Goal: Task Accomplishment & Management: Manage account settings

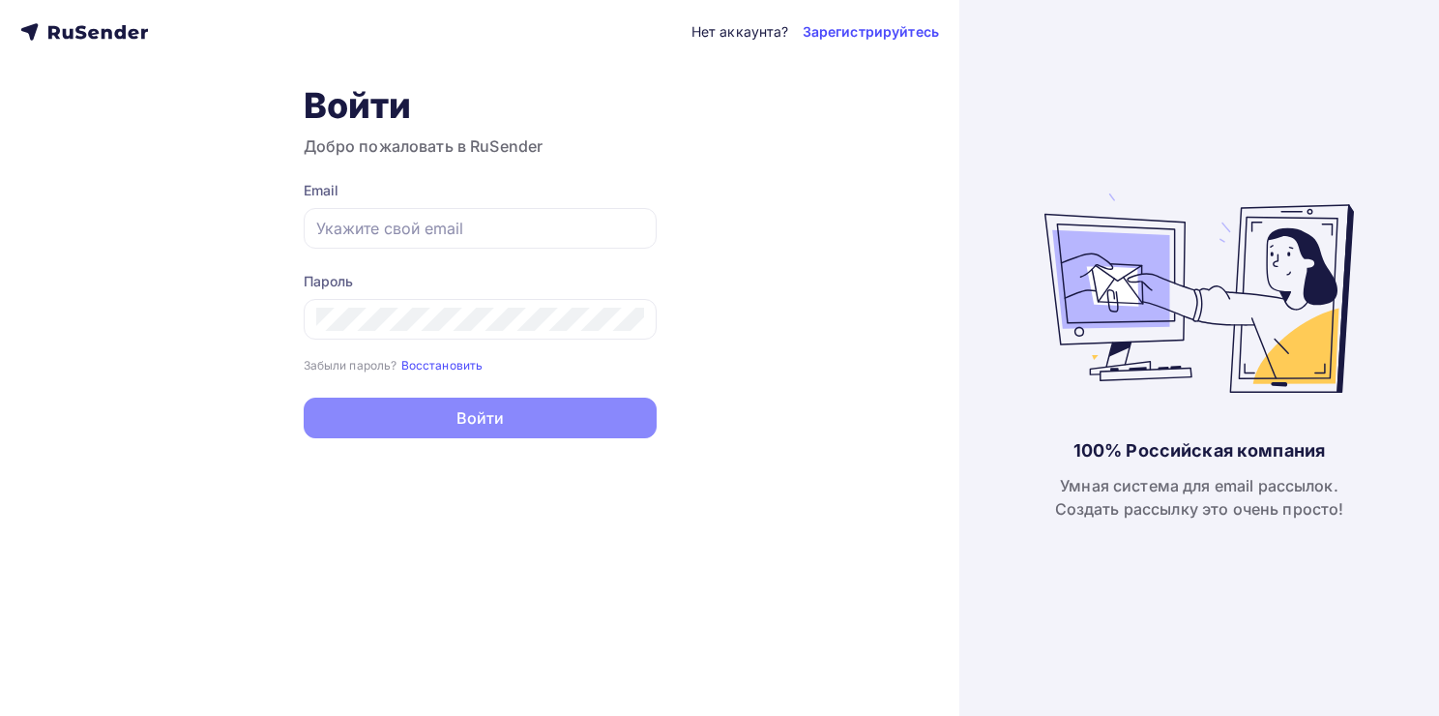
type input "[EMAIL_ADDRESS][DOMAIN_NAME]"
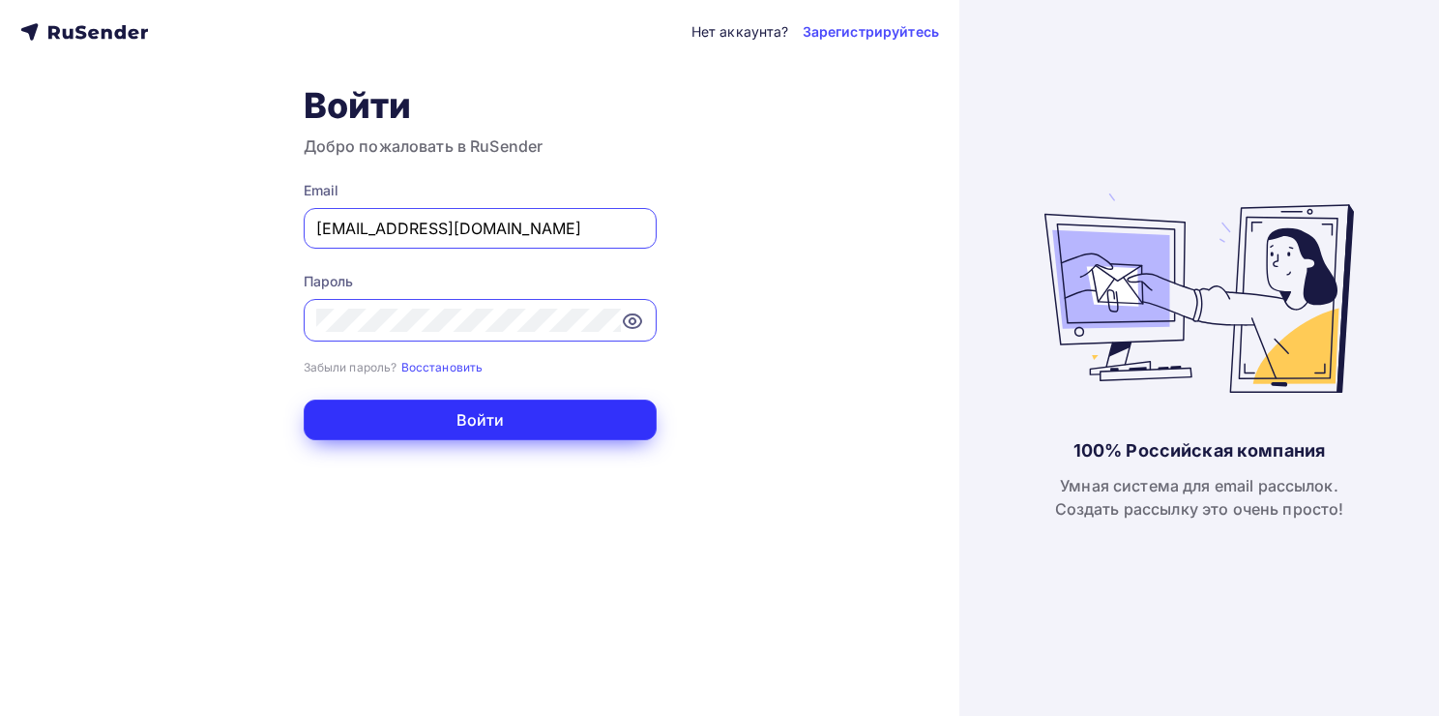
click at [449, 412] on button "Войти" at bounding box center [480, 420] width 353 height 41
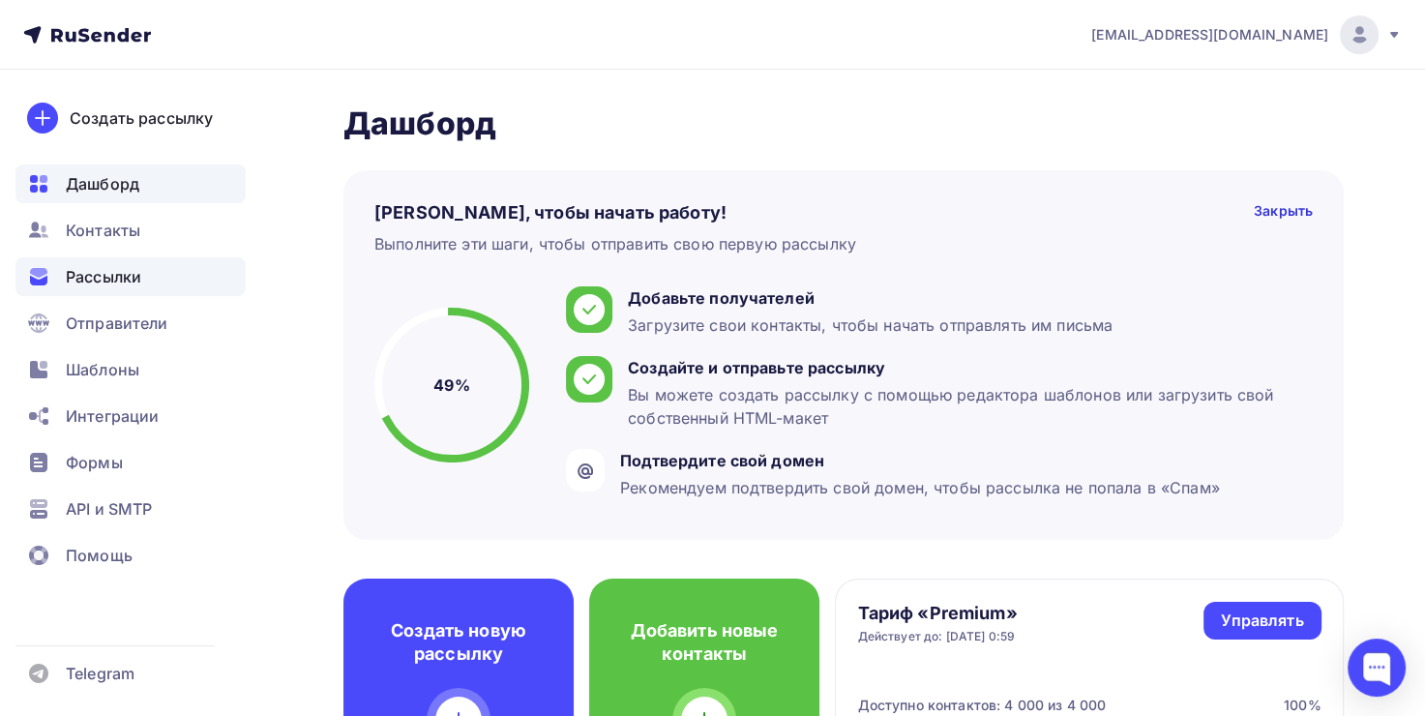
click at [130, 272] on span "Рассылки" at bounding box center [103, 276] width 75 height 23
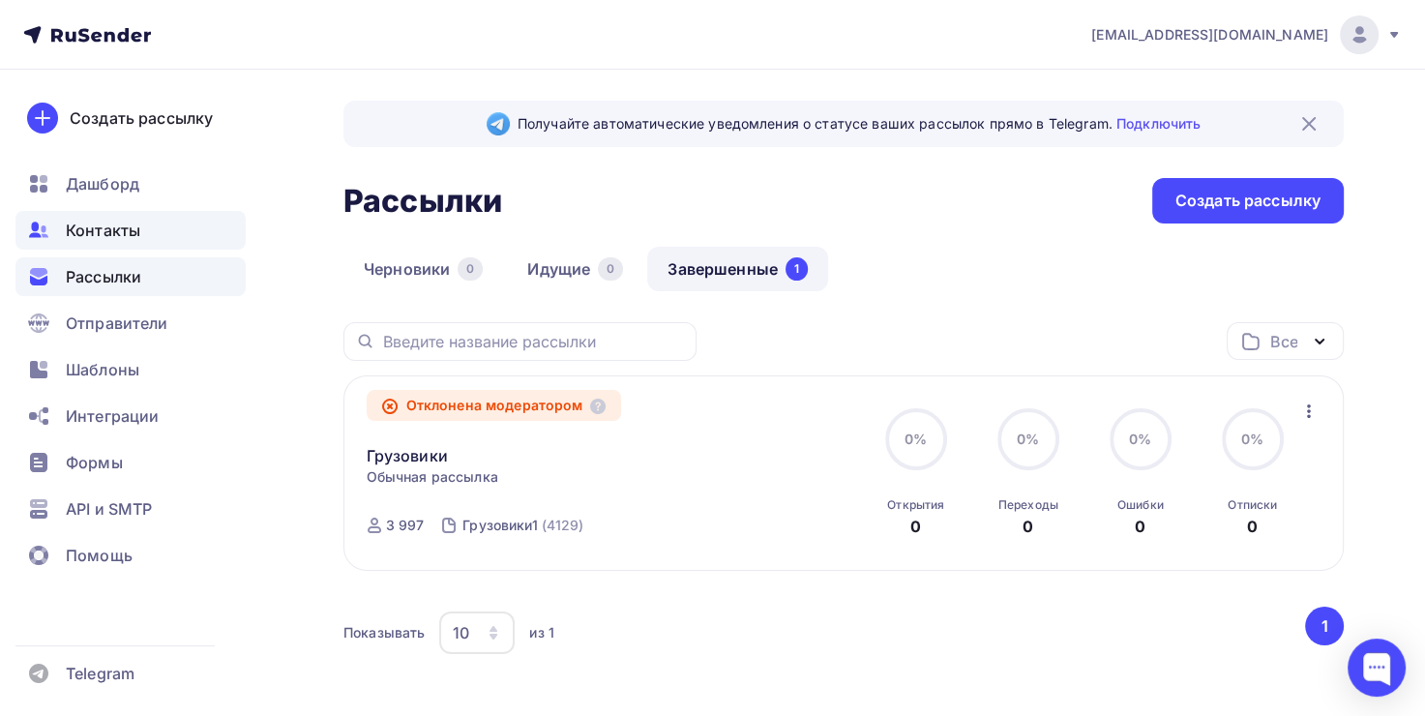
click at [112, 223] on span "Контакты" at bounding box center [103, 230] width 74 height 23
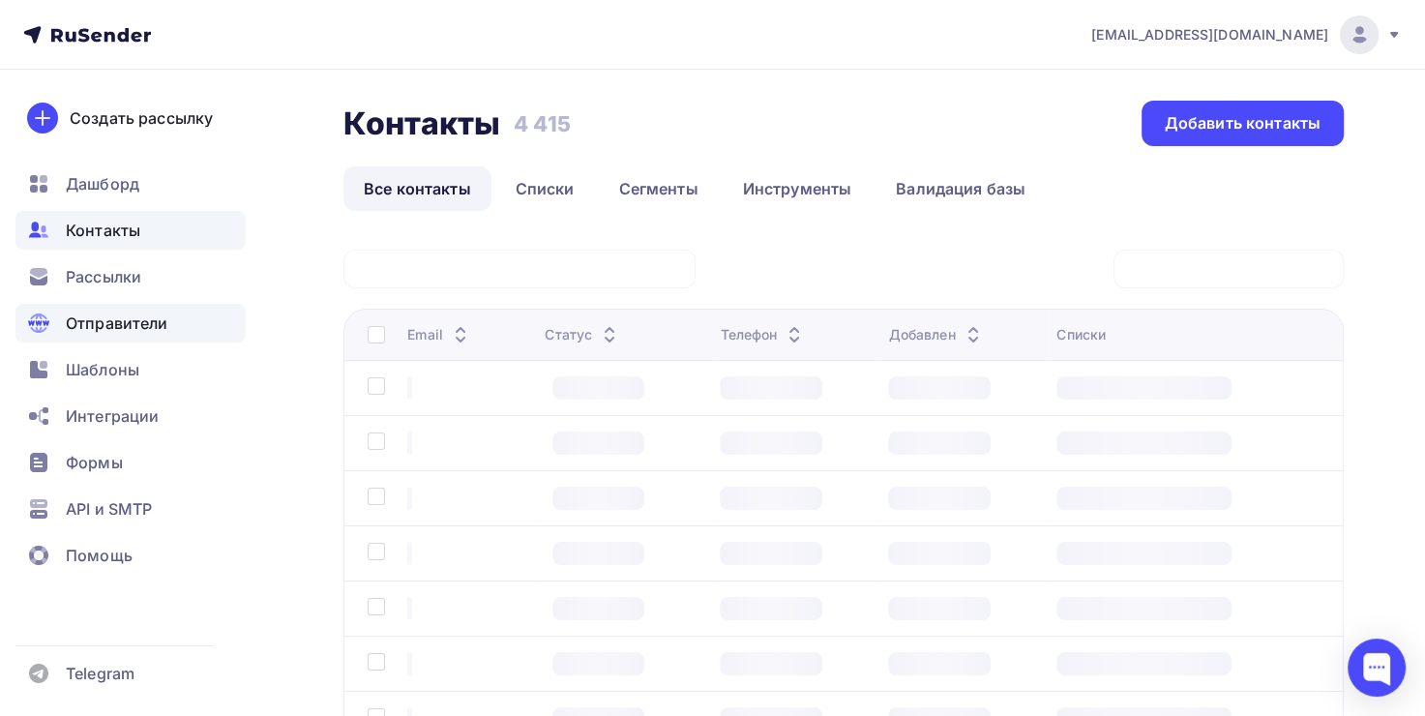
click at [148, 333] on span "Отправители" at bounding box center [117, 322] width 103 height 23
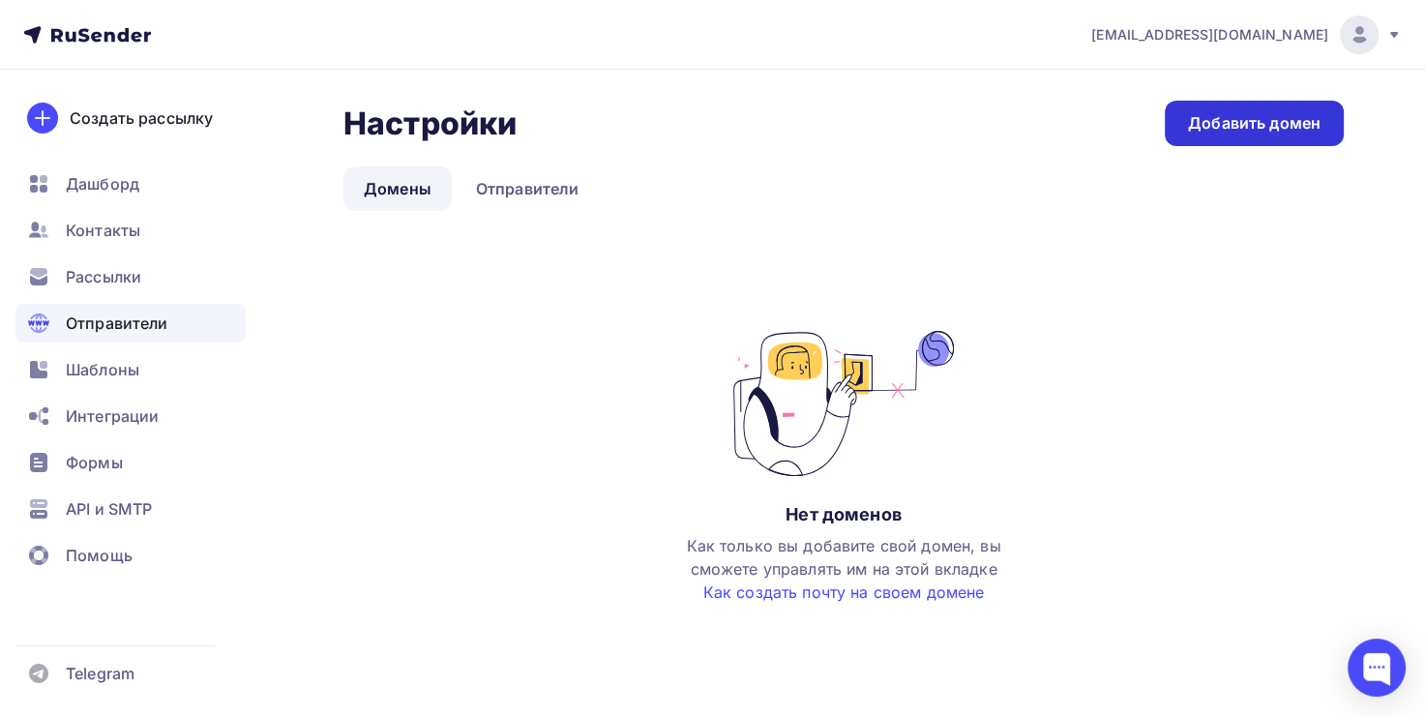
click at [1253, 137] on link "Добавить домен" at bounding box center [1254, 123] width 179 height 45
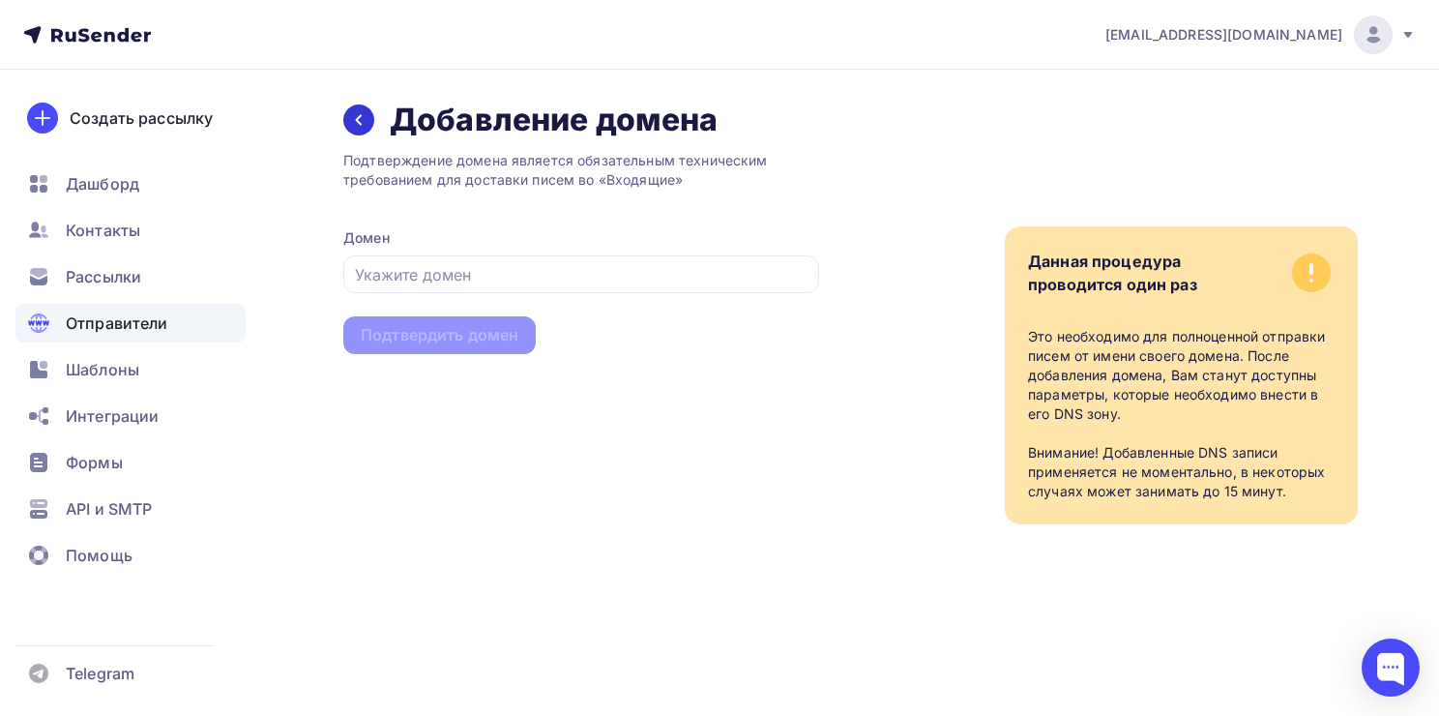
click at [353, 118] on icon at bounding box center [358, 119] width 15 height 15
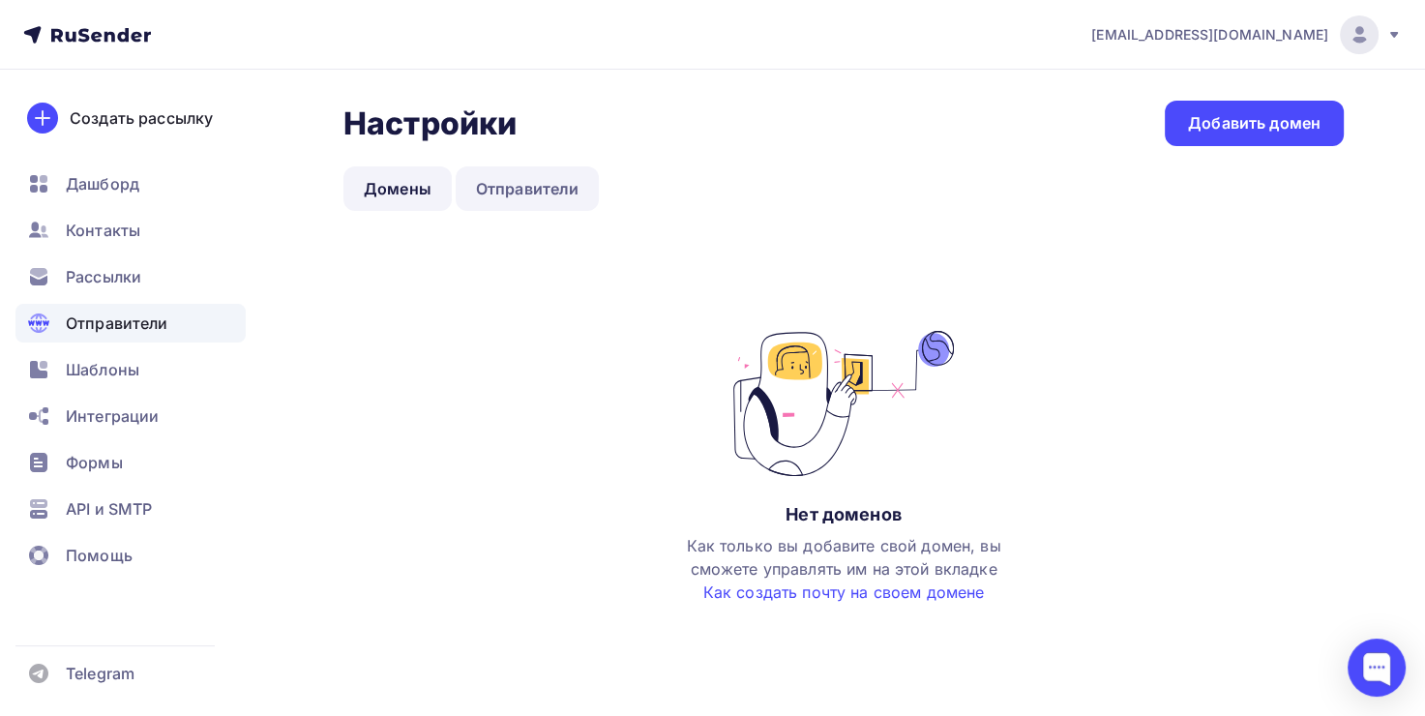
click at [543, 191] on link "Отправители" at bounding box center [528, 188] width 144 height 44
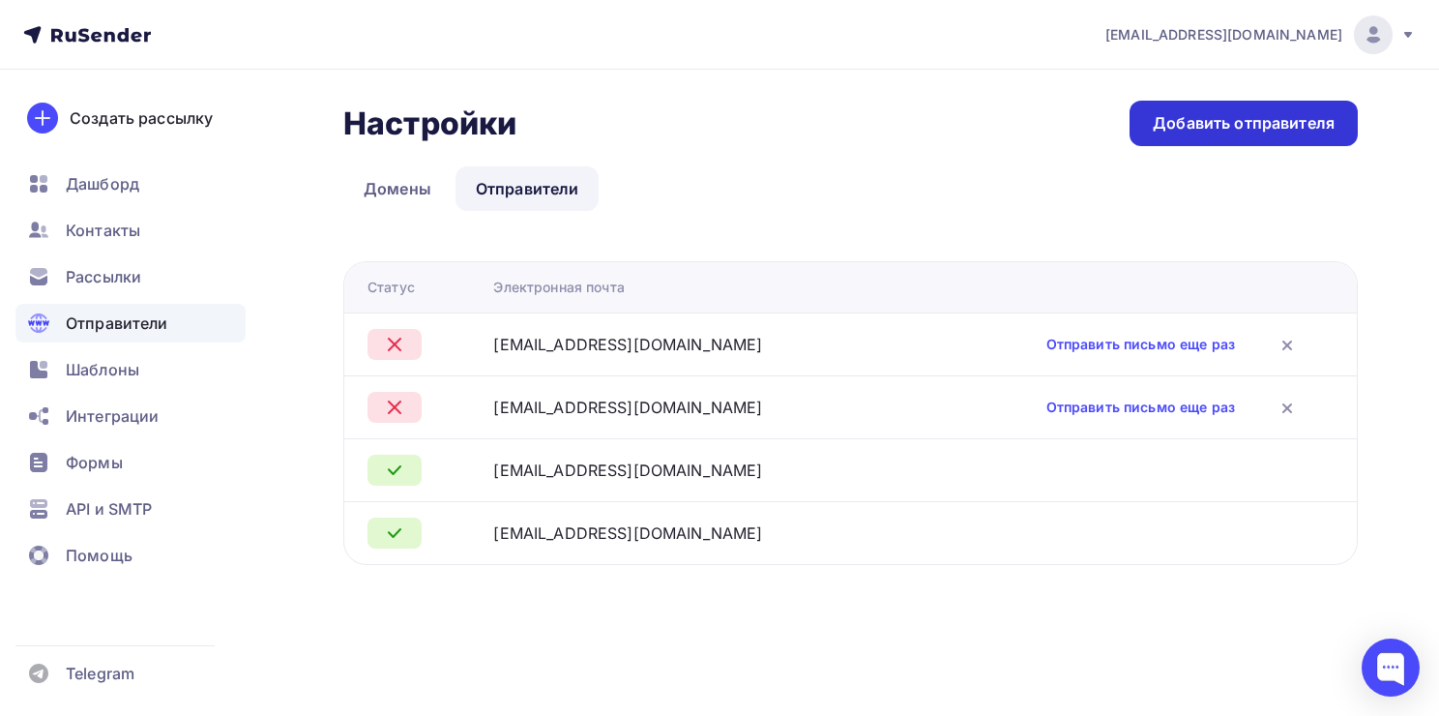
click at [1184, 136] on div "Добавить отправителя" at bounding box center [1244, 123] width 228 height 45
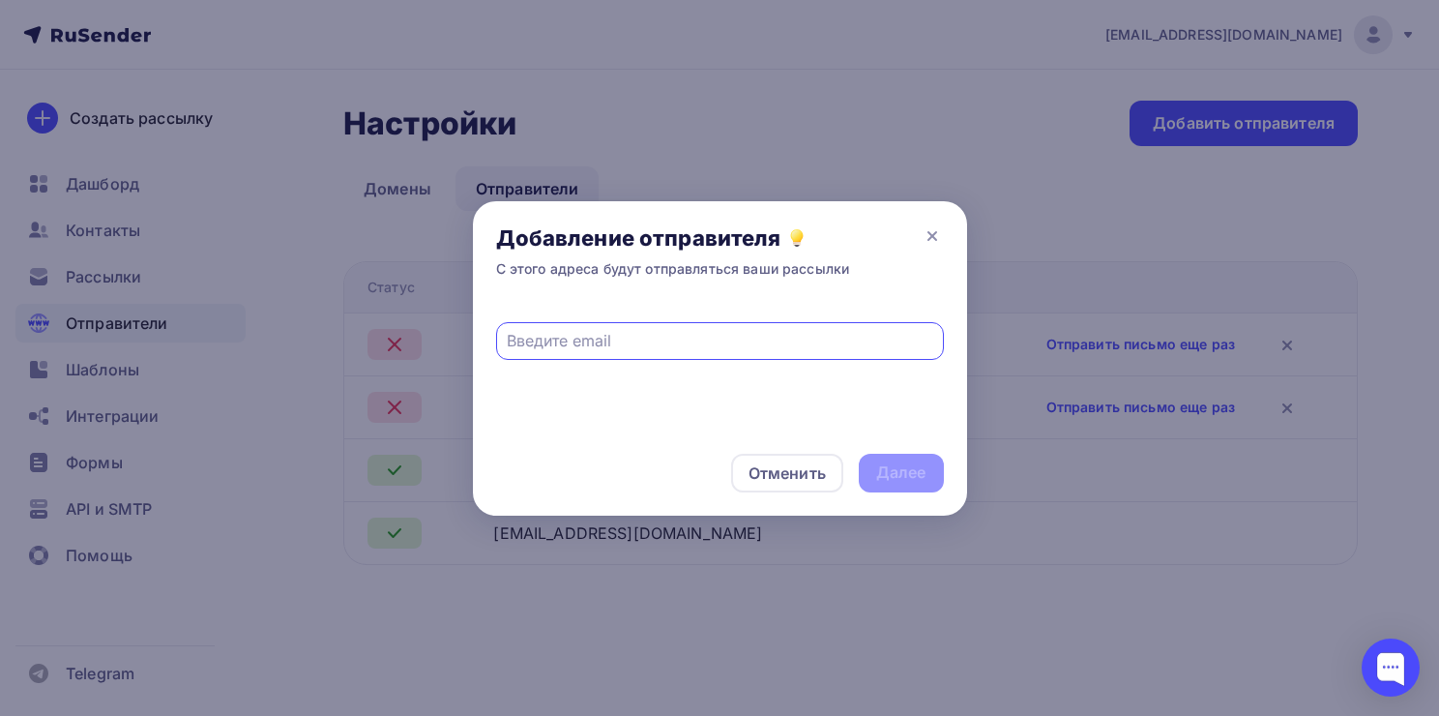
paste input "greenautotruck@greenauto25.ru"
type input "greenautotruck@greenauto25.ru"
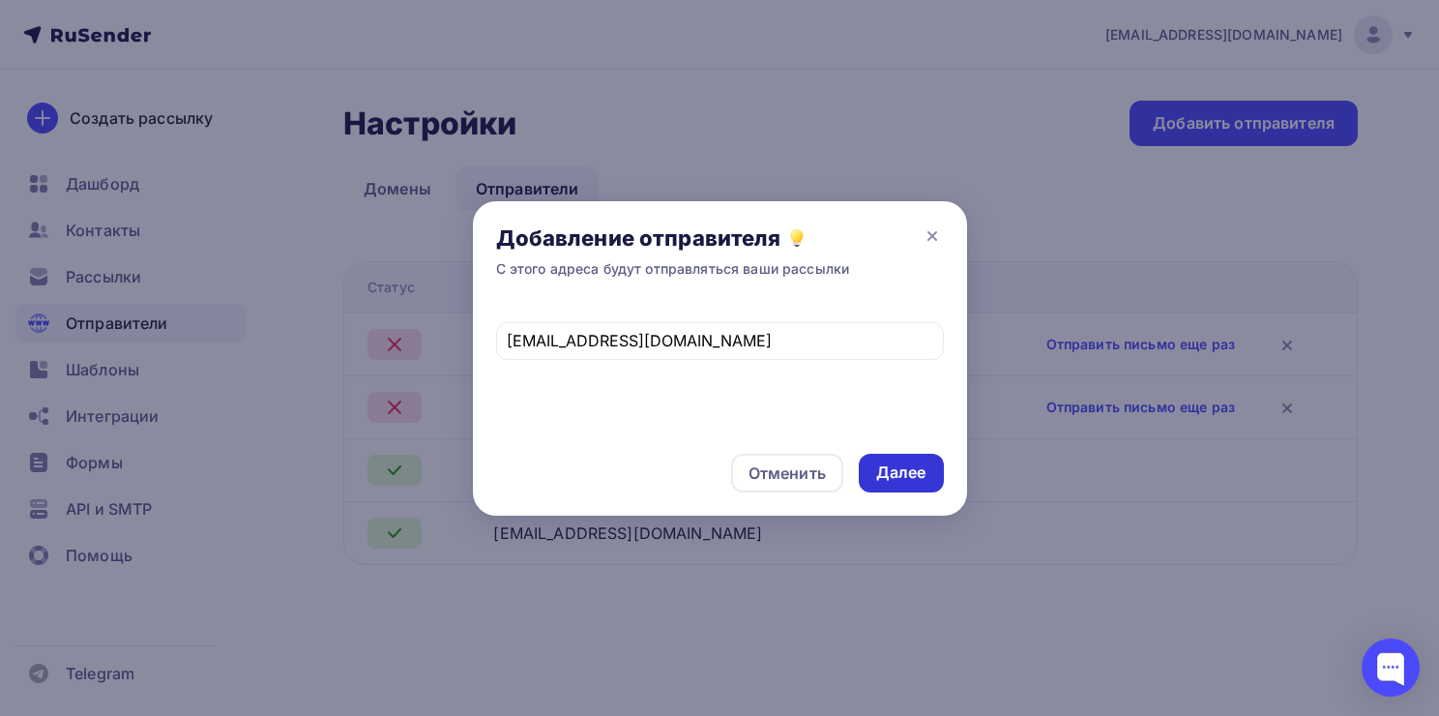
click at [895, 476] on div "Далее" at bounding box center [901, 472] width 50 height 22
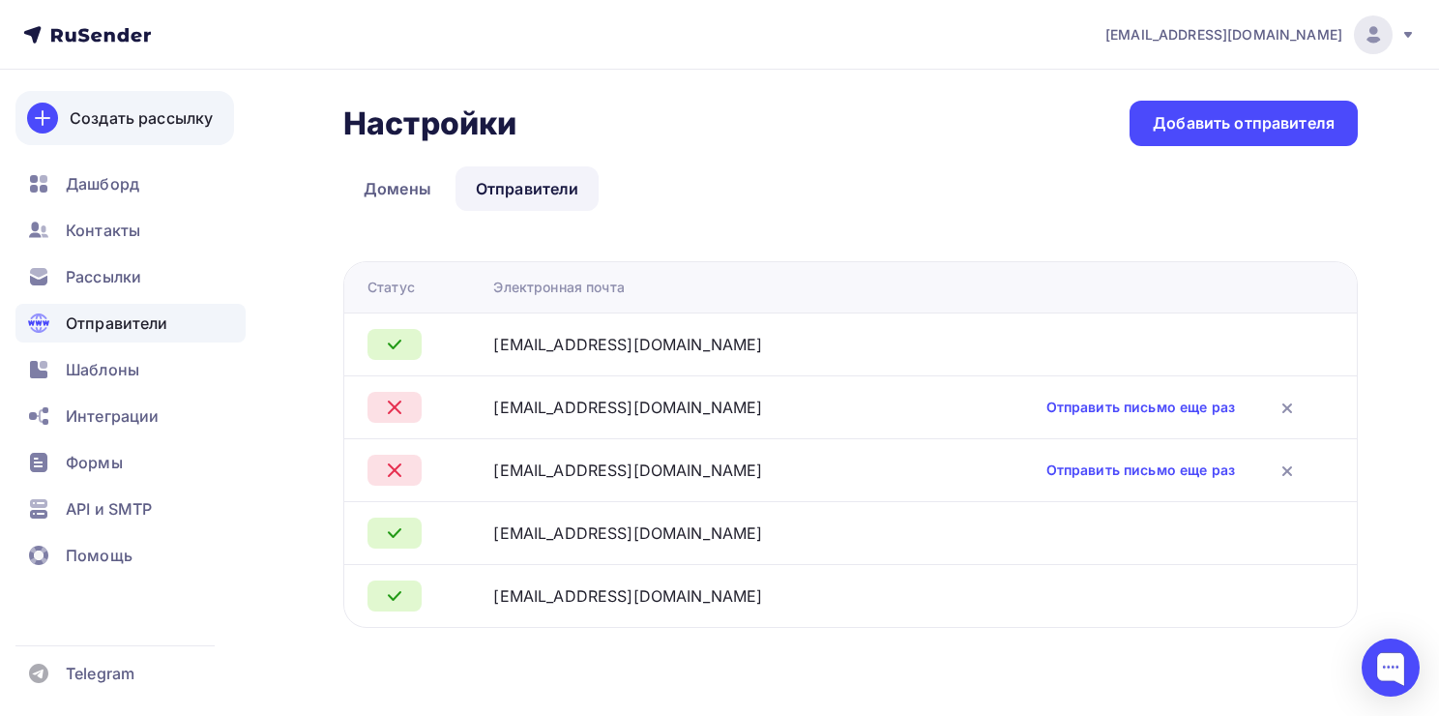
click at [144, 131] on link "Создать рассылку" at bounding box center [124, 118] width 219 height 54
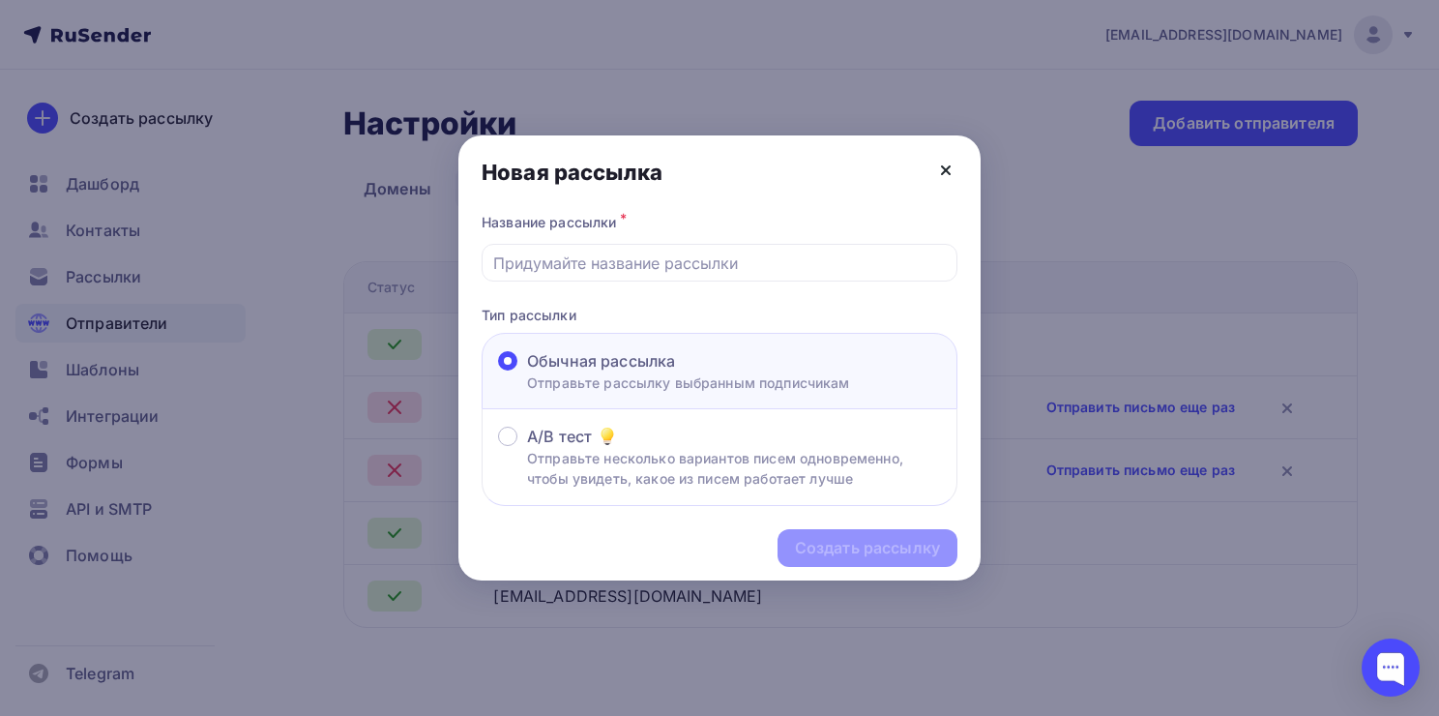
click at [943, 176] on icon at bounding box center [945, 170] width 23 height 23
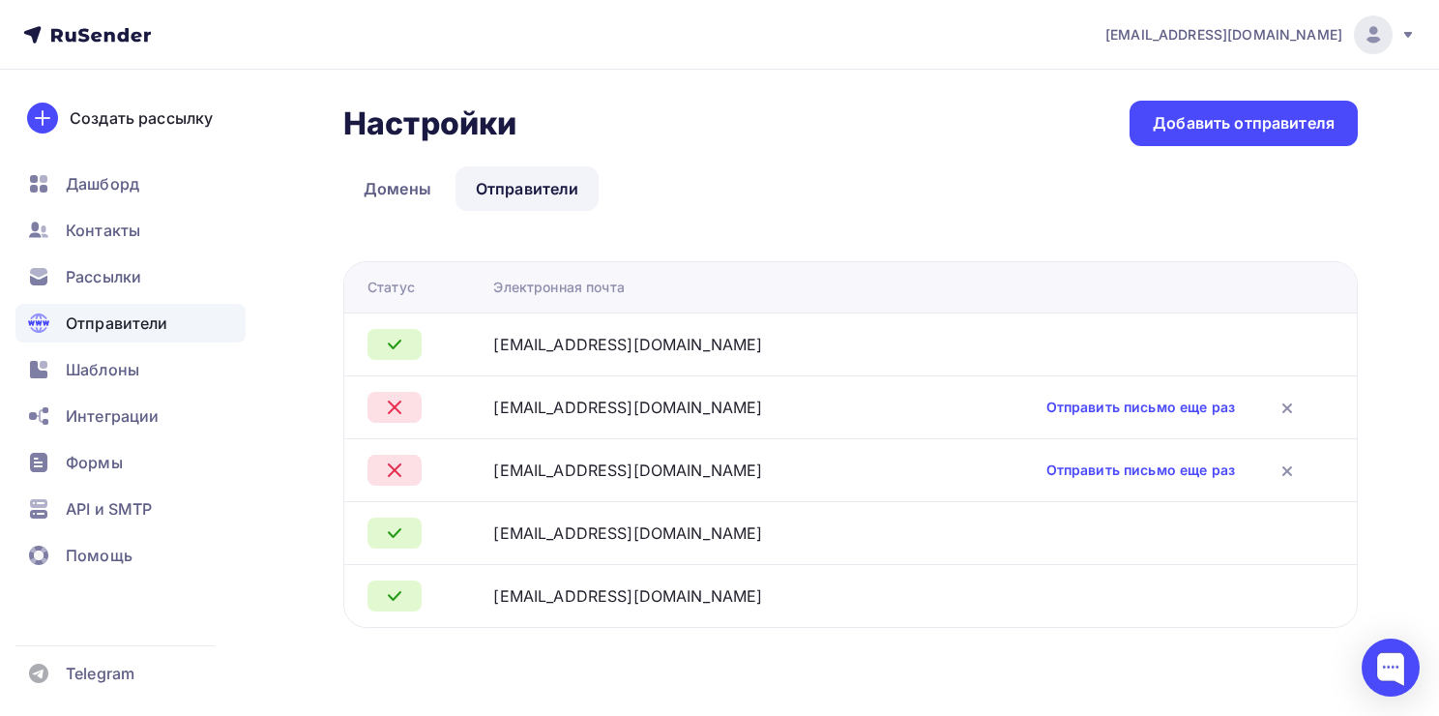
click at [172, 287] on div at bounding box center [719, 358] width 1439 height 716
click at [97, 275] on span "Рассылки" at bounding box center [103, 276] width 75 height 23
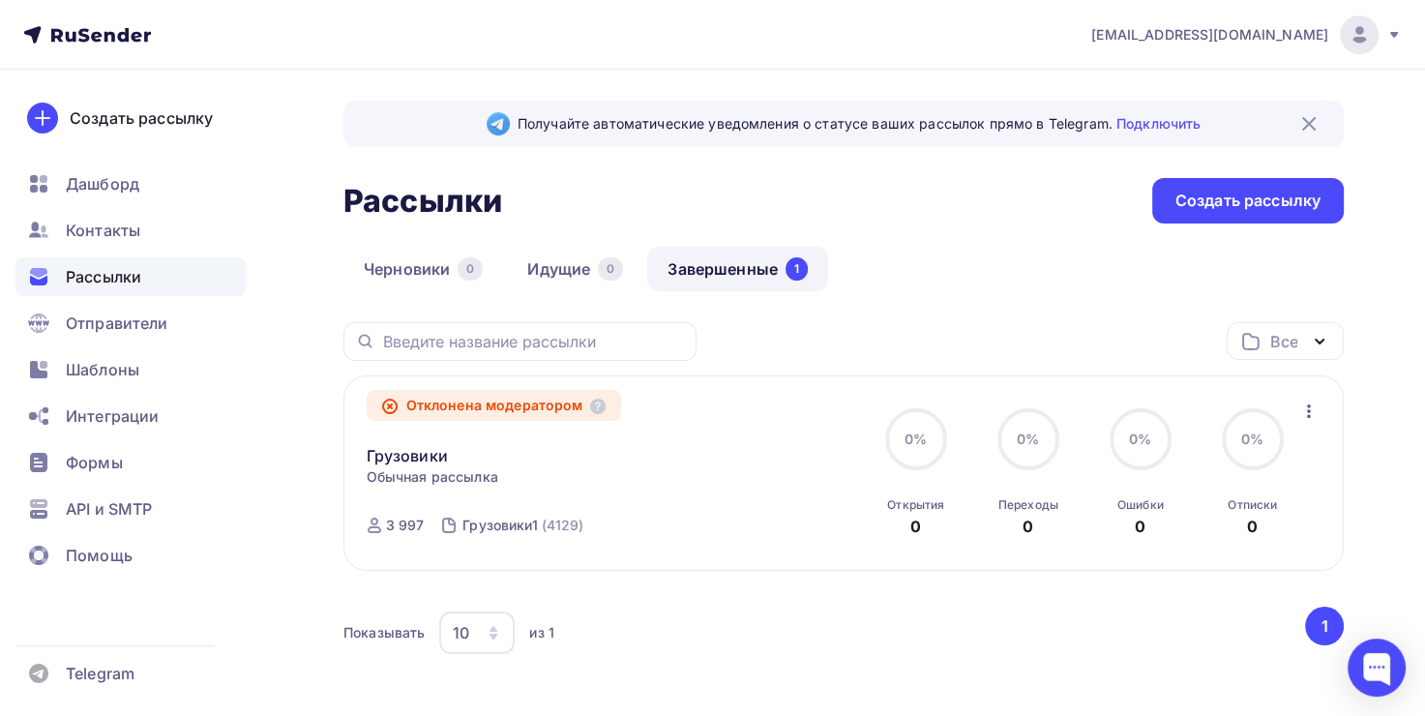
click at [1297, 410] on icon "button" at bounding box center [1308, 411] width 23 height 23
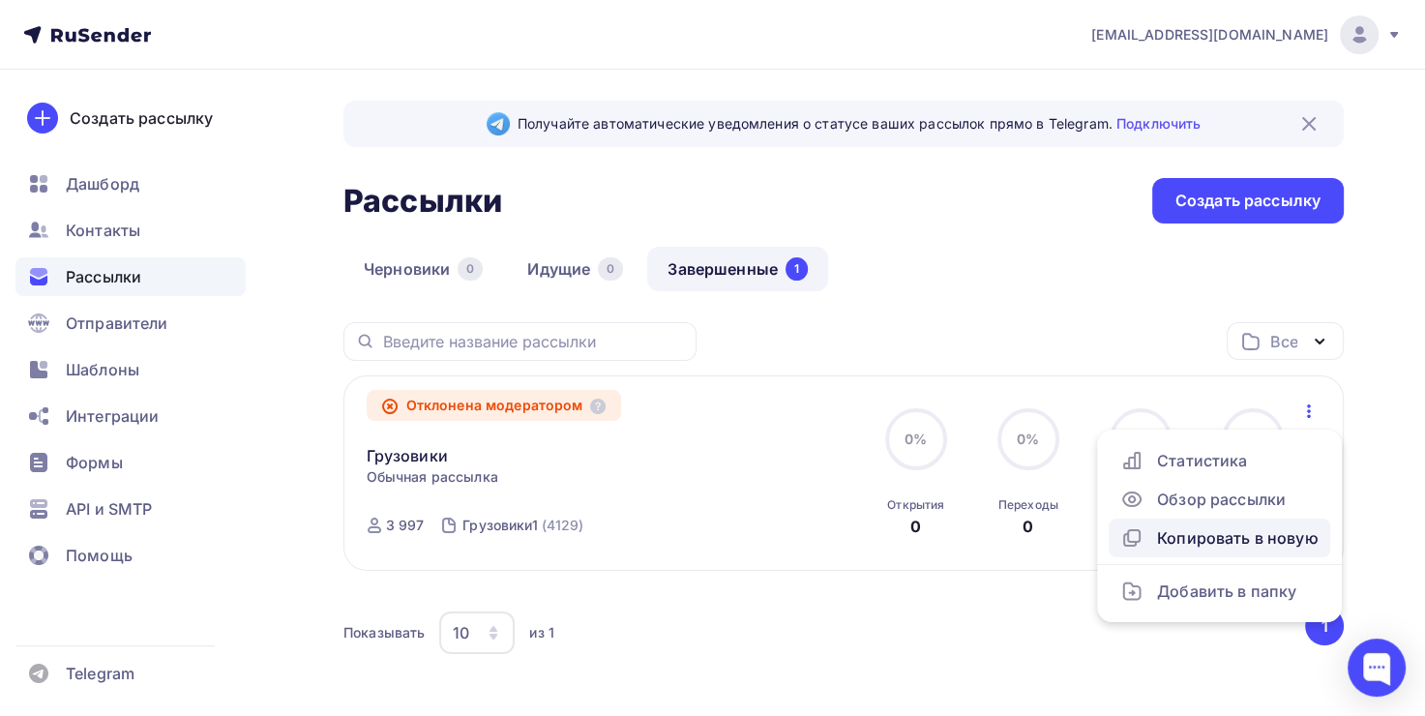
click at [1247, 543] on div "Копировать в новую" at bounding box center [1219, 537] width 198 height 23
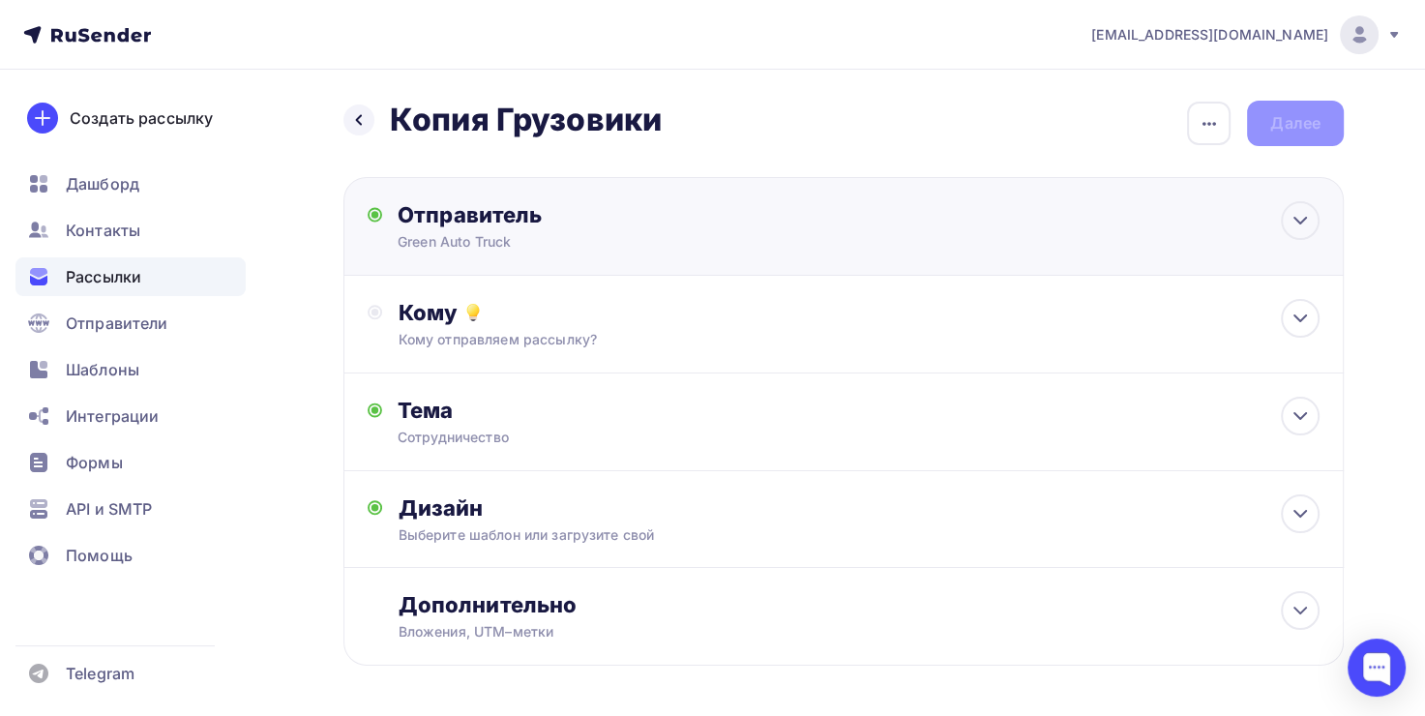
click at [592, 243] on div "Green Auto Truck" at bounding box center [586, 241] width 377 height 19
type input "Green Auto Truck"
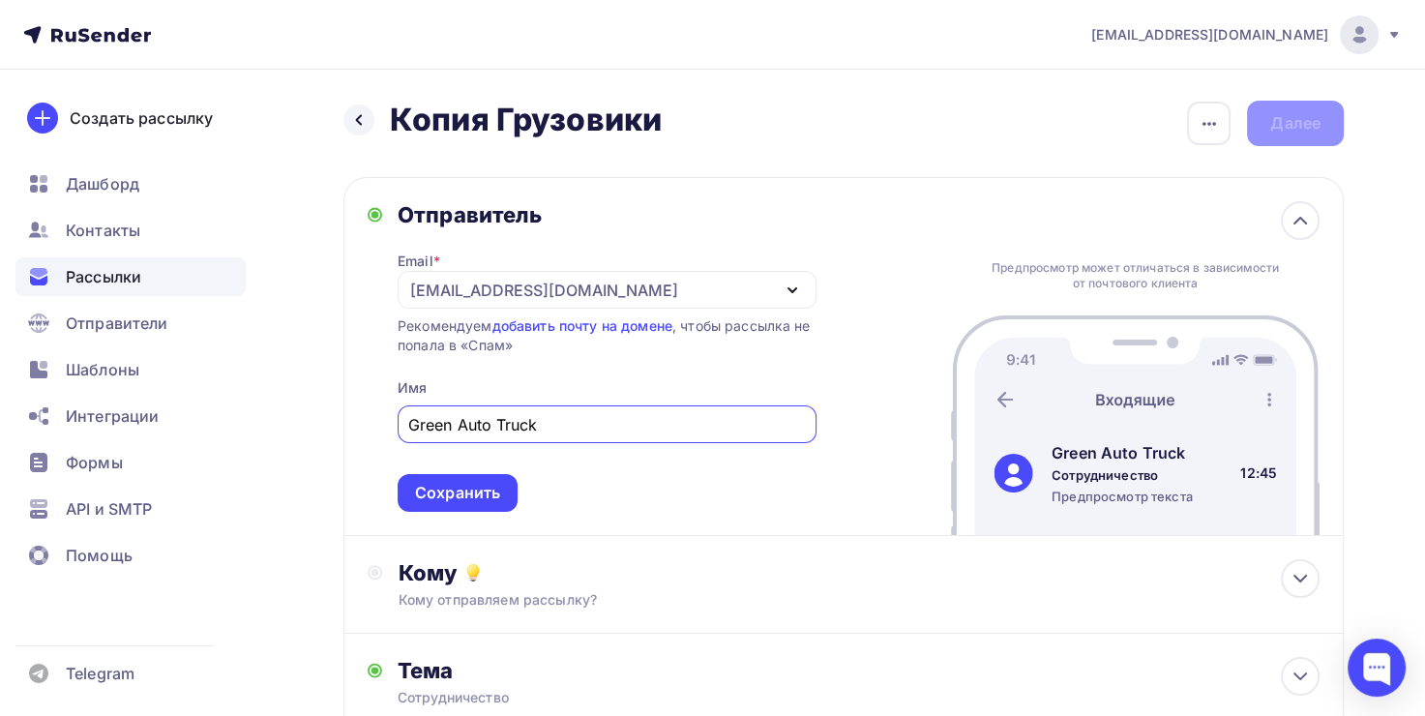
click at [677, 289] on div "greenautocar25@gmail.com" at bounding box center [607, 290] width 419 height 38
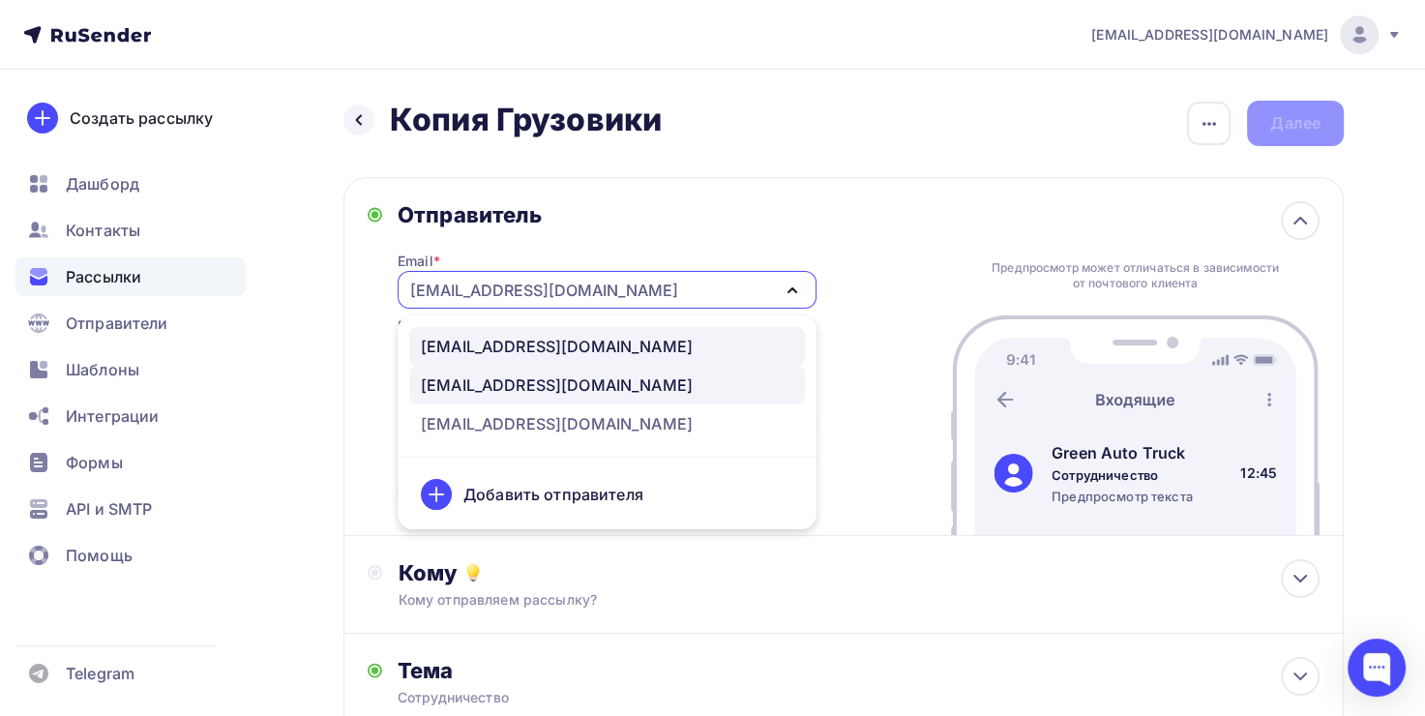
click at [650, 352] on div "greenautotruck@greenauto25.ru" at bounding box center [557, 346] width 272 height 23
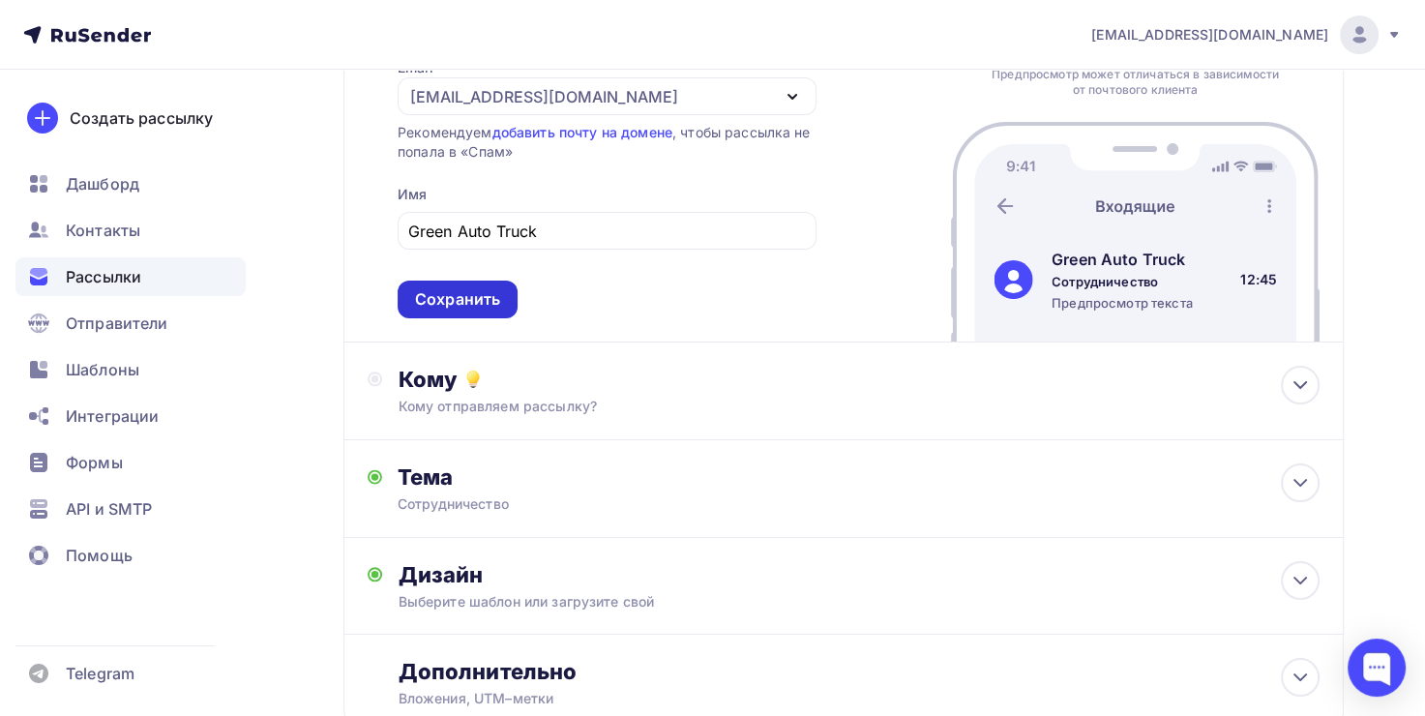
click at [494, 310] on div "Сохранить" at bounding box center [458, 300] width 120 height 38
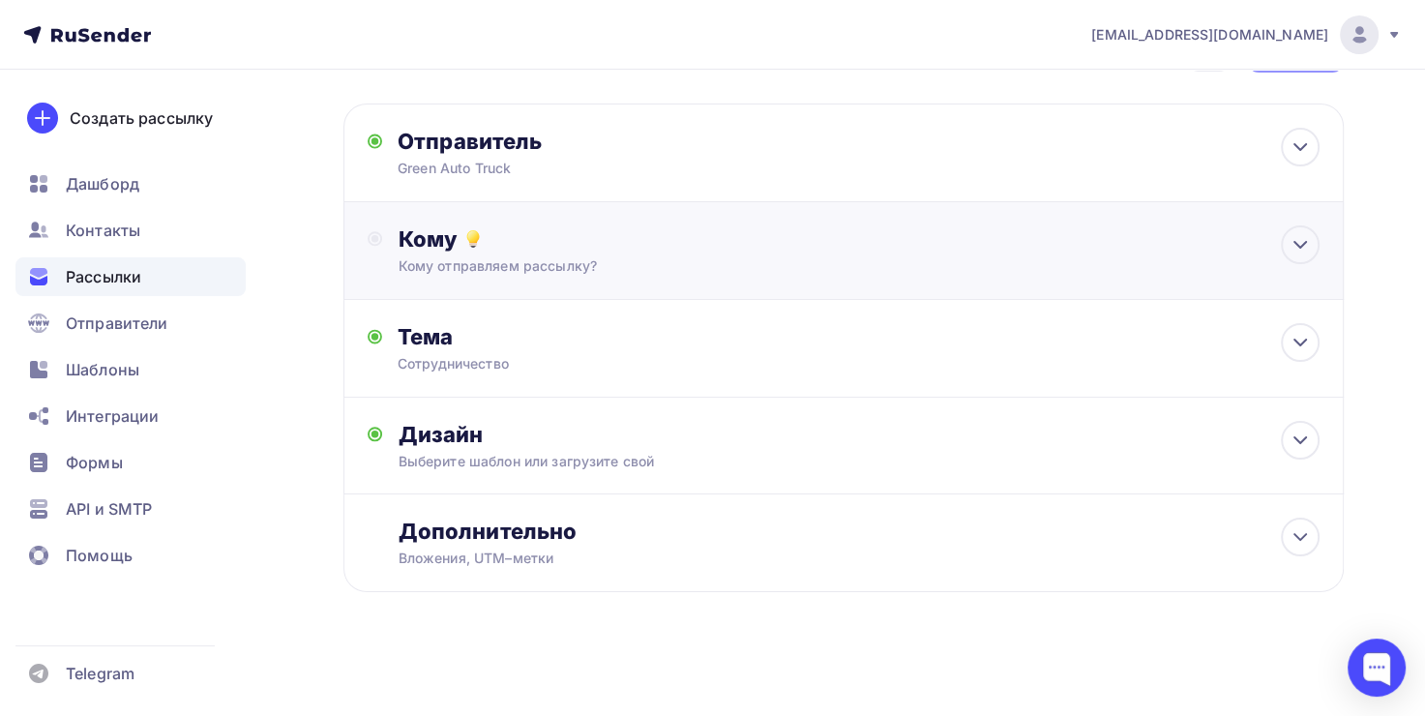
click at [500, 276] on div "Кому Кому отправляем рассылку? Списки получателей Выберите список Все списки id…" at bounding box center [843, 251] width 1000 height 98
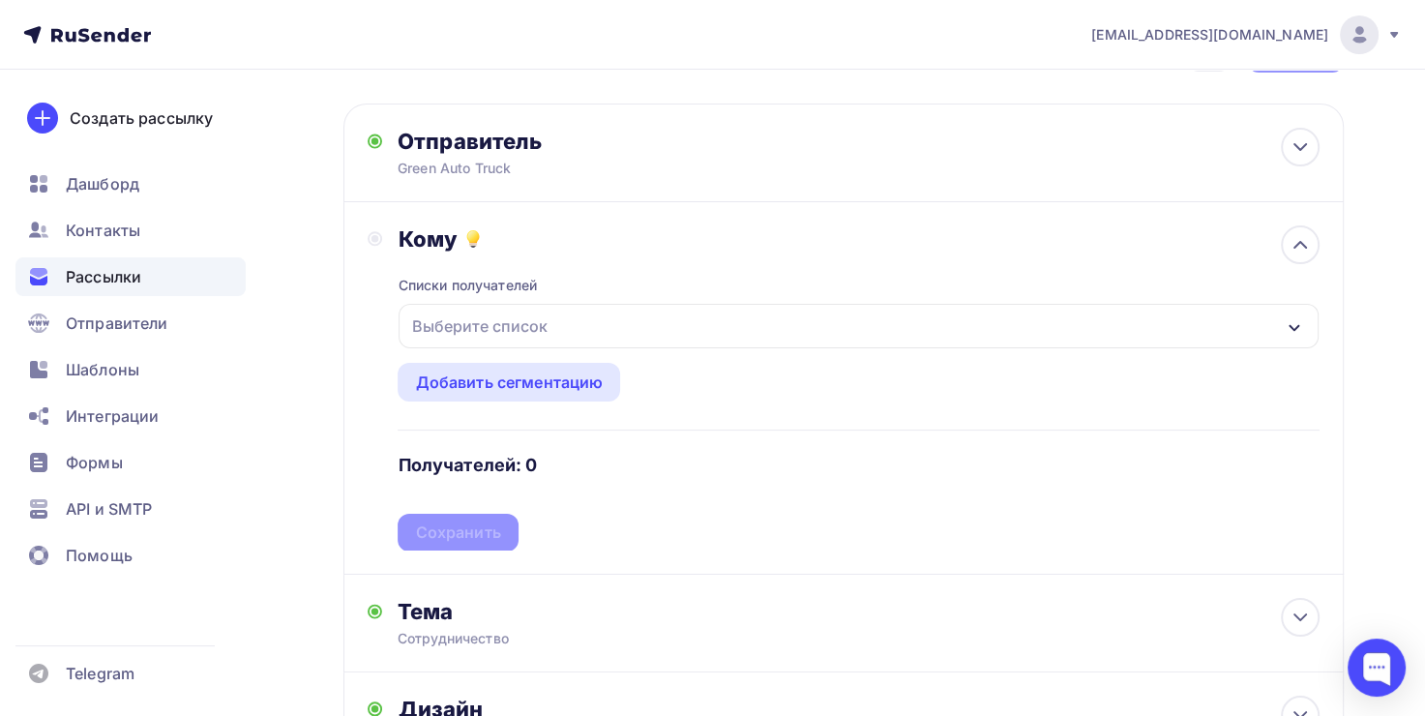
scroll to position [193, 0]
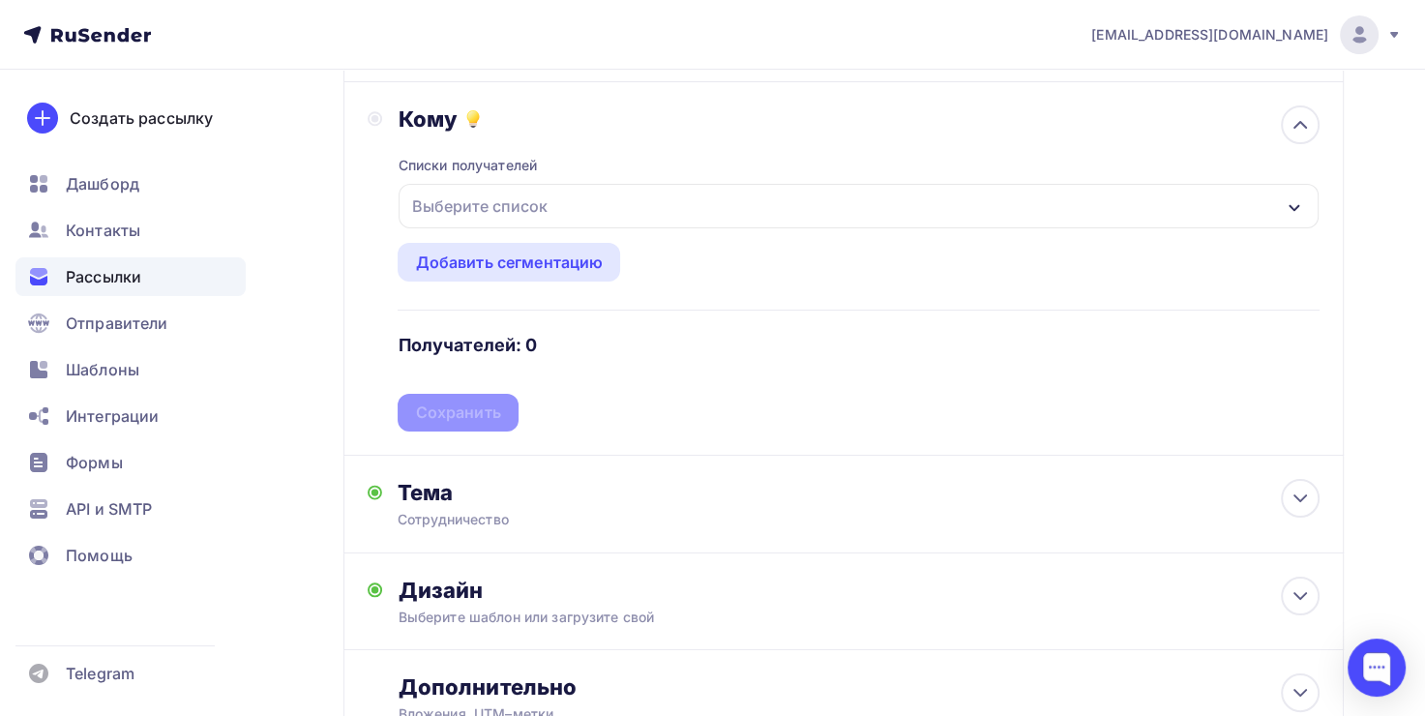
click at [544, 225] on div "Выберите список" at bounding box center [859, 206] width 920 height 44
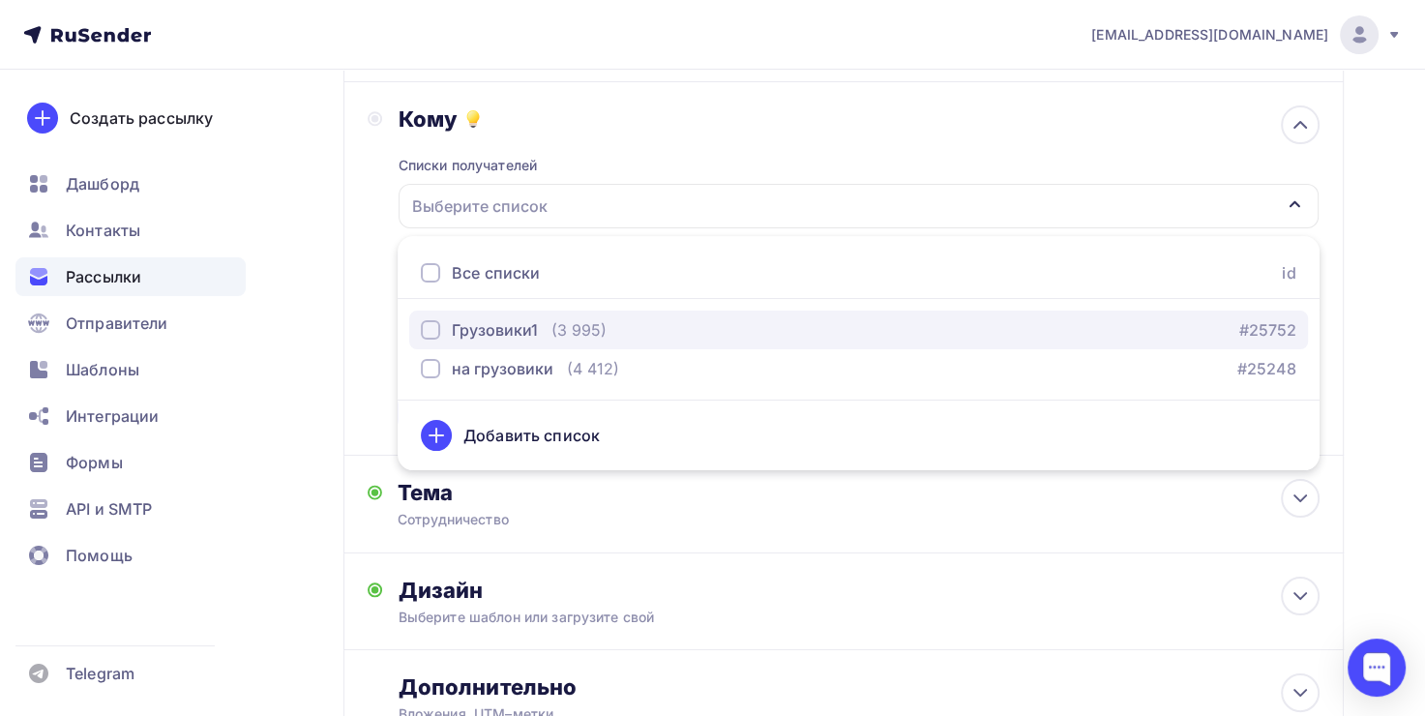
click at [512, 332] on div "Грузовики1" at bounding box center [495, 329] width 86 height 23
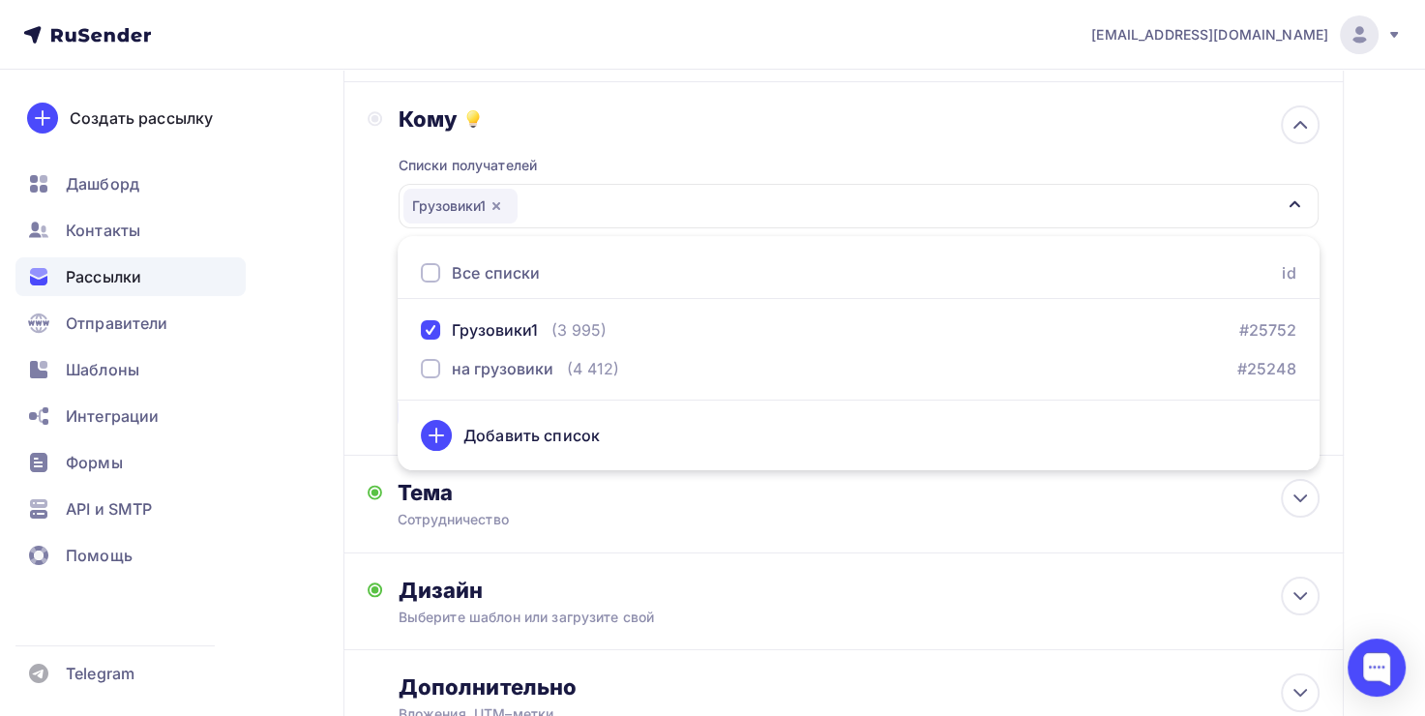
click at [366, 341] on div "Кому Списки получателей Грузовики1 Все списки id Грузовики1 (3 995) #25752 на г…" at bounding box center [843, 268] width 1000 height 373
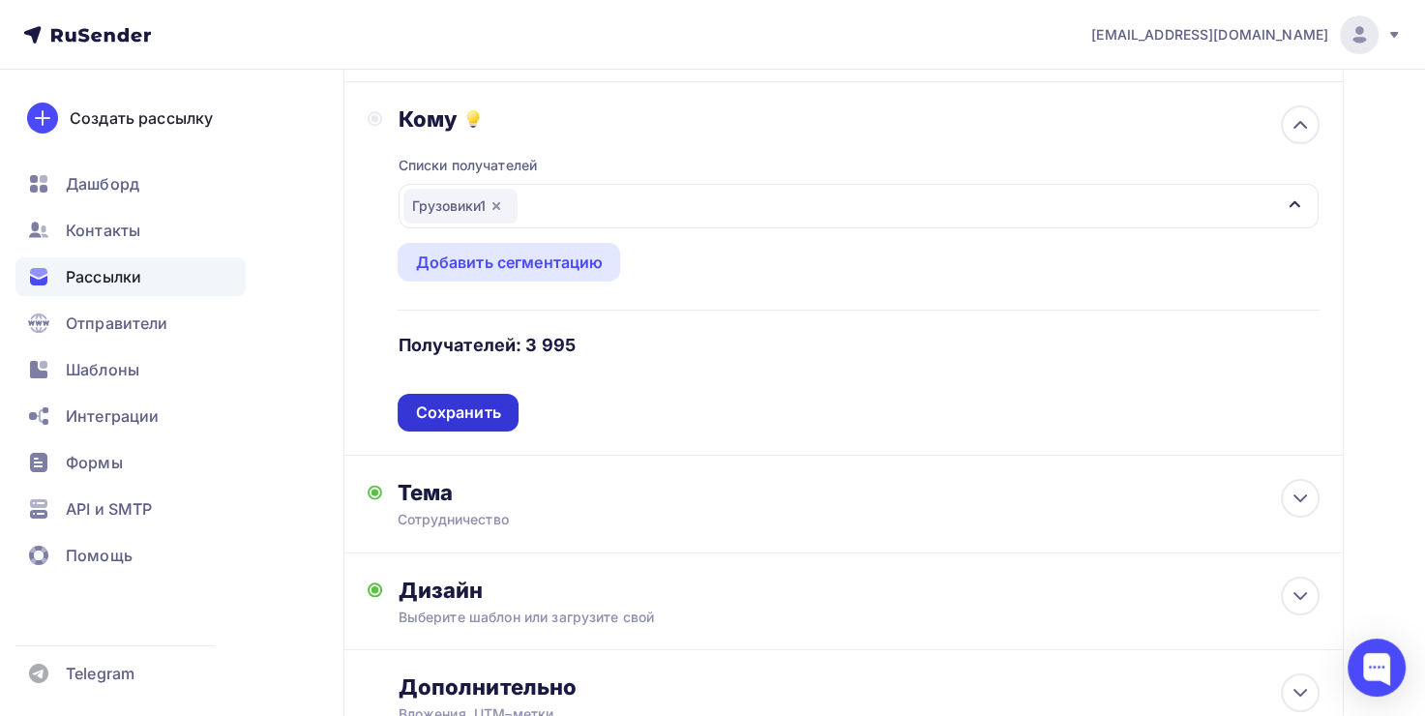
click at [468, 417] on div "Сохранить" at bounding box center [457, 412] width 85 height 22
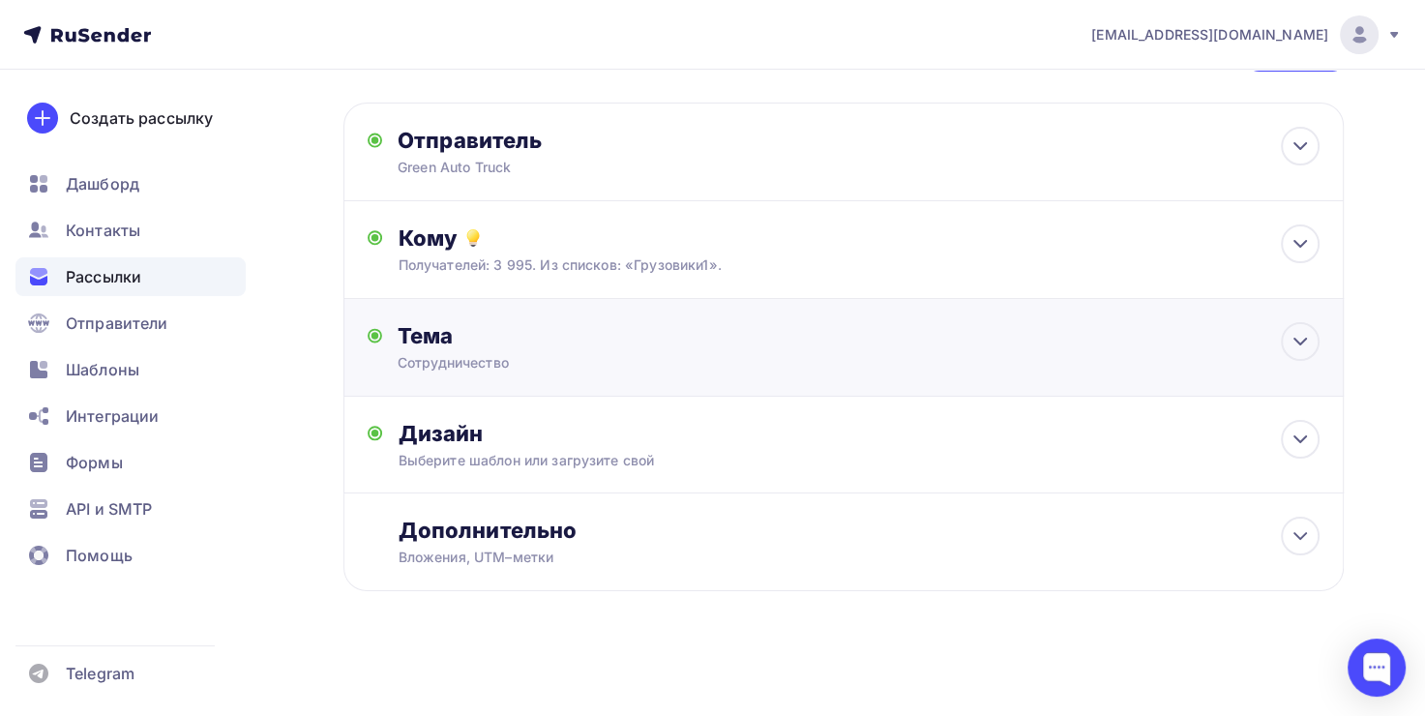
scroll to position [74, 0]
click at [609, 546] on div "Дополнительно Вложения, UTM–метки Вложения Добавить файл Максимальный суммарный…" at bounding box center [859, 543] width 922 height 50
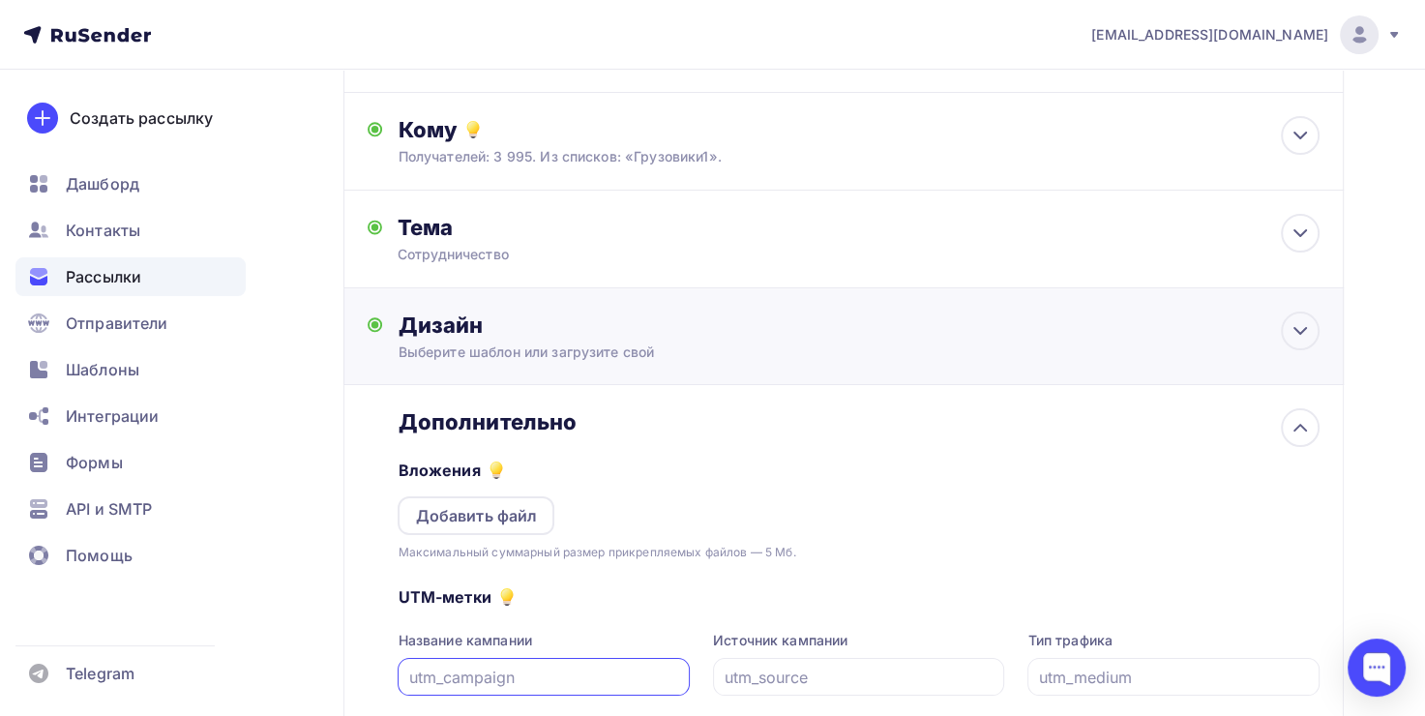
scroll to position [169, 0]
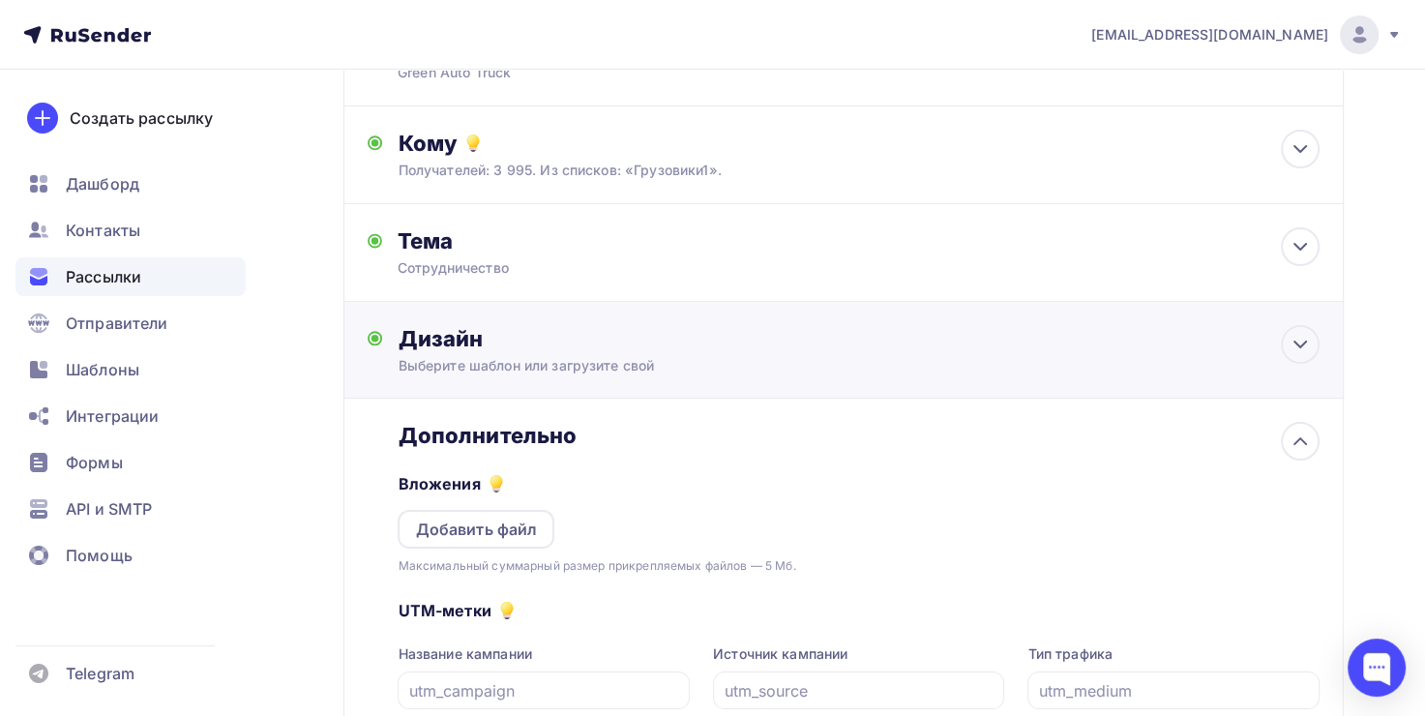
click at [550, 356] on div "Выберите шаблон или загрузите свой" at bounding box center [812, 365] width 829 height 19
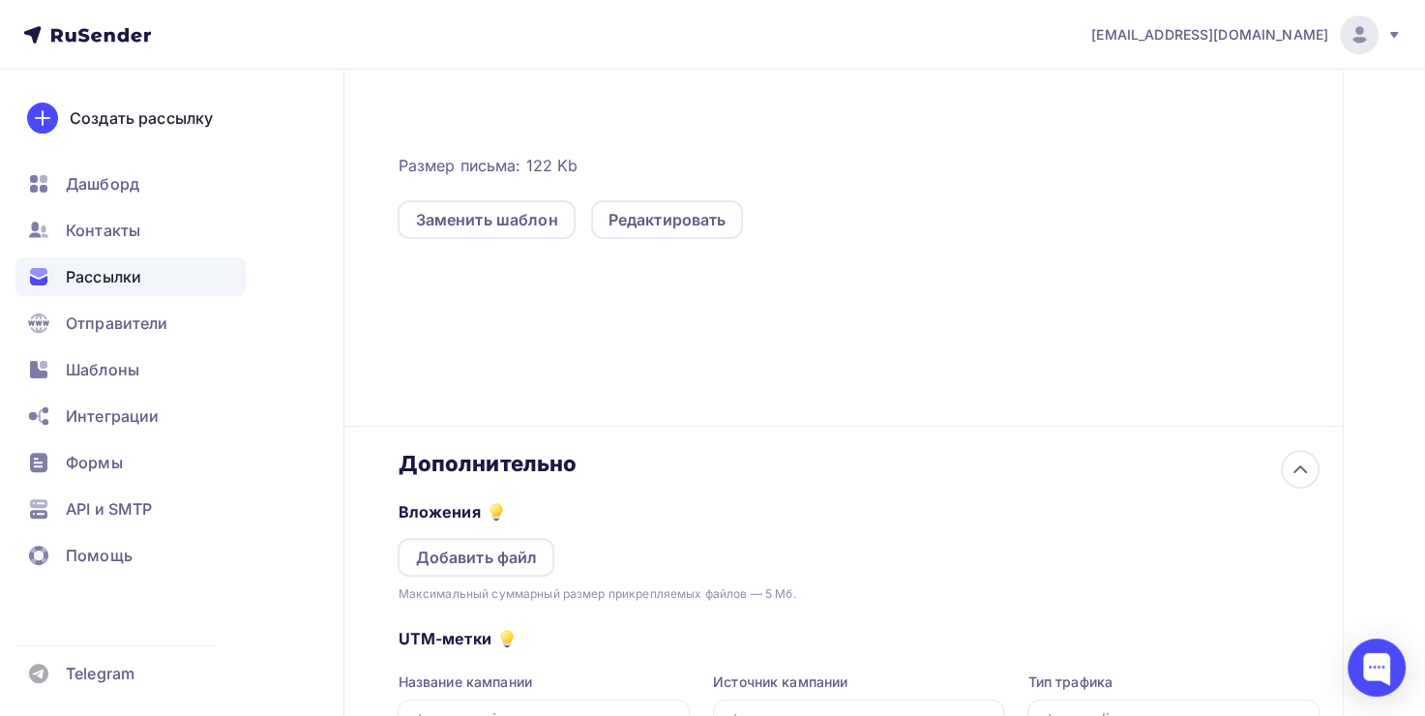
scroll to position [418, 0]
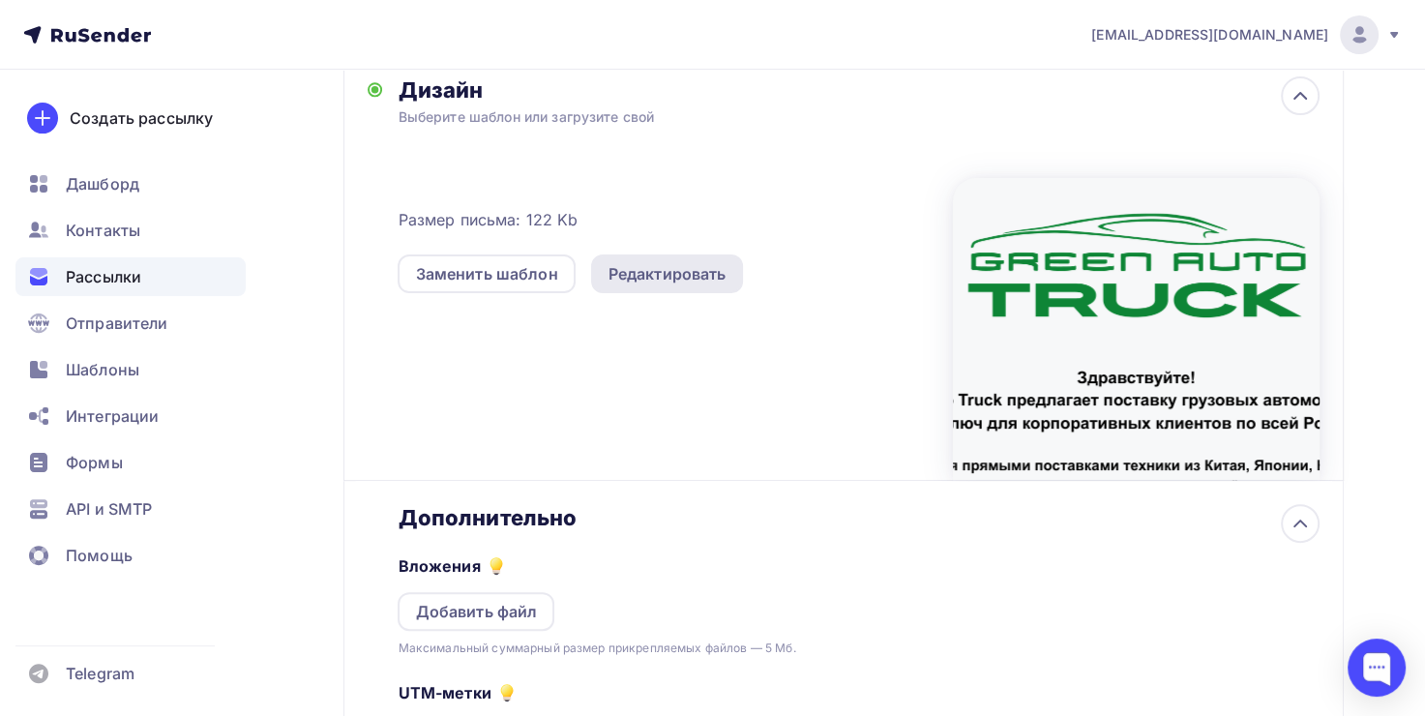
click at [681, 279] on div "Редактировать" at bounding box center [667, 273] width 118 height 23
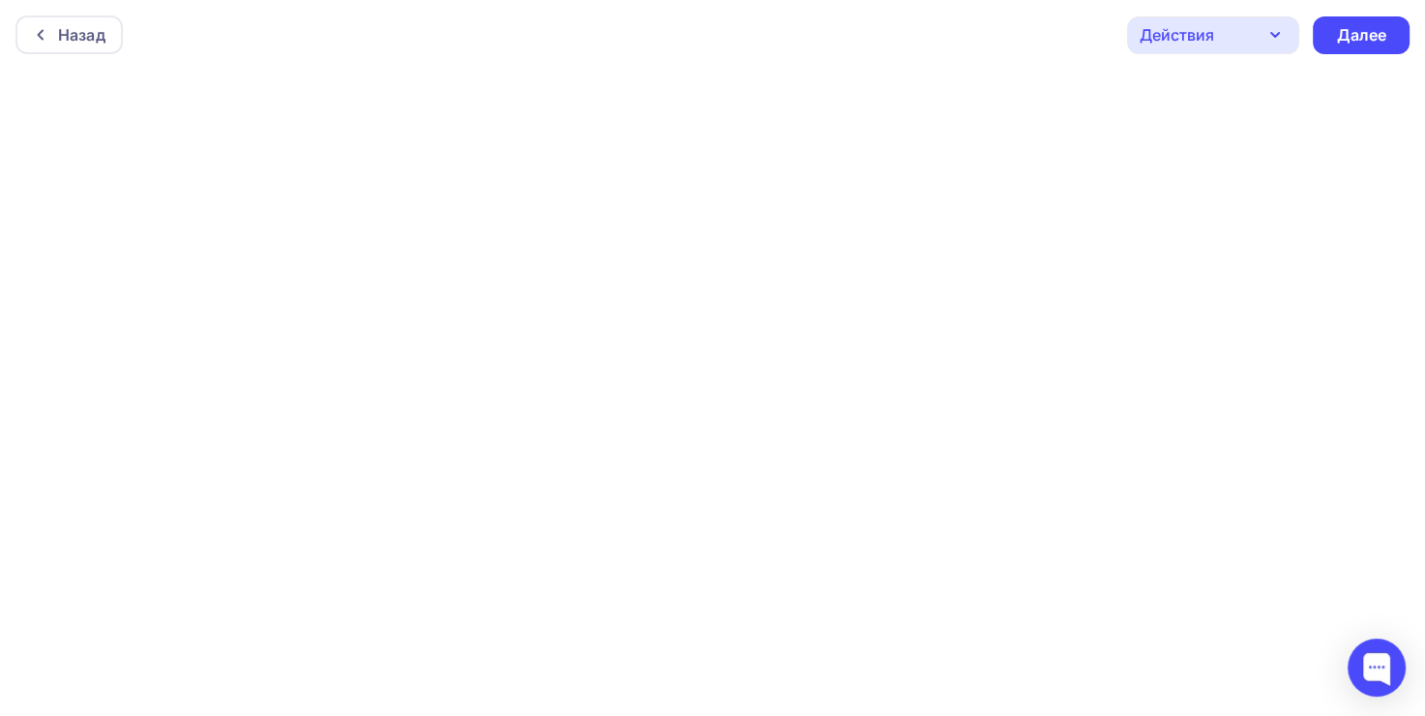
scroll to position [4, 0]
click at [1354, 34] on div "Далее" at bounding box center [1361, 31] width 50 height 22
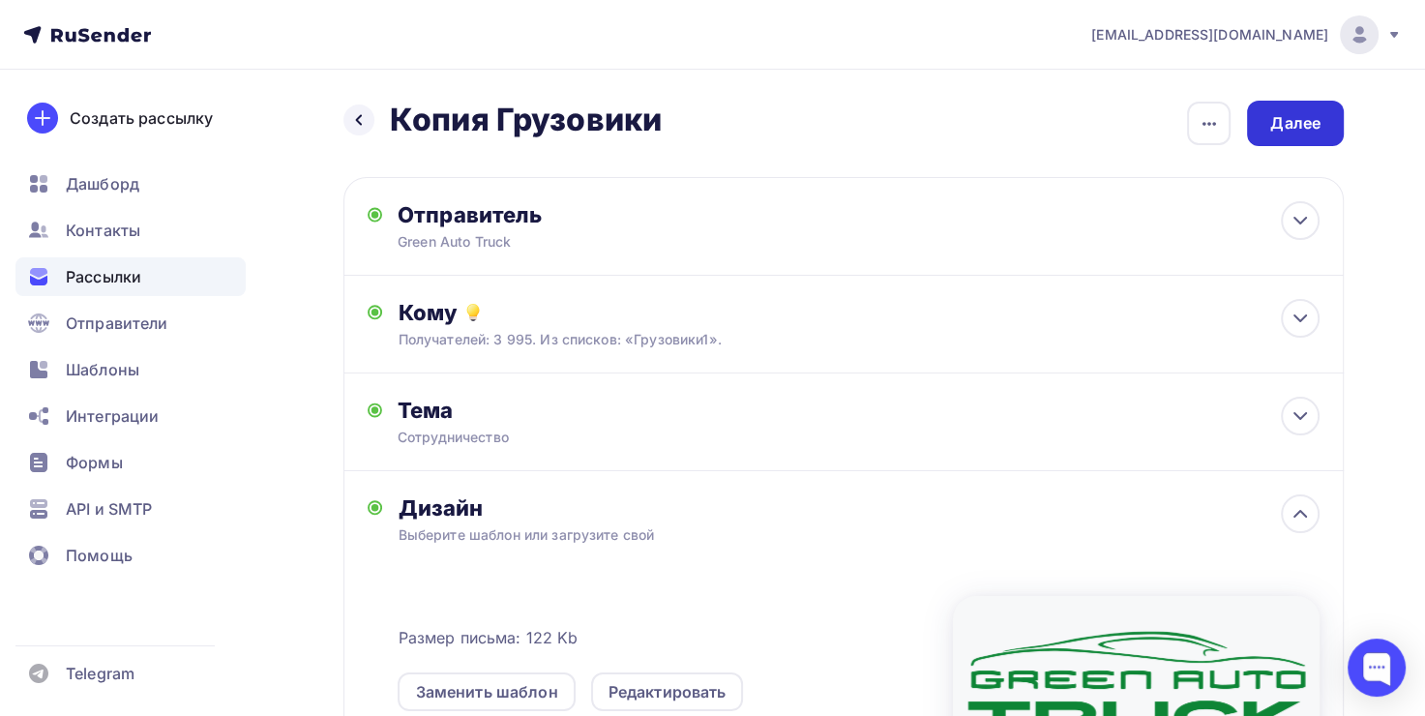
click at [1297, 120] on div "Далее" at bounding box center [1295, 123] width 50 height 22
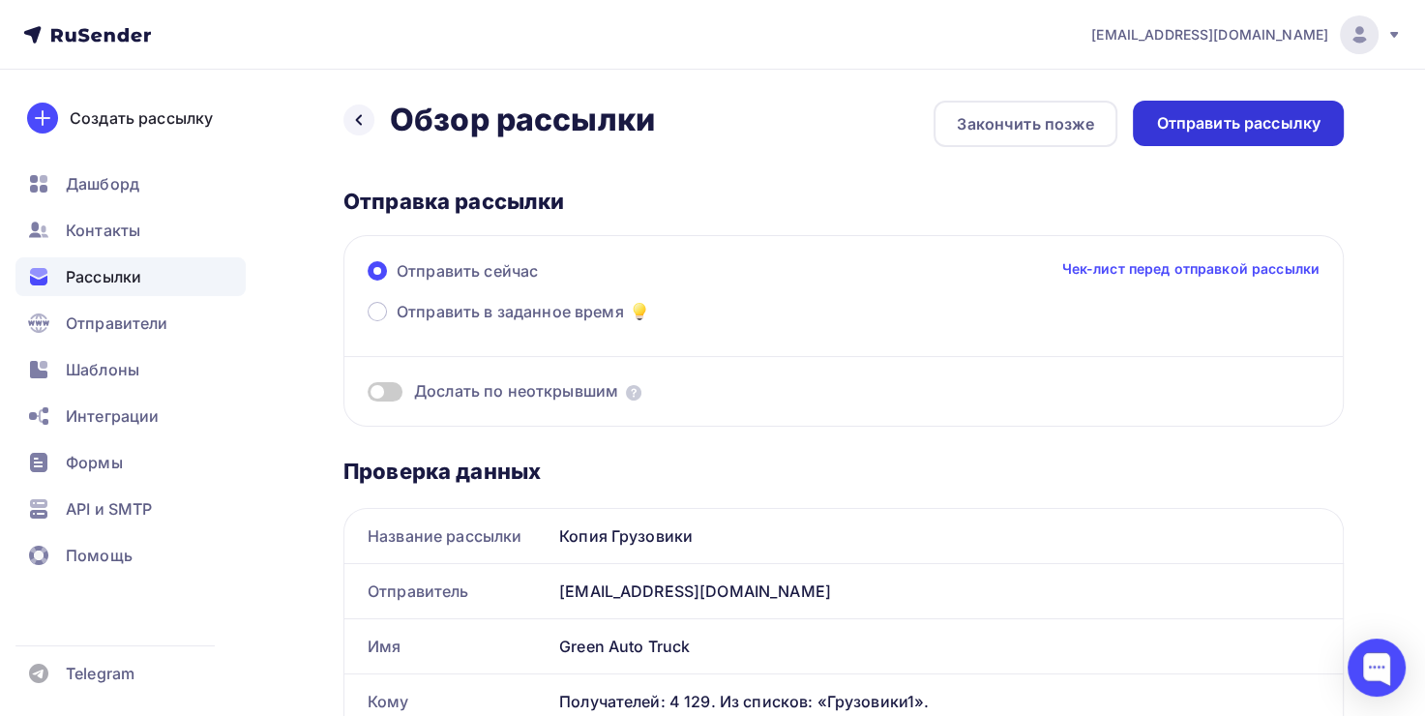
click at [1201, 125] on div "Отправить рассылку" at bounding box center [1238, 123] width 164 height 22
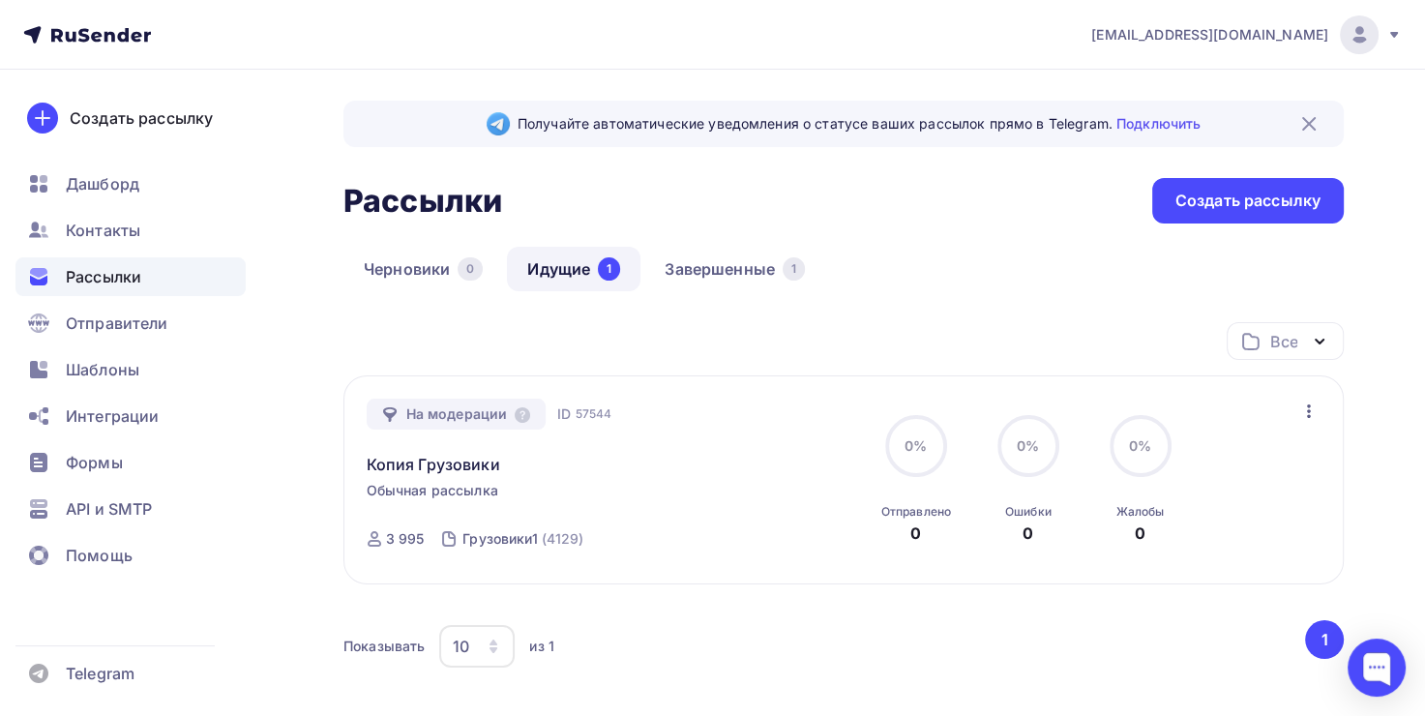
click at [959, 239] on div "Получайте автоматические уведомления о статусе ваших рассылок прямо в Telegram.…" at bounding box center [843, 444] width 1000 height 687
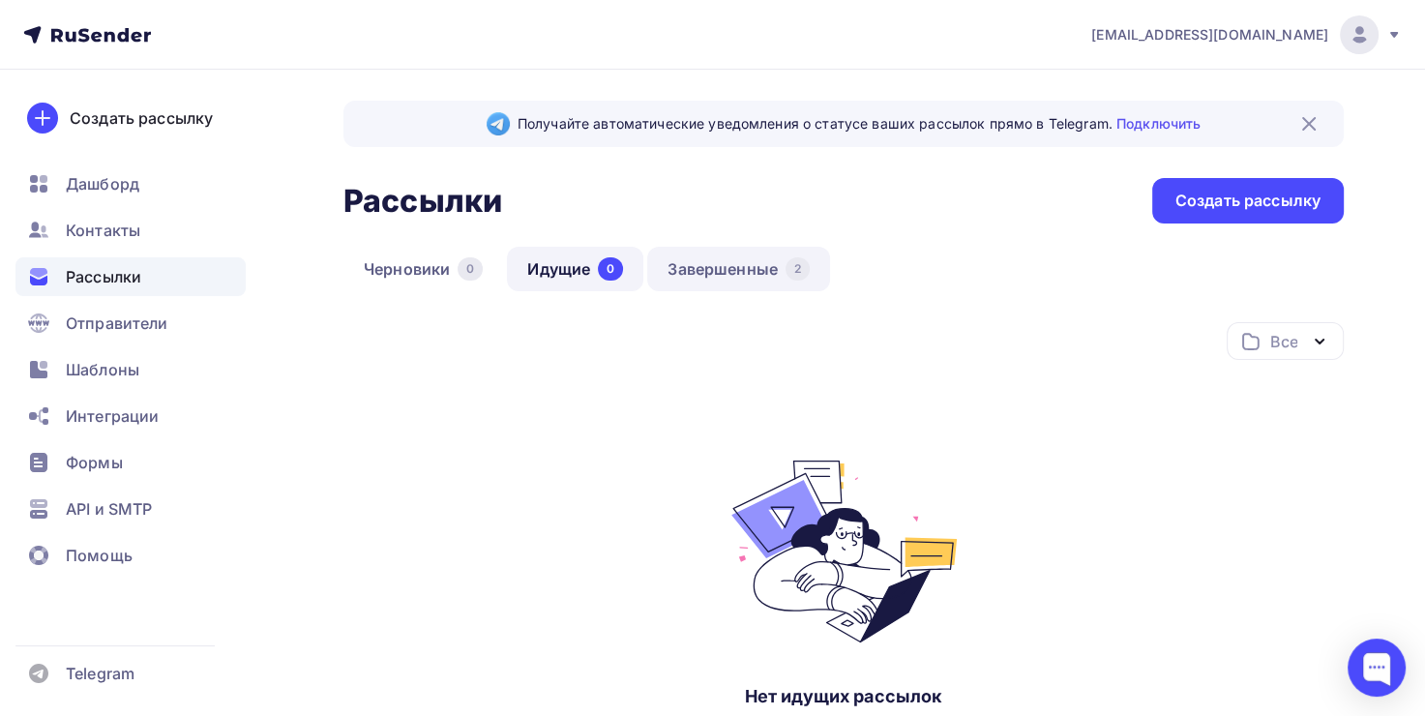
click at [798, 275] on div "2" at bounding box center [797, 268] width 24 height 23
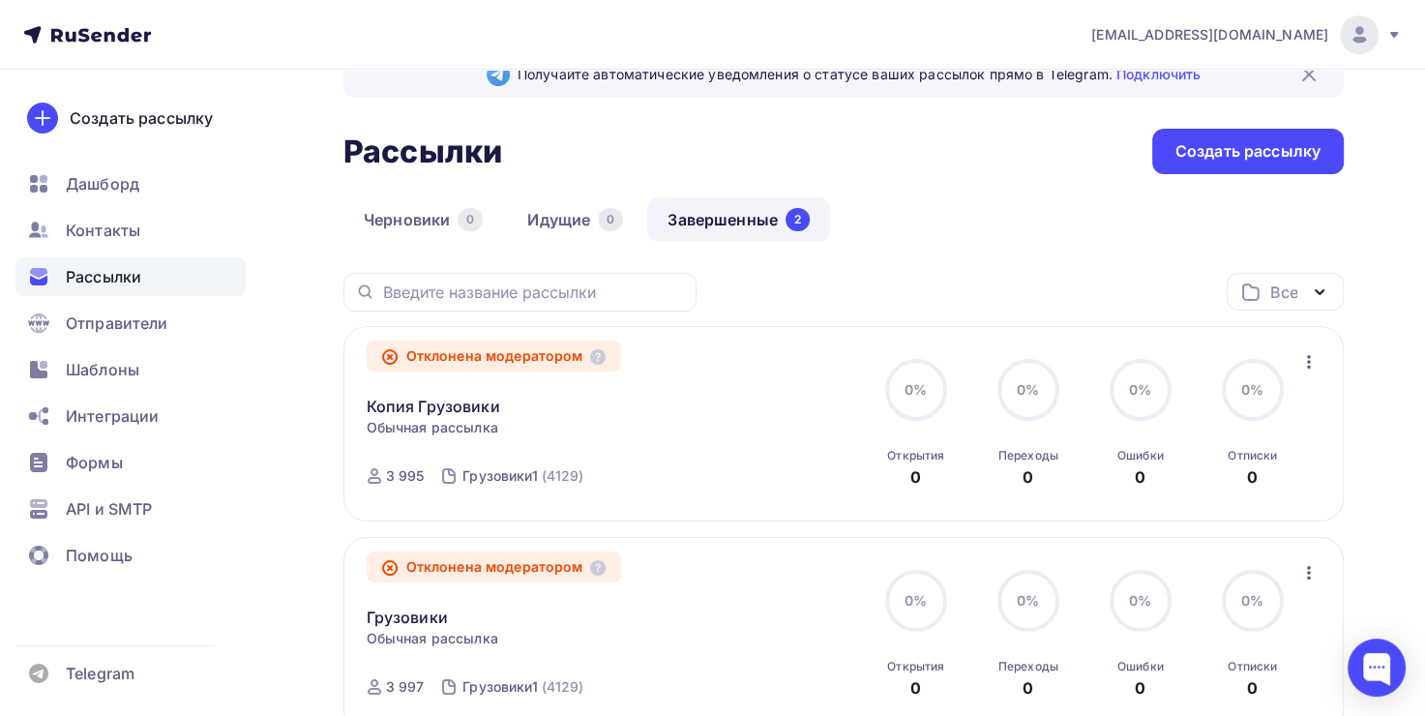
scroll to position [97, 0]
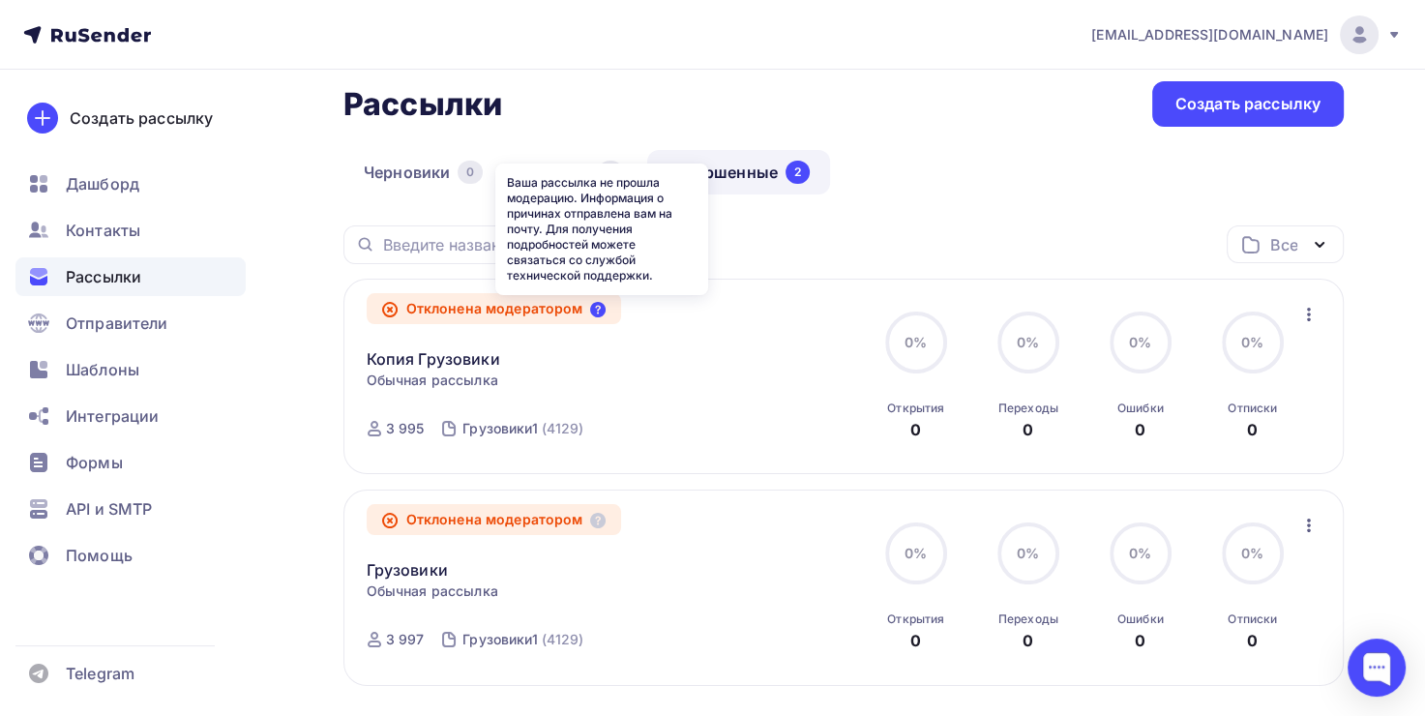
click at [596, 309] on icon at bounding box center [597, 309] width 15 height 15
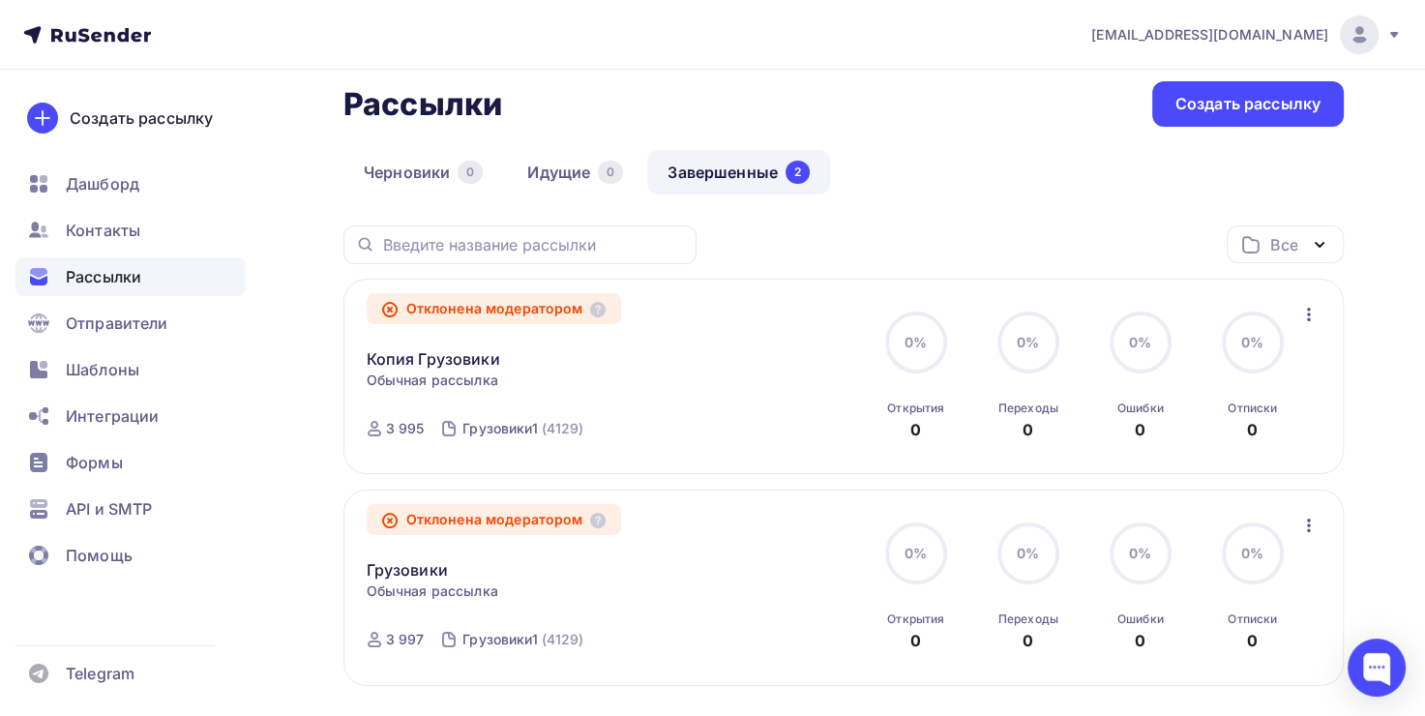
click at [1304, 310] on icon "button" at bounding box center [1308, 314] width 23 height 23
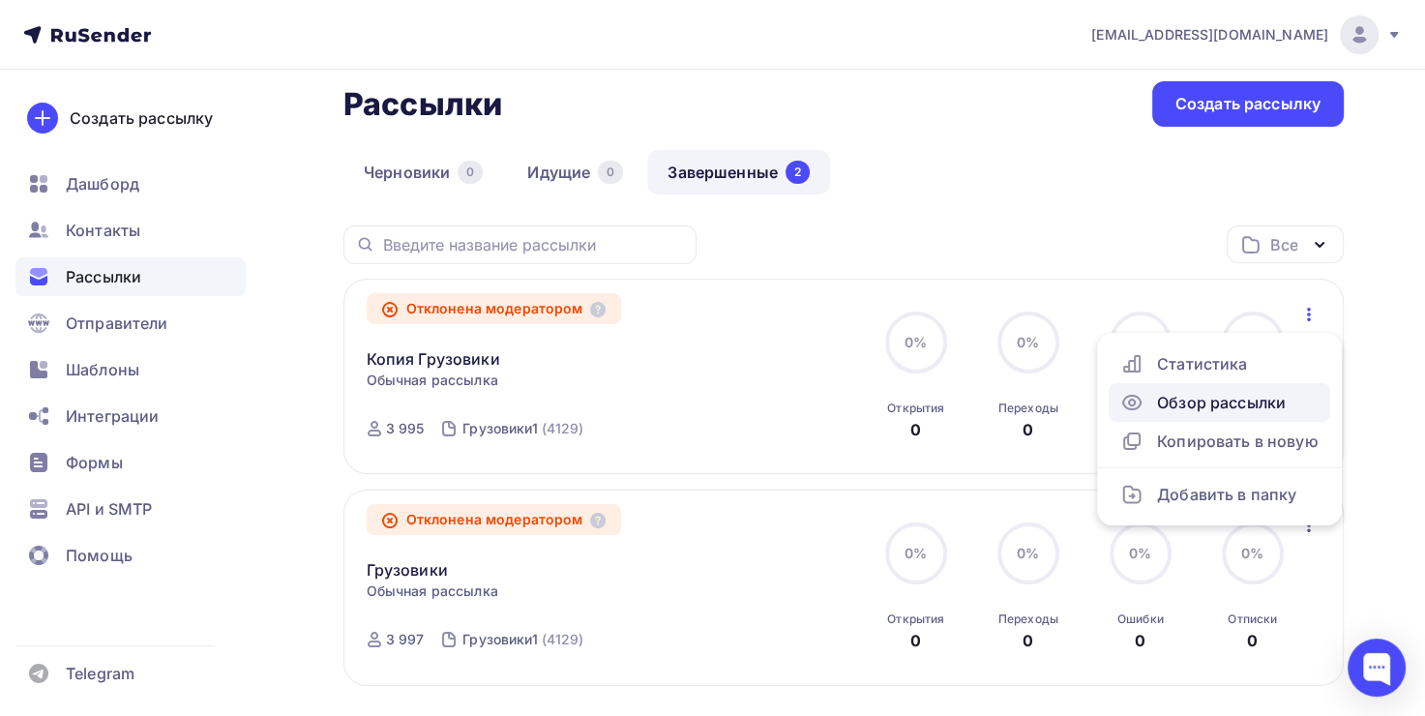
click at [1186, 399] on div "Обзор рассылки" at bounding box center [1219, 402] width 198 height 23
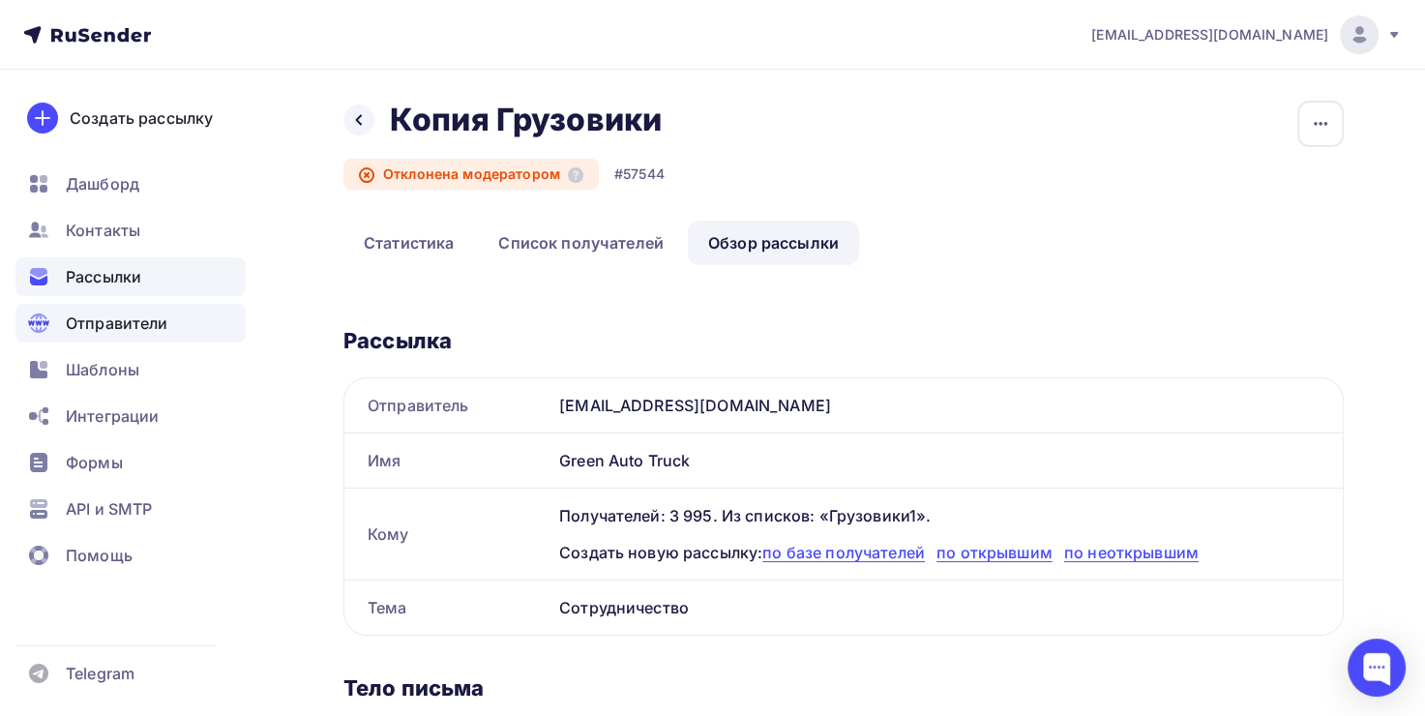
click at [144, 315] on span "Отправители" at bounding box center [117, 322] width 103 height 23
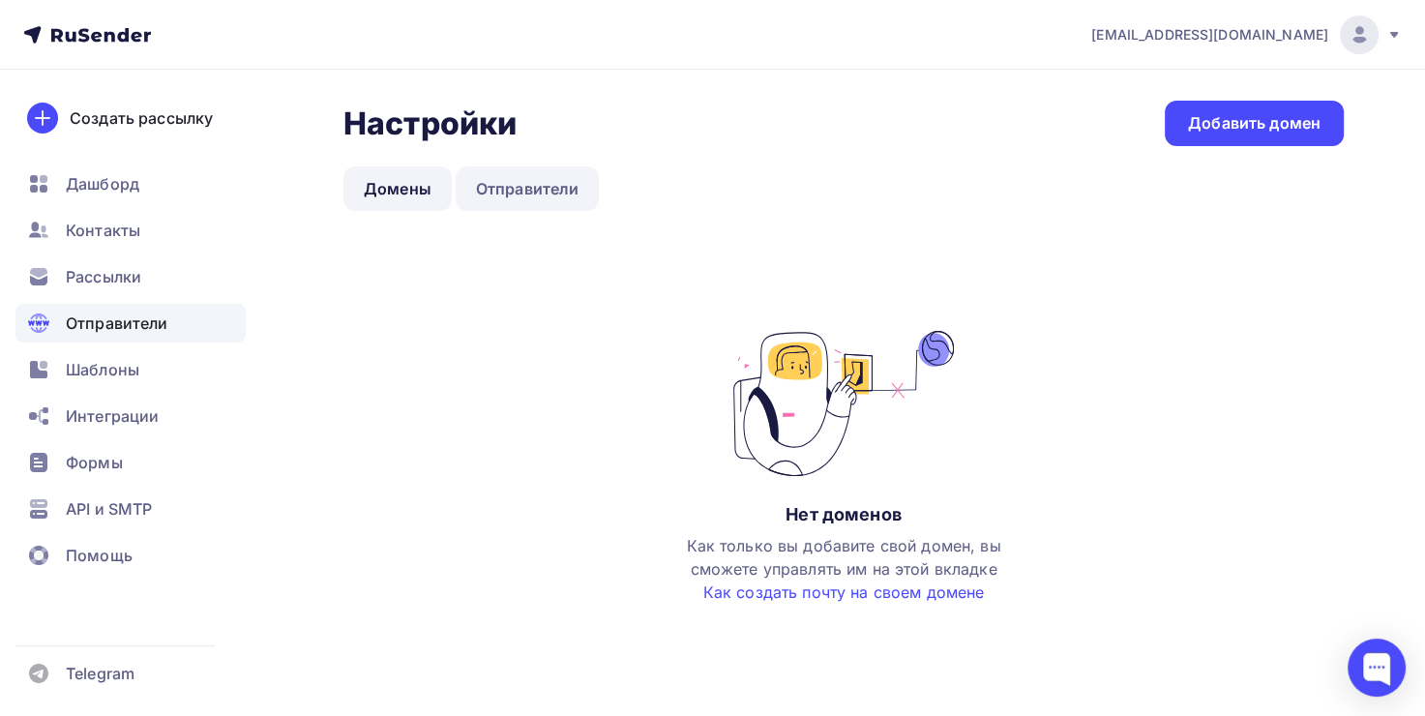
click at [519, 194] on link "Отправители" at bounding box center [528, 188] width 144 height 44
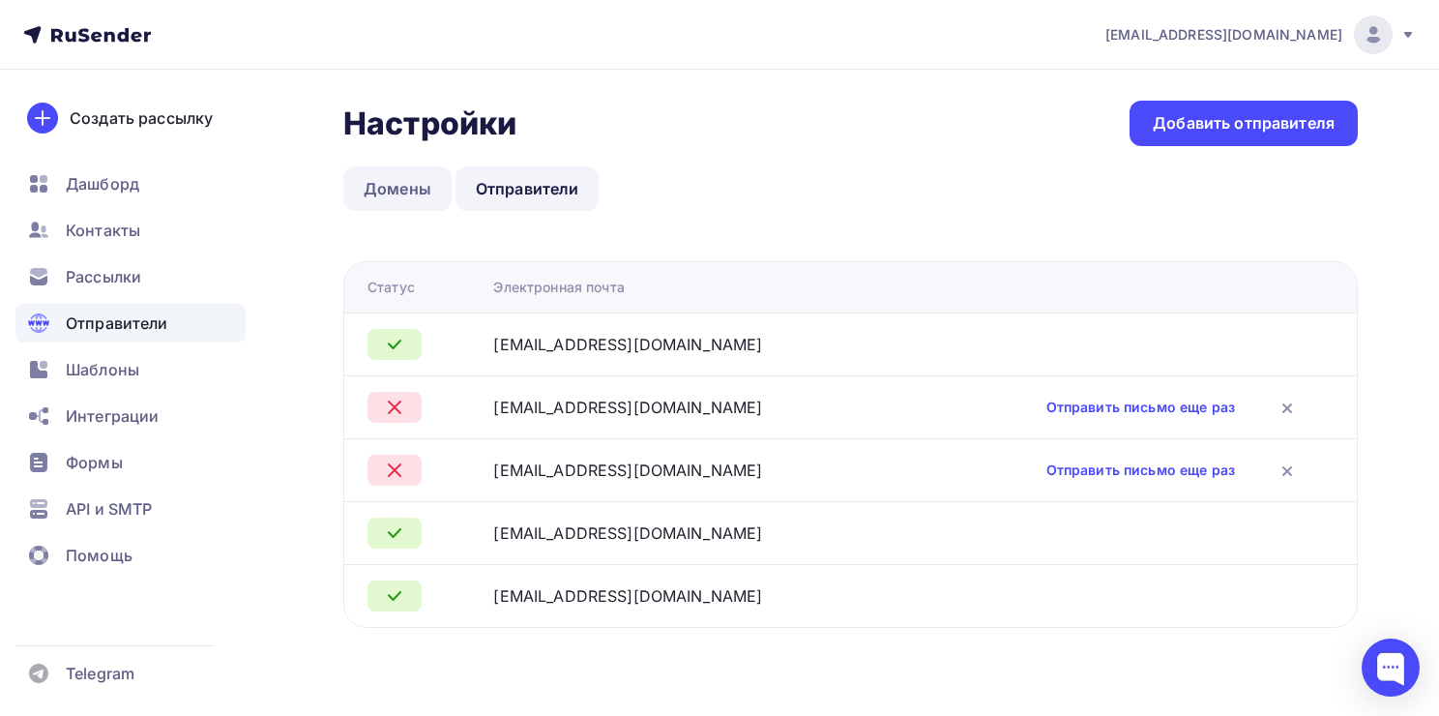
click at [365, 193] on link "Домены" at bounding box center [397, 188] width 108 height 44
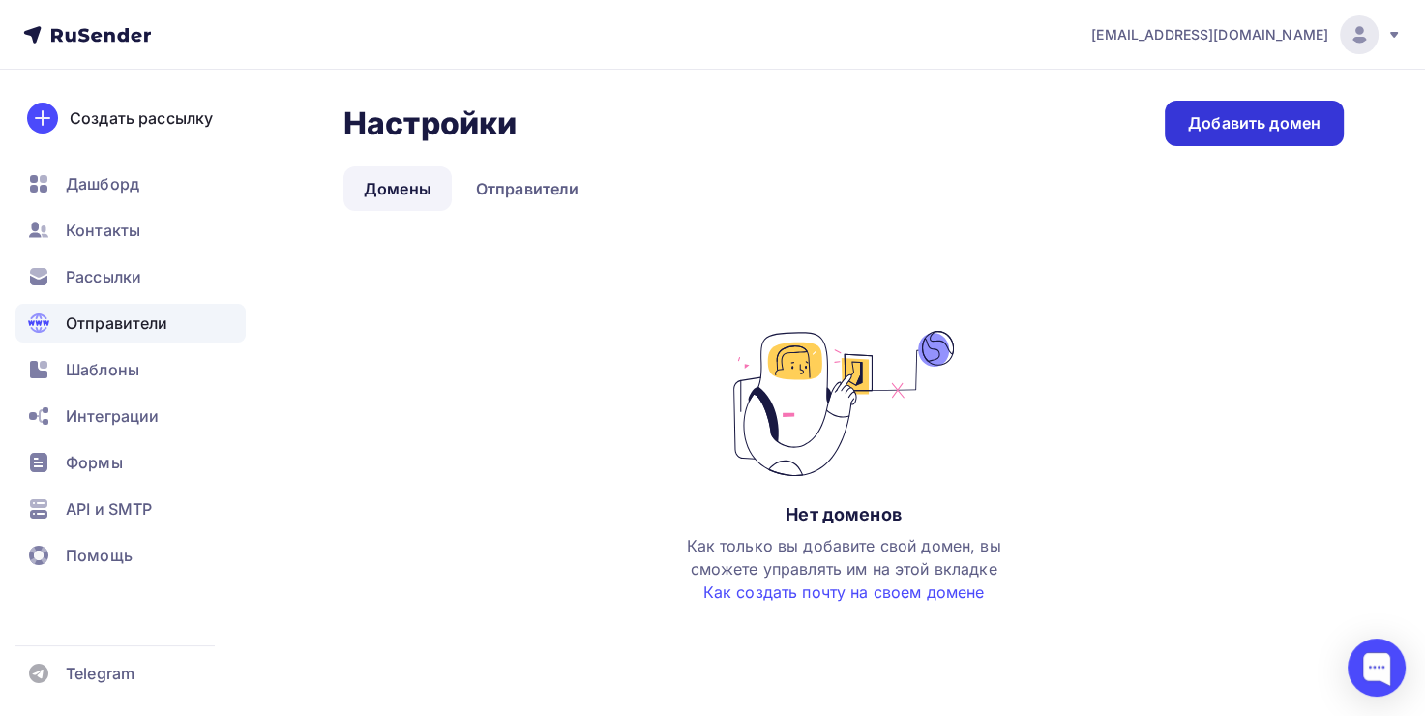
click at [1221, 135] on link "Добавить домен" at bounding box center [1254, 123] width 179 height 45
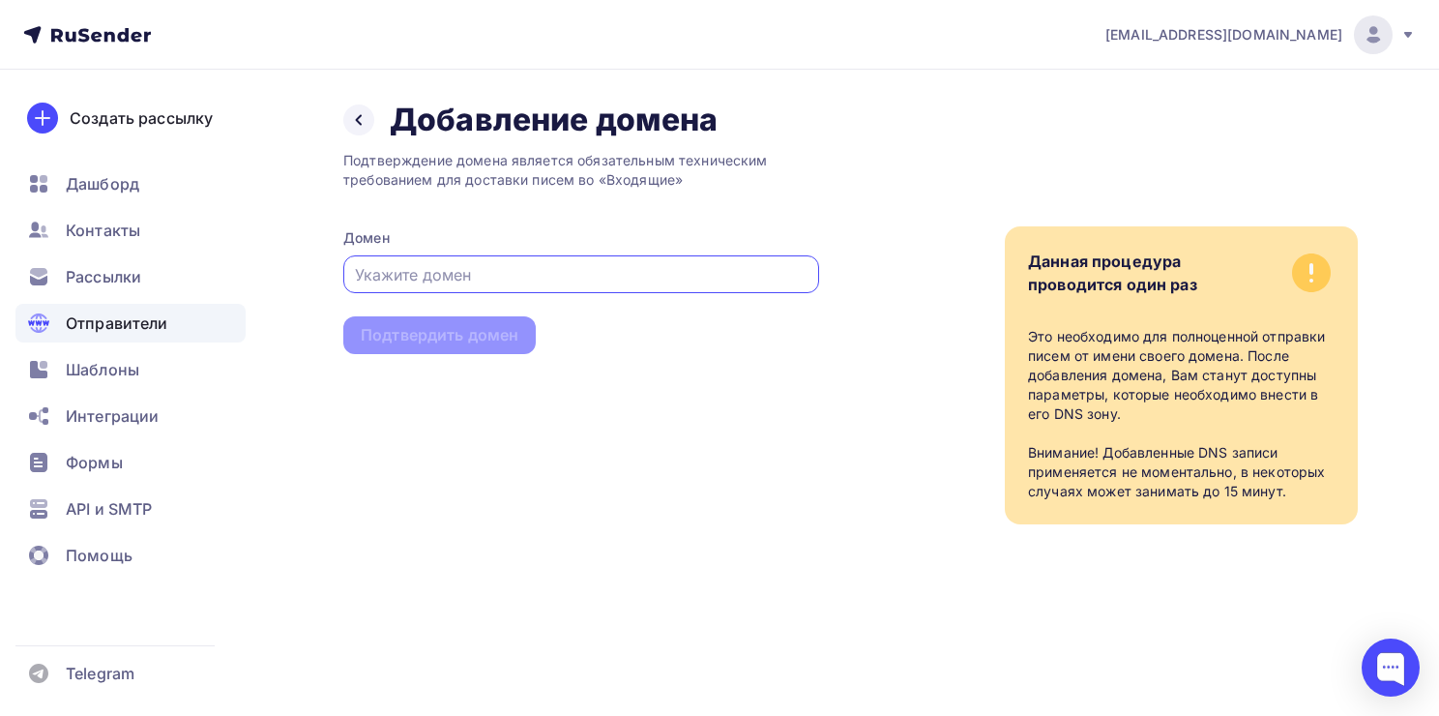
paste input "Greenauto25.ru"
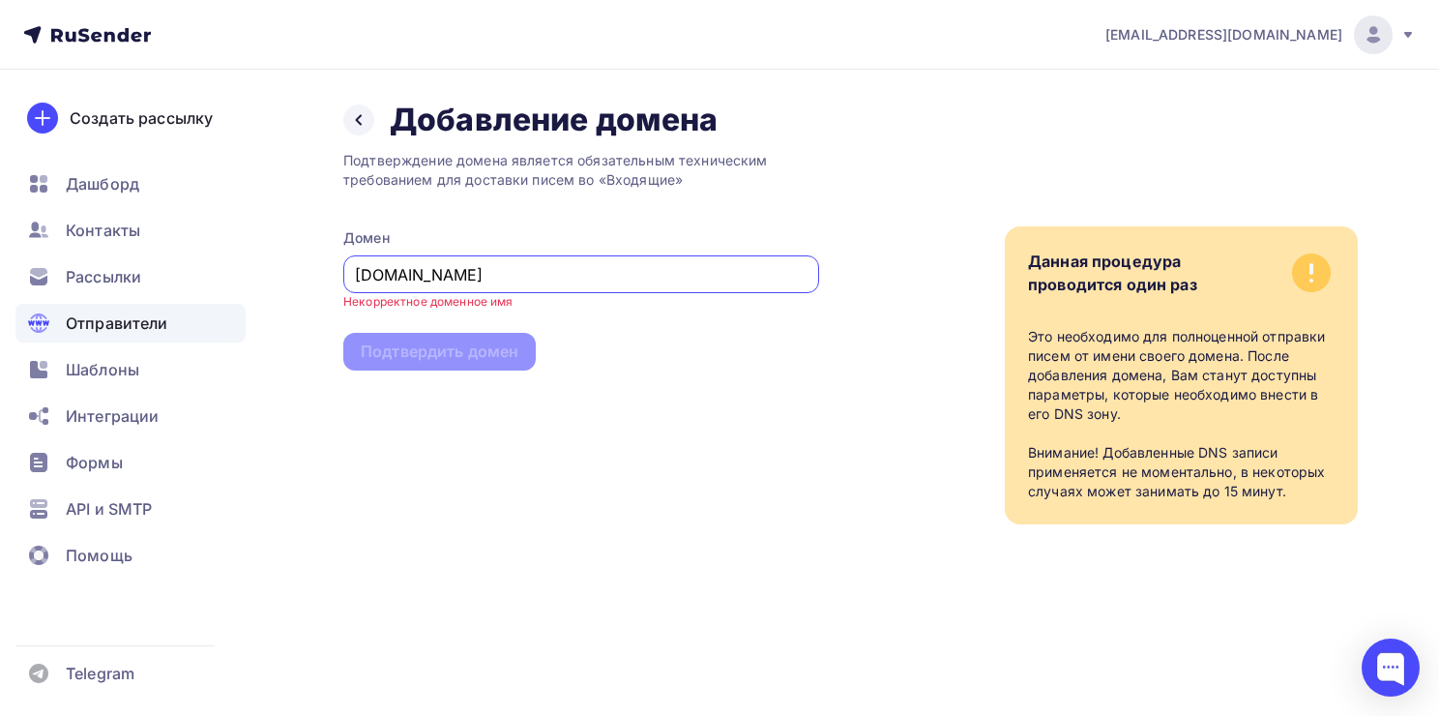
type input "Greenauto25.ru"
click at [471, 335] on div "Подтверждение домена является обязательным техническим требованием для доставки…" at bounding box center [581, 331] width 476 height 385
click at [478, 307] on small "Некорректное доменное имя" at bounding box center [428, 301] width 170 height 16
click at [580, 244] on div "Домен" at bounding box center [581, 237] width 476 height 19
click at [575, 267] on input "[DOMAIN_NAME]" at bounding box center [582, 274] width 454 height 23
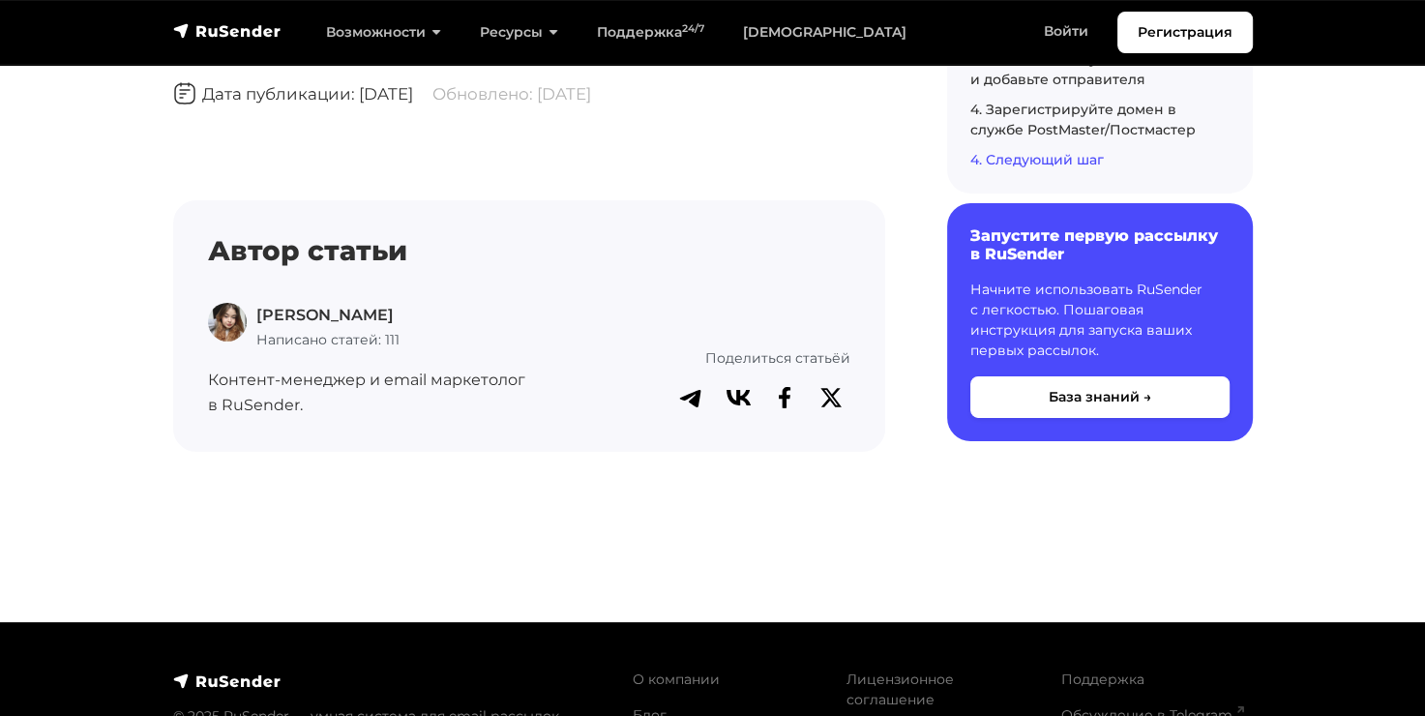
scroll to position [6481, 0]
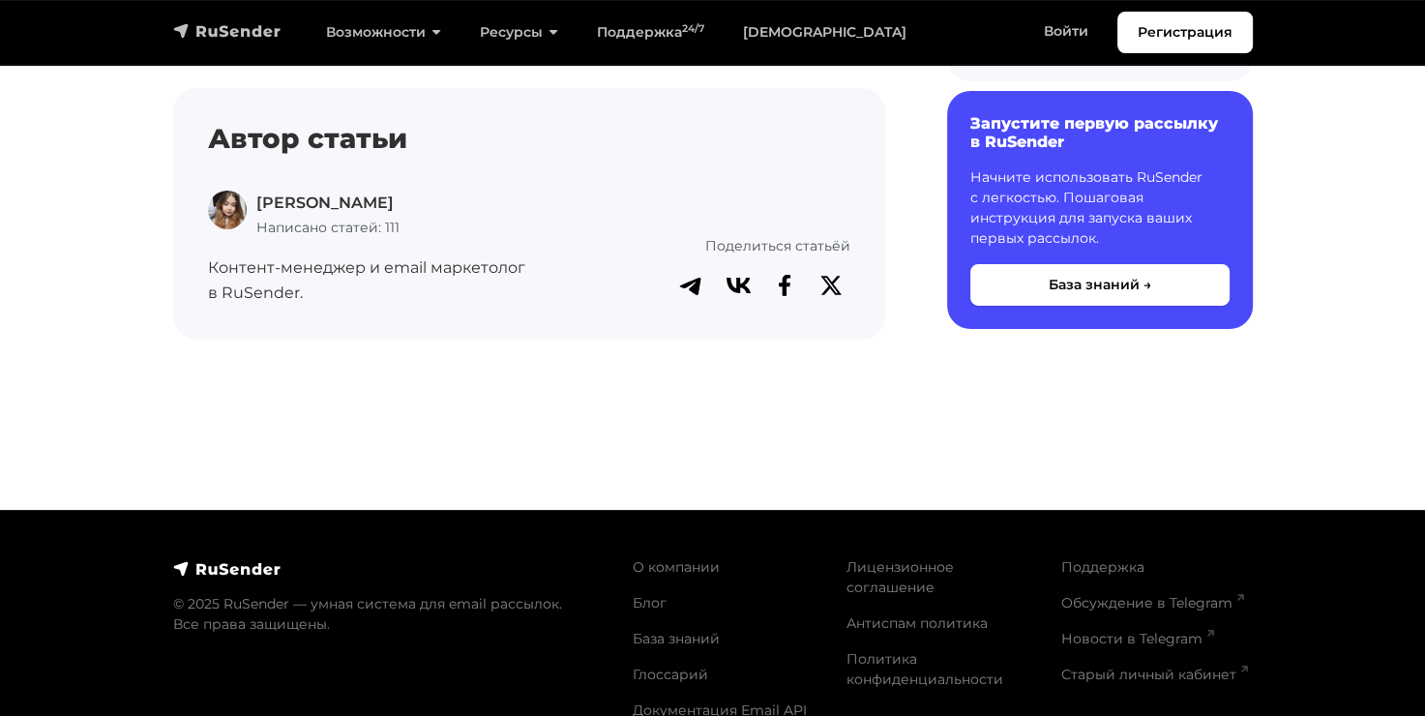
click at [244, 29] on img "navbar" at bounding box center [227, 30] width 108 height 19
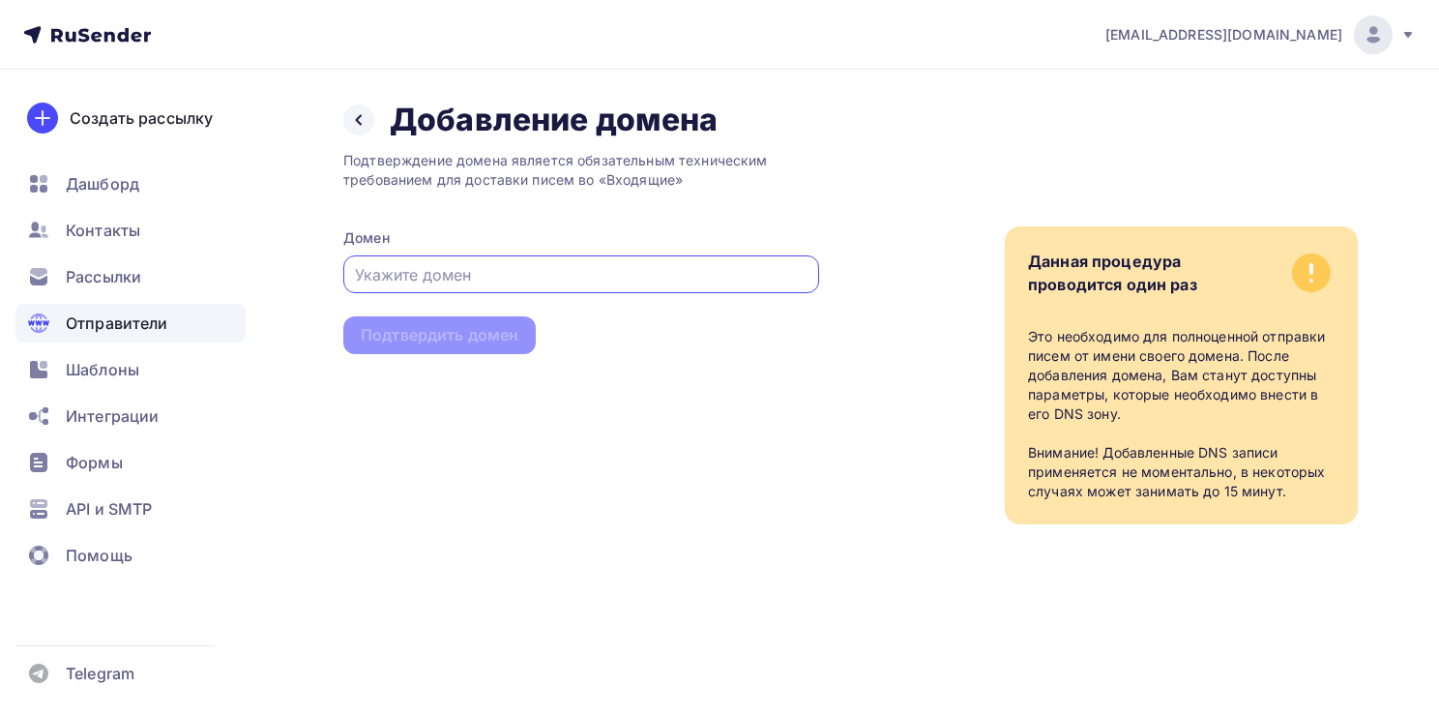
click at [561, 277] on input "text" at bounding box center [582, 274] width 454 height 23
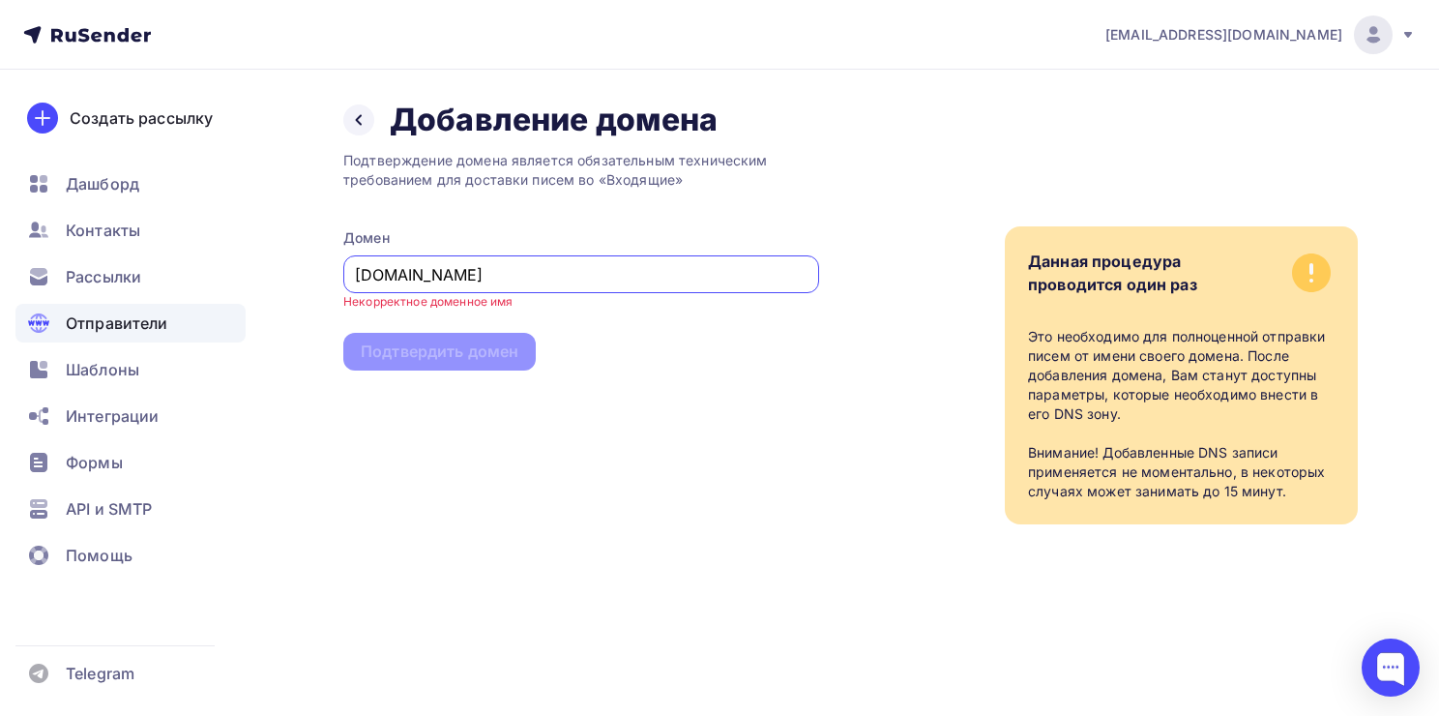
click at [408, 343] on div "Подтверждение домена является обязательным техническим требованием для доставки…" at bounding box center [581, 331] width 476 height 385
drag, startPoint x: 522, startPoint y: 311, endPoint x: 345, endPoint y: 306, distance: 177.1
click at [345, 306] on div "Подтверждение домена является обязательным техническим требованием для доставки…" at bounding box center [581, 331] width 476 height 385
click at [608, 352] on div "Подтверждение домена является обязательным техническим требованием для доставки…" at bounding box center [581, 331] width 476 height 385
click at [480, 281] on input "Greenauto25.ru" at bounding box center [582, 274] width 454 height 23
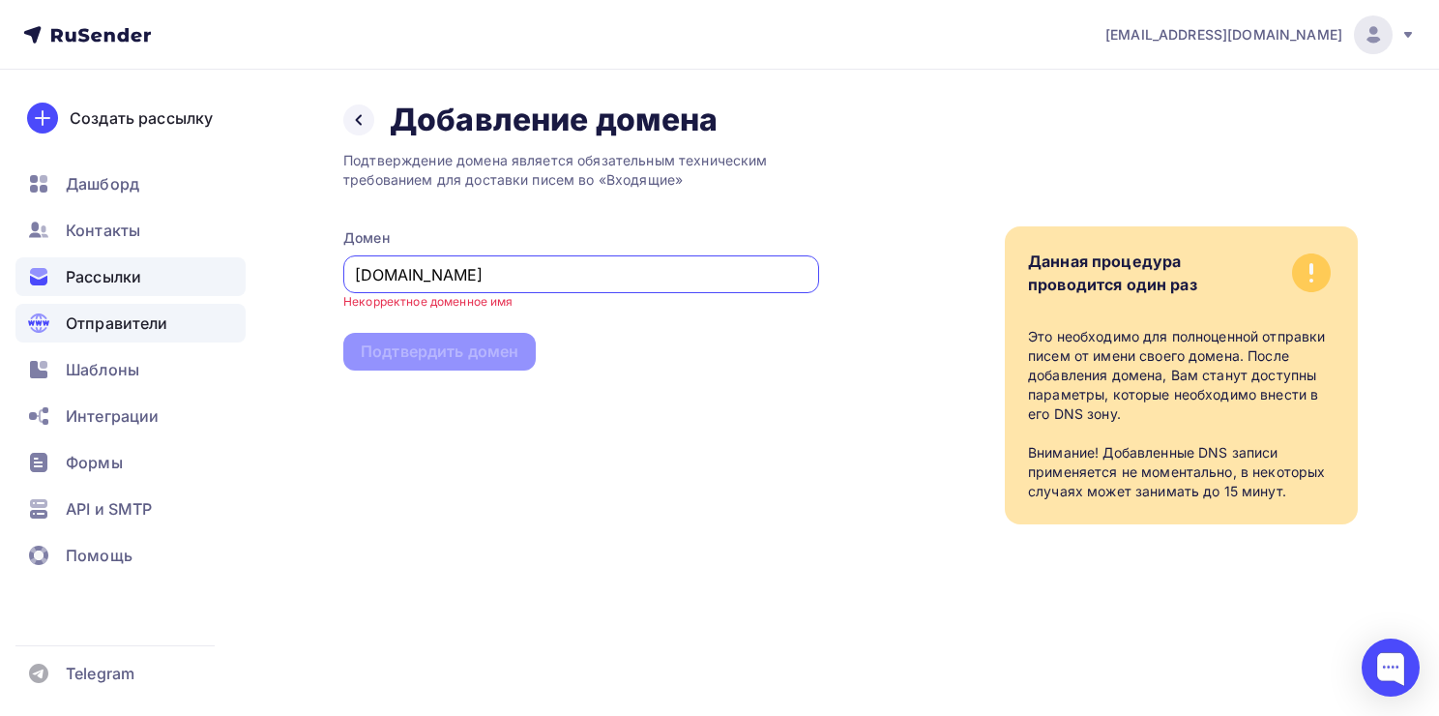
drag, startPoint x: 495, startPoint y: 271, endPoint x: 227, endPoint y: 275, distance: 268.0
click at [227, 275] on div "dennastya01@gmail.com Аккаунт Тарифы Выйти Создать рассылку Дашборд Контакты Ра…" at bounding box center [719, 301] width 1439 height 602
paste input "www.g"
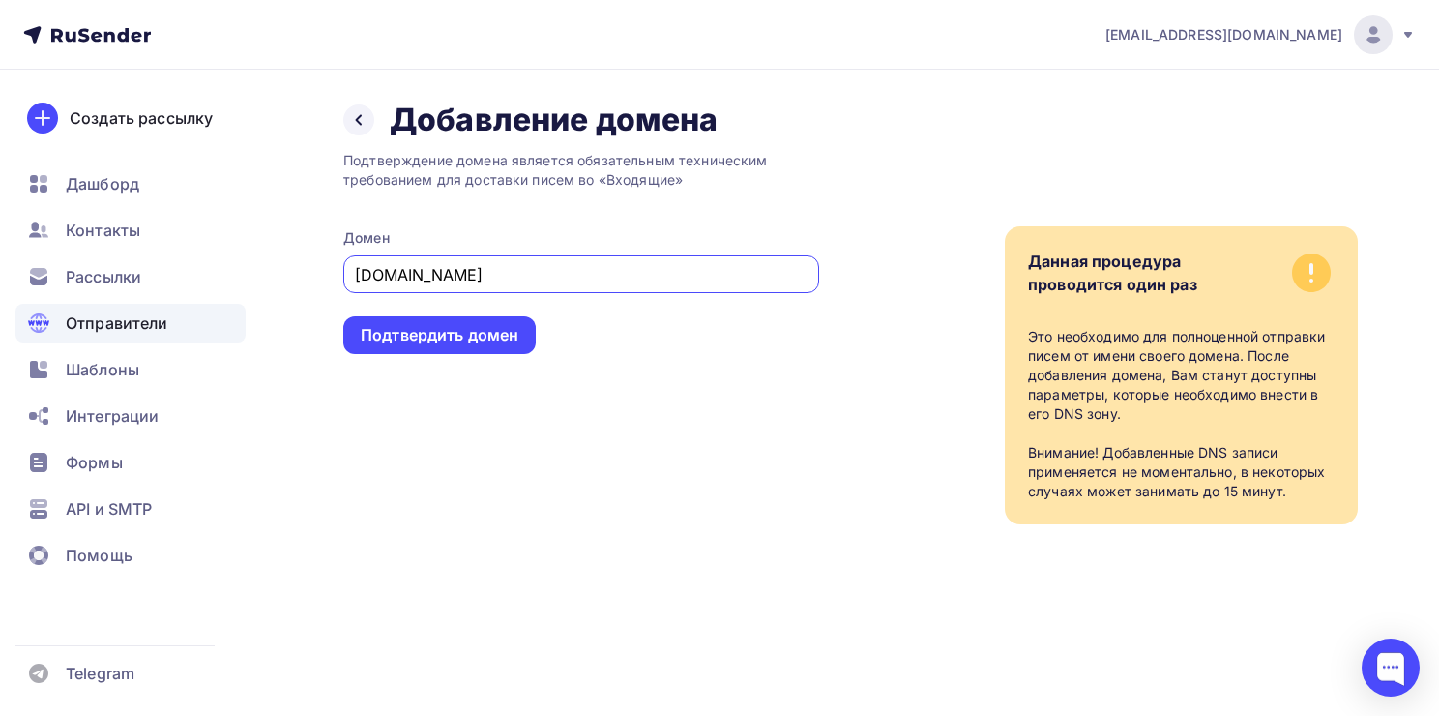
type input "www.greenauto25.ru"
click at [563, 380] on div "Подтверждение домена является обязательным техническим требованием для доставки…" at bounding box center [581, 331] width 476 height 385
click at [532, 341] on div "Подтвердить домен" at bounding box center [439, 335] width 193 height 38
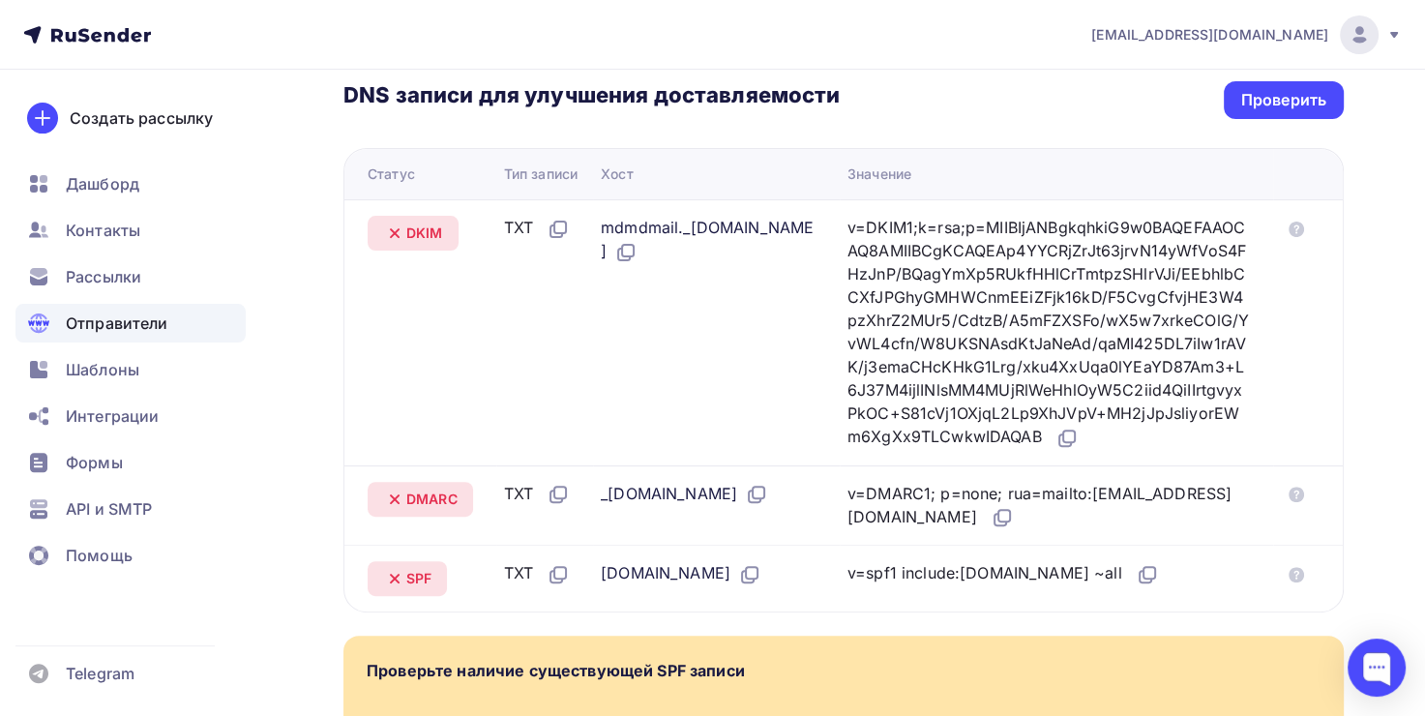
scroll to position [484, 0]
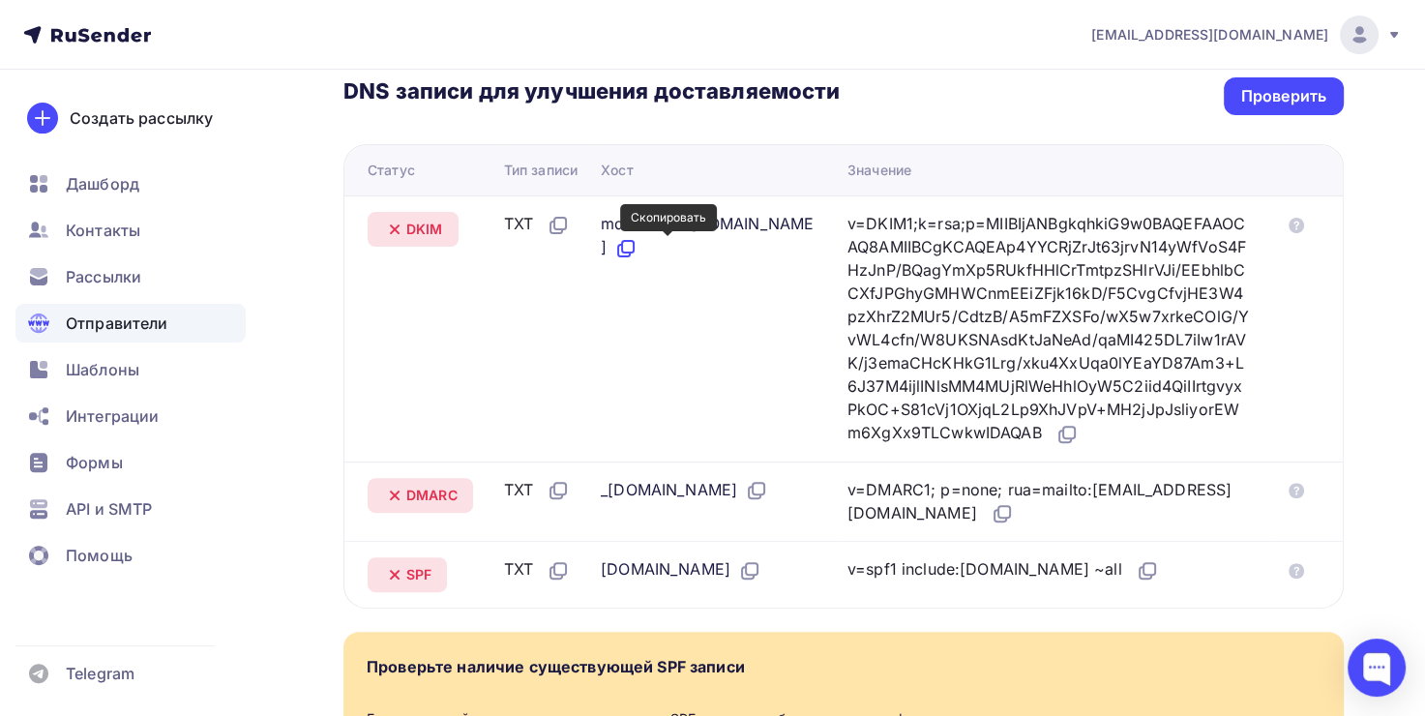
click at [637, 252] on icon at bounding box center [625, 248] width 23 height 23
click at [1075, 438] on icon at bounding box center [1069, 433] width 12 height 12
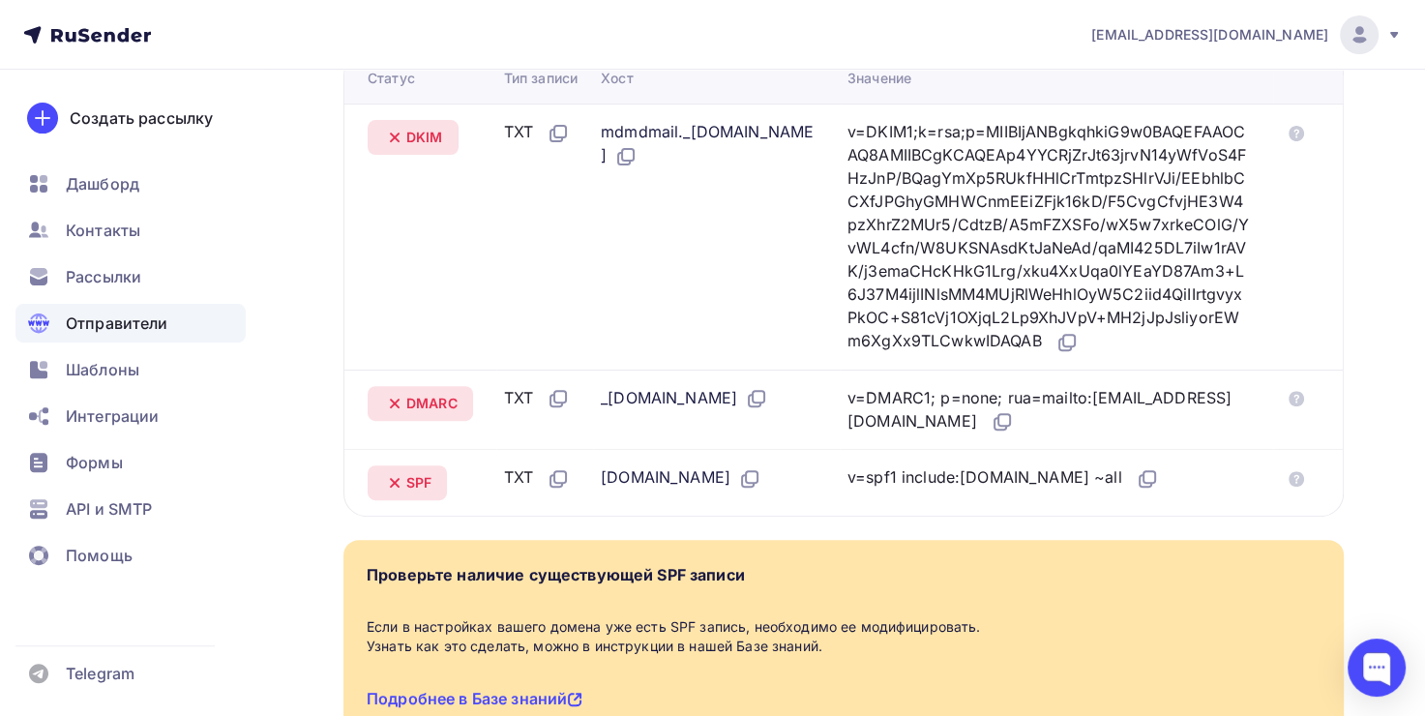
scroll to position [580, 0]
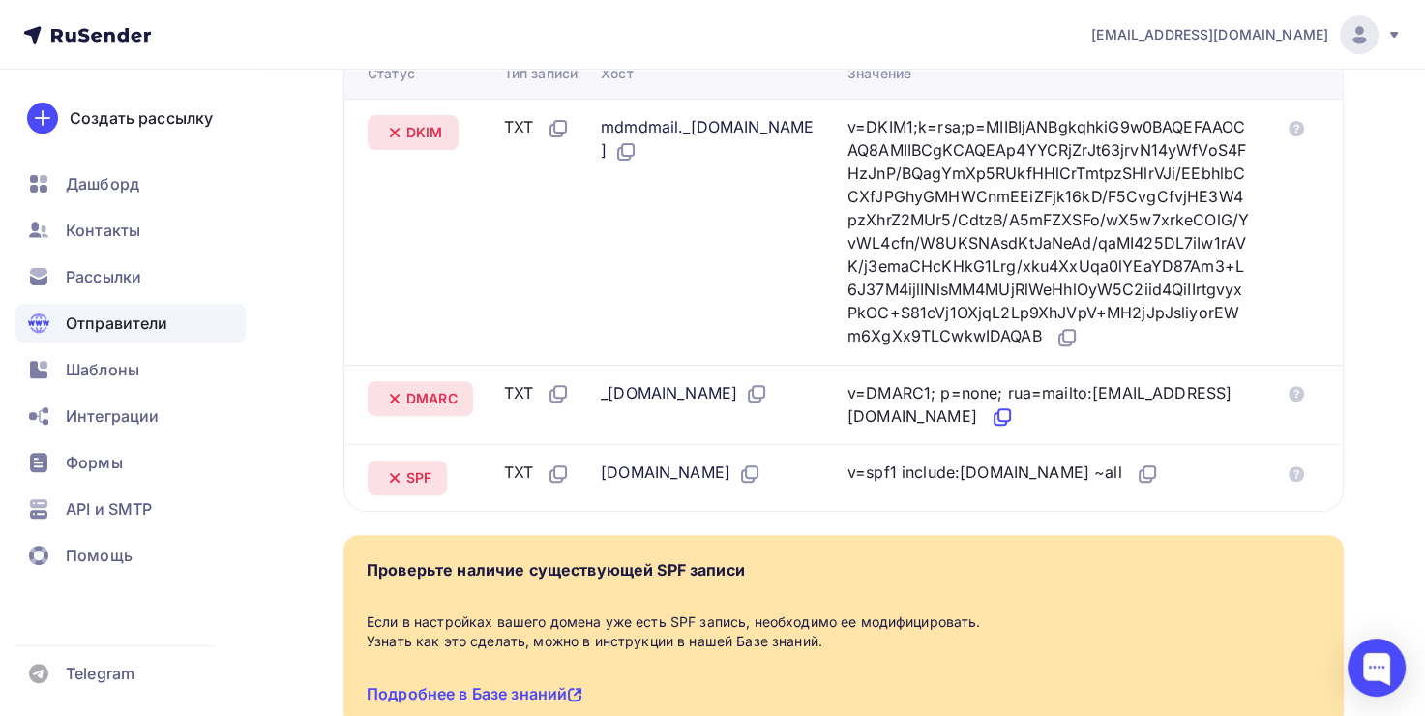
click at [991, 429] on icon at bounding box center [1002, 416] width 23 height 23
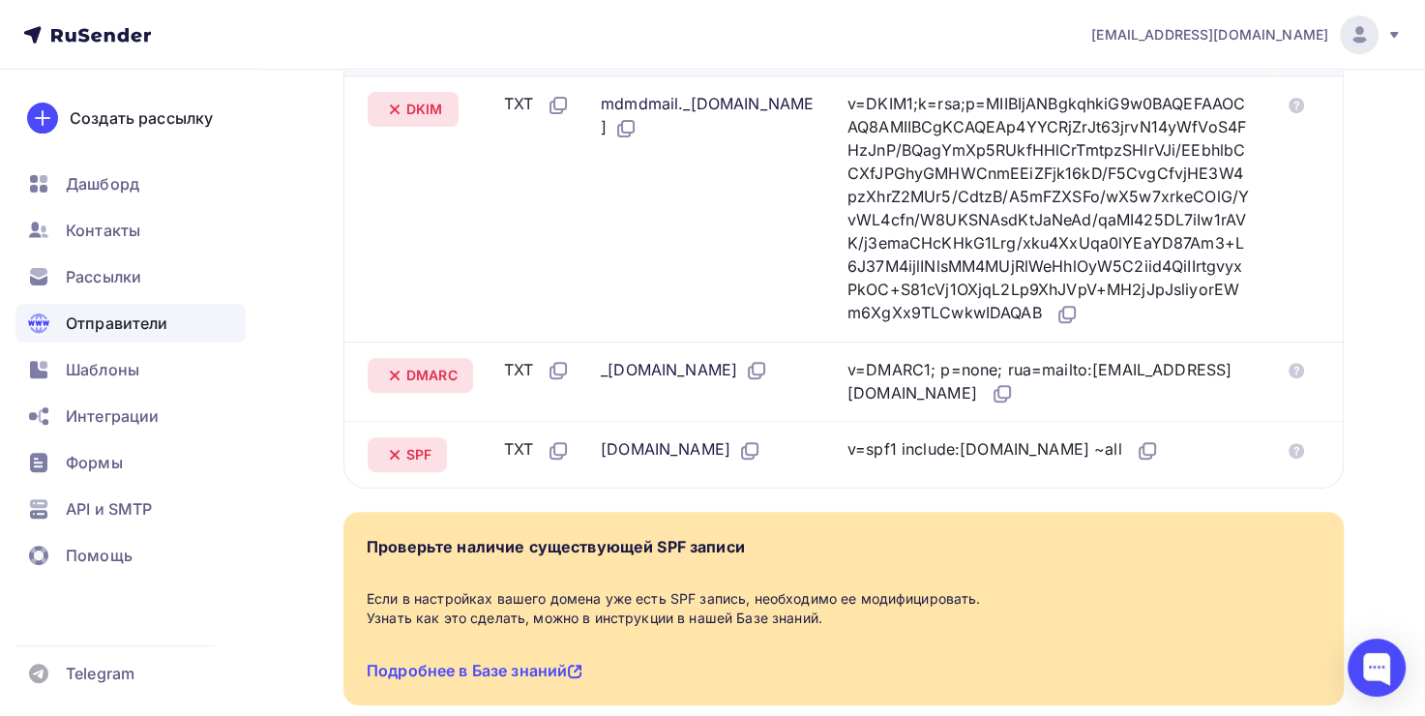
scroll to position [677, 0]
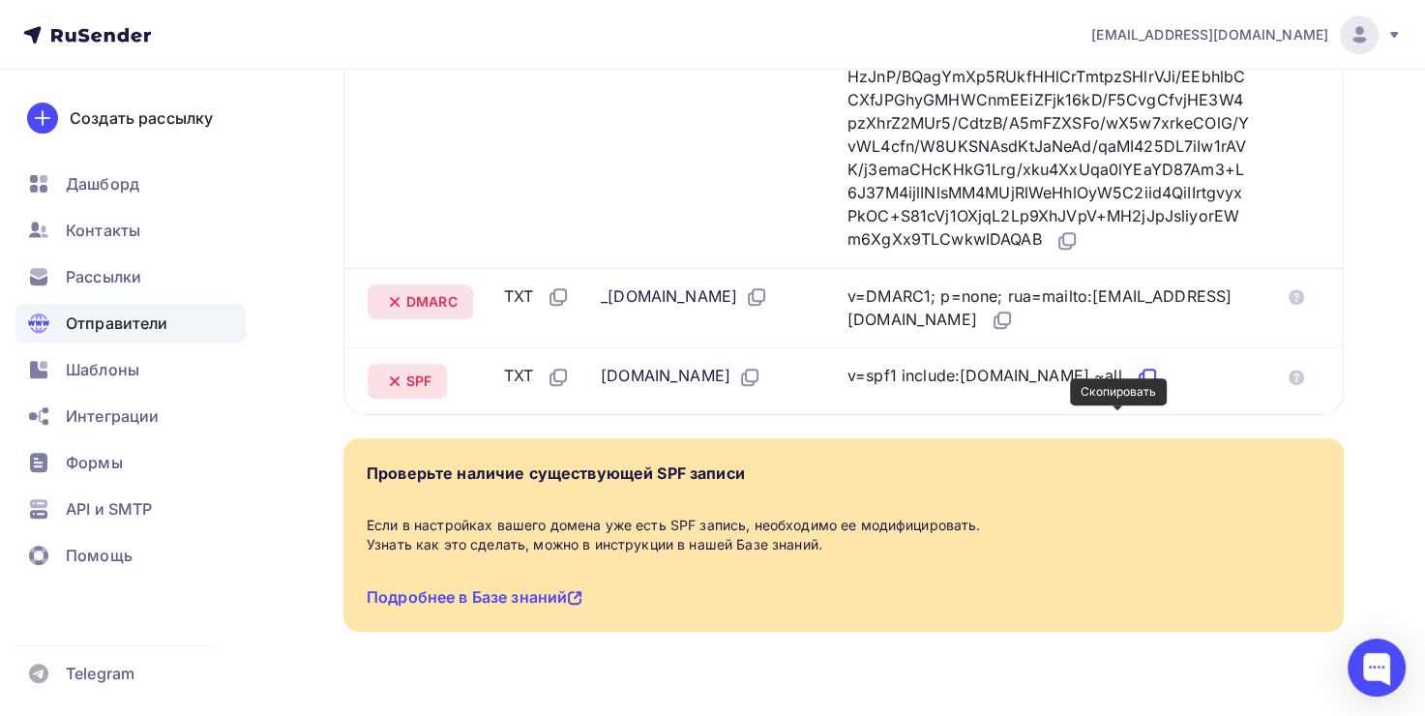
click at [1140, 385] on icon at bounding box center [1146, 379] width 12 height 12
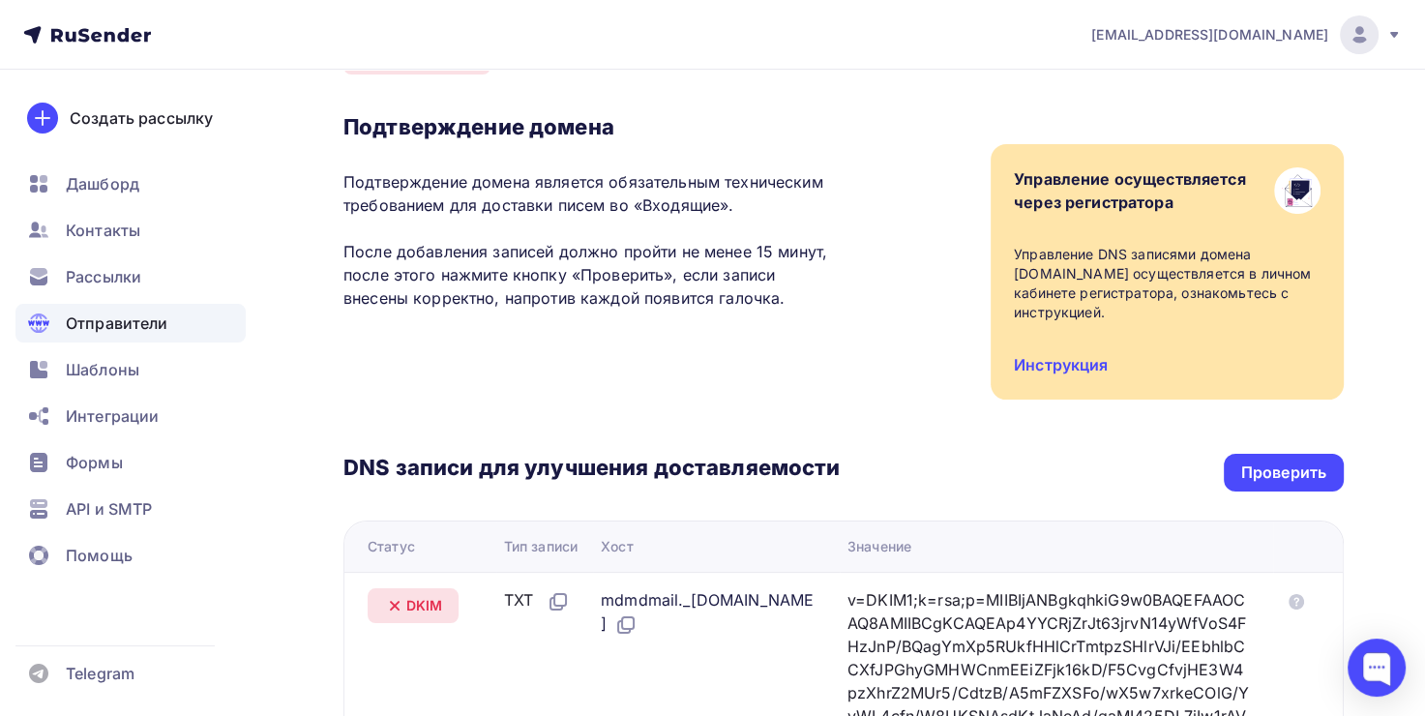
scroll to position [85, 0]
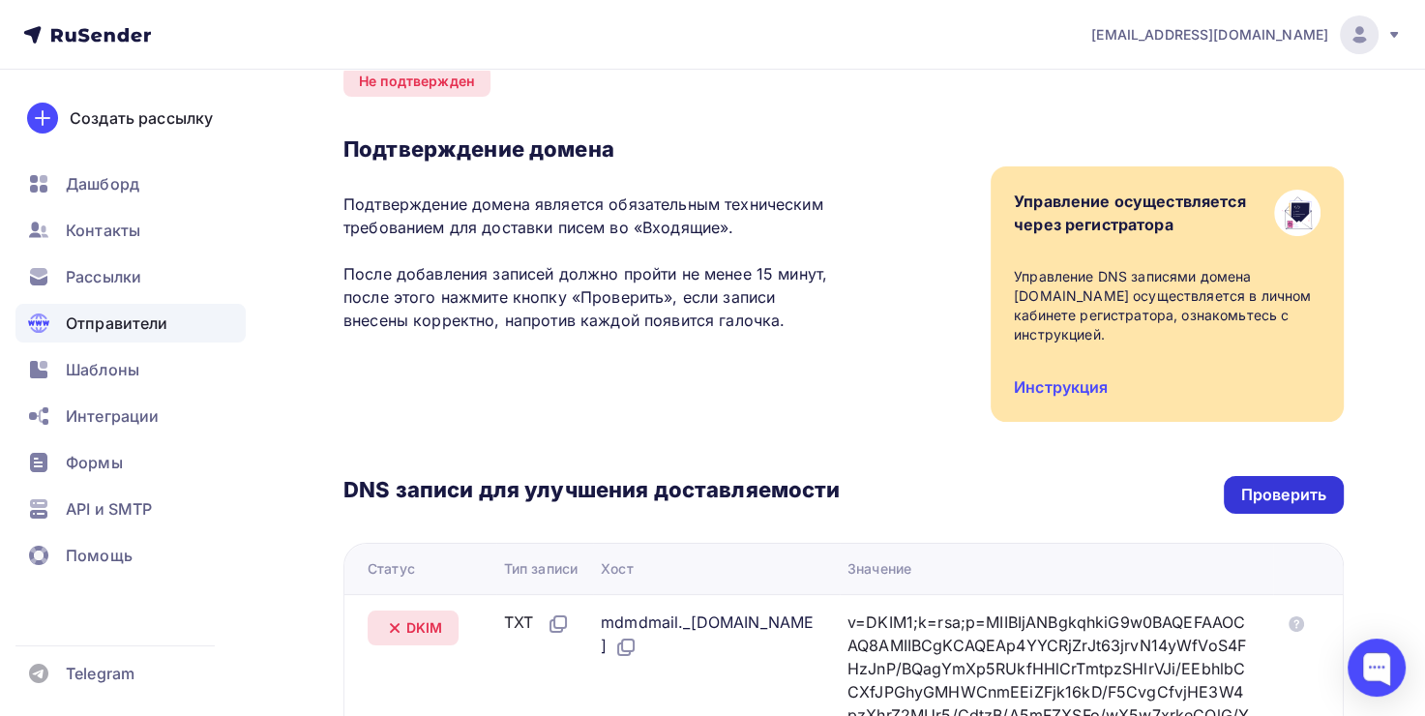
click at [1304, 510] on div "Проверить" at bounding box center [1284, 495] width 120 height 38
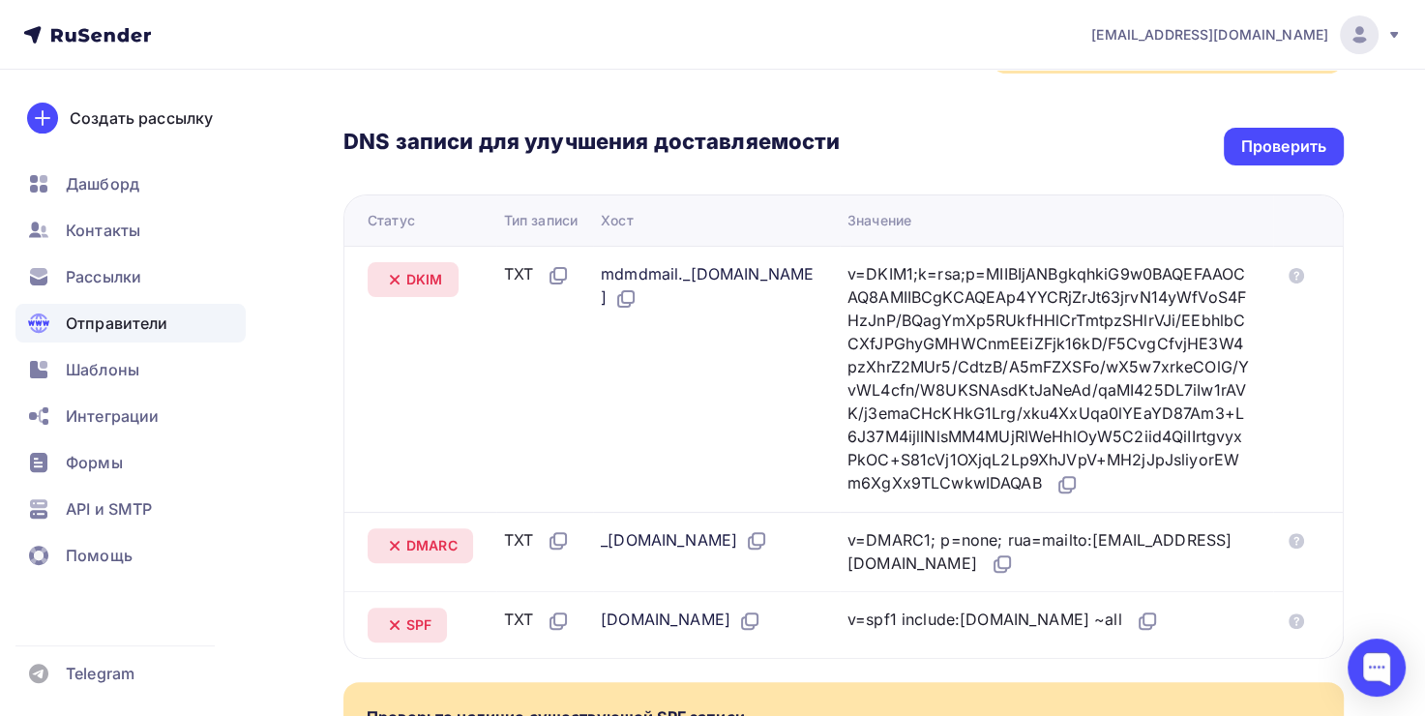
scroll to position [472, 0]
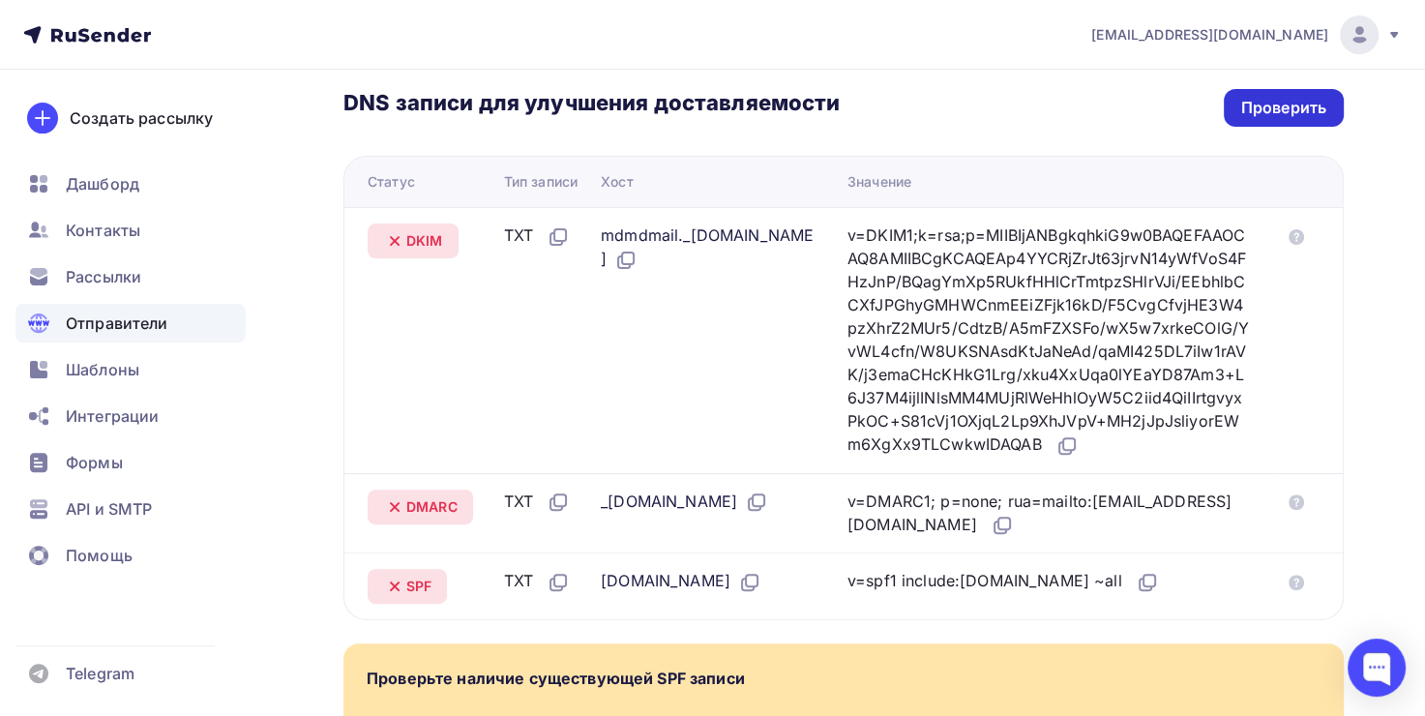
click at [1282, 116] on div "Проверить" at bounding box center [1283, 108] width 85 height 22
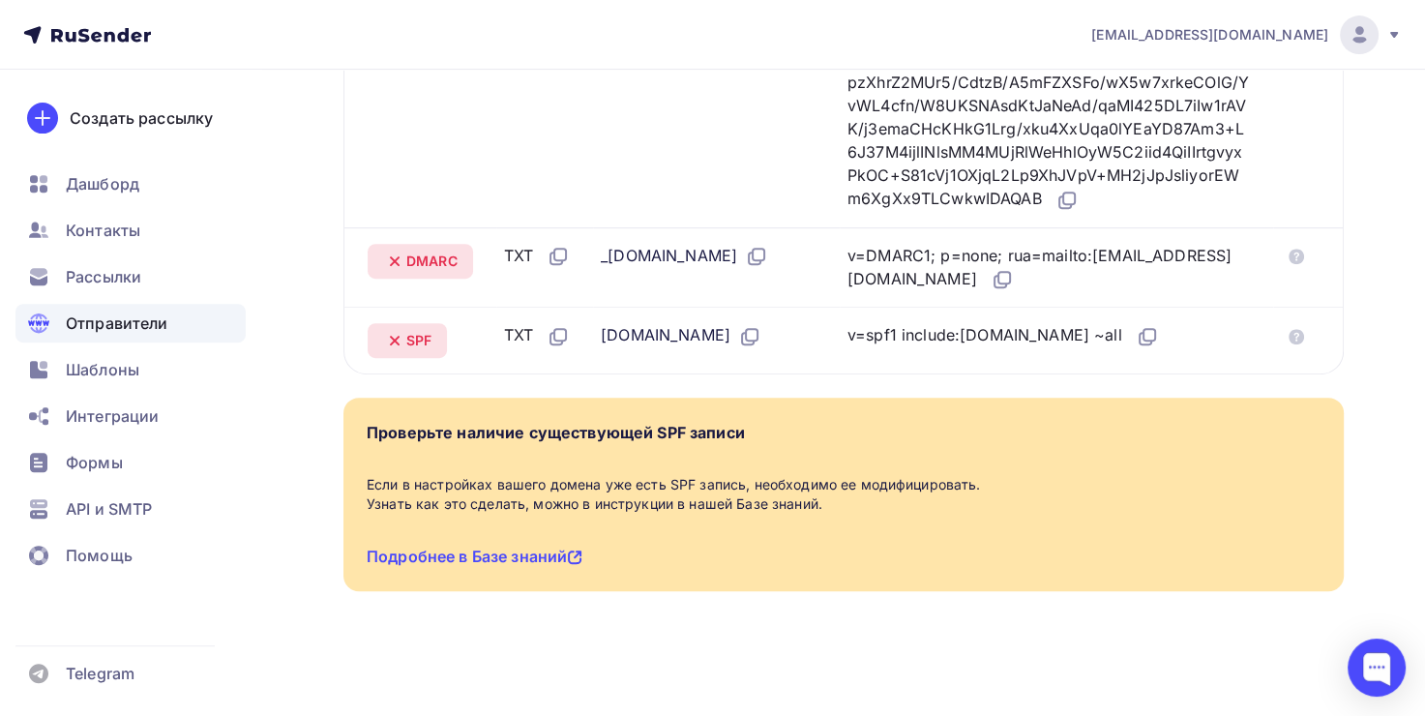
scroll to position [0, 0]
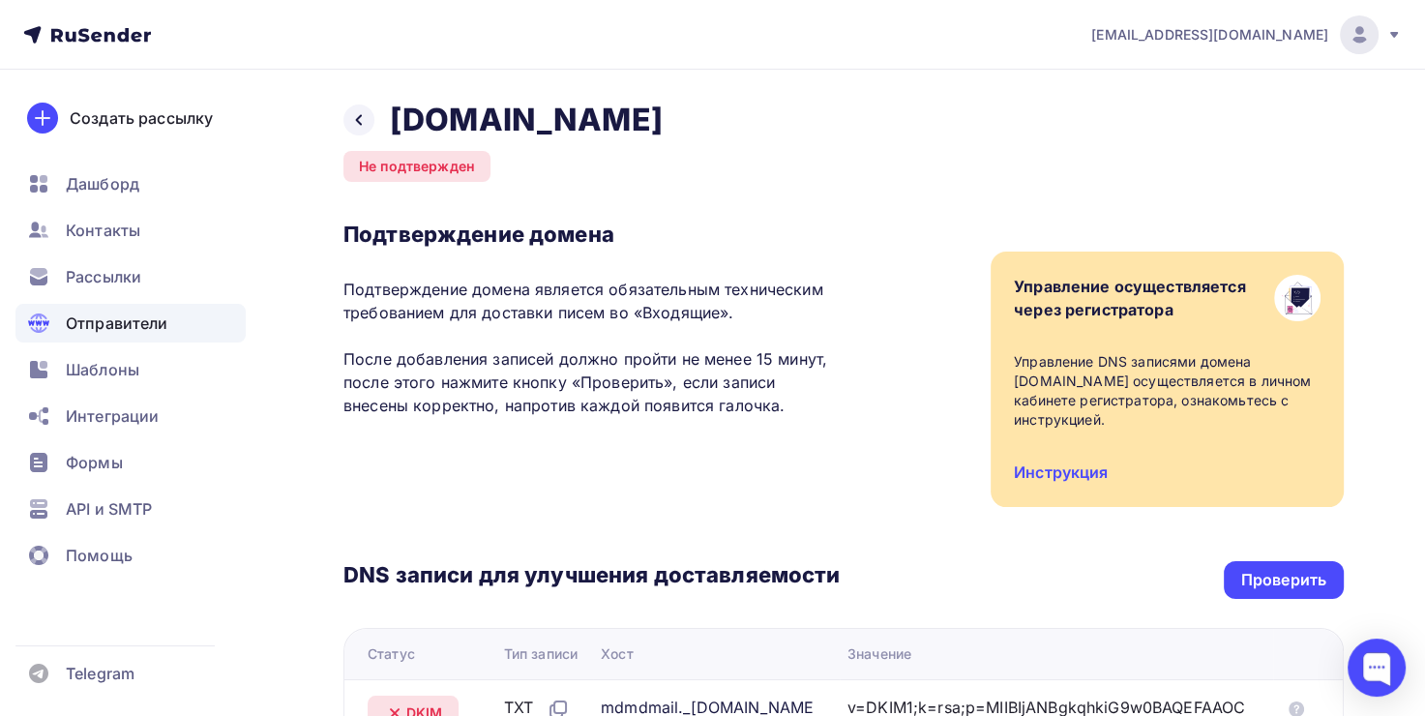
click at [1309, 584] on div "Проверить" at bounding box center [1283, 580] width 85 height 22
click at [360, 120] on icon at bounding box center [358, 119] width 15 height 15
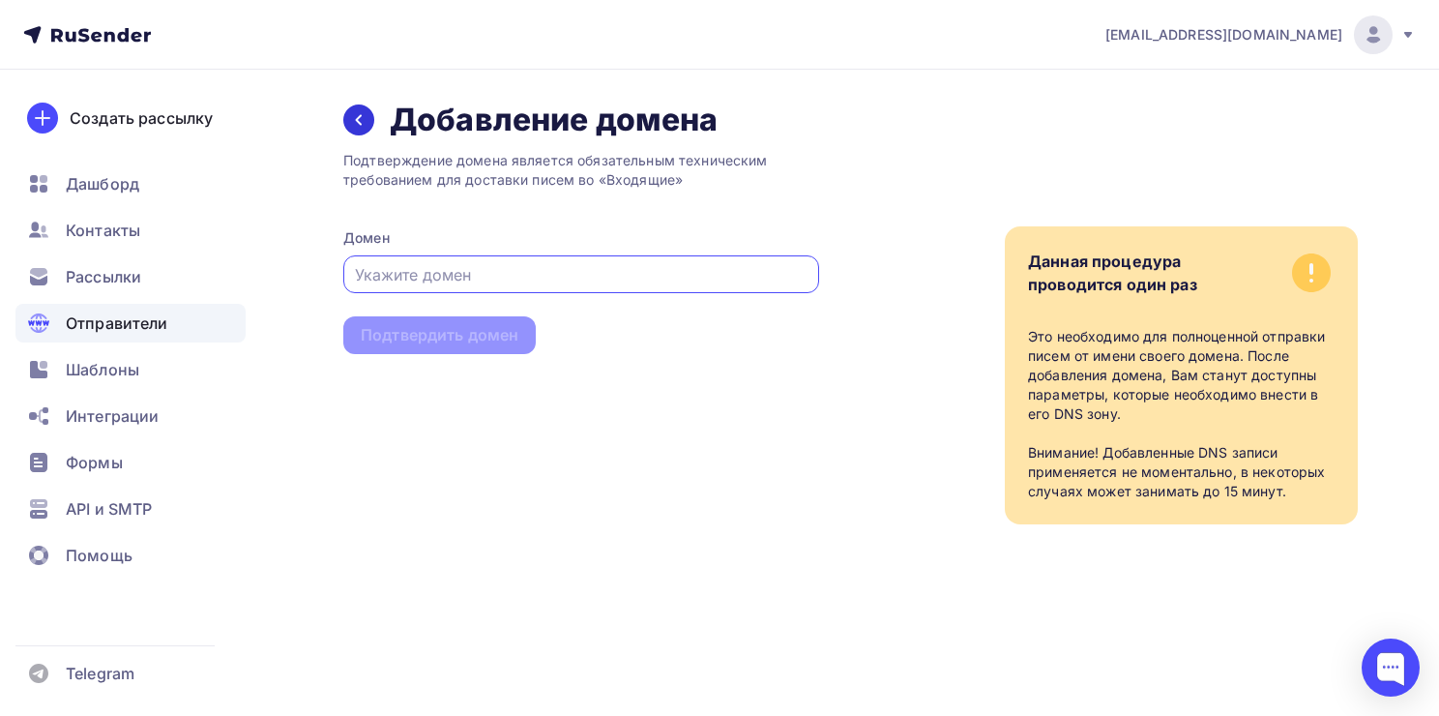
click at [365, 120] on icon at bounding box center [358, 119] width 15 height 15
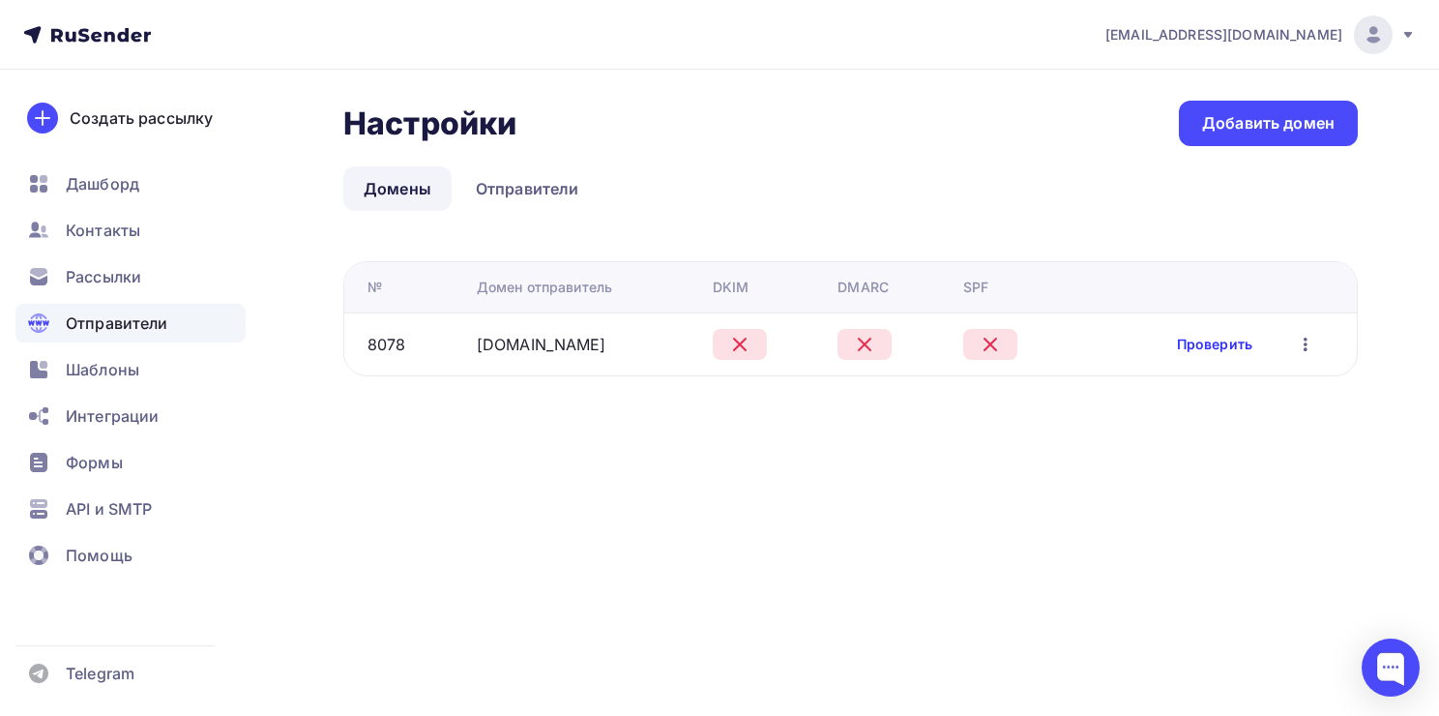
click at [1219, 341] on link "Проверить" at bounding box center [1214, 344] width 75 height 19
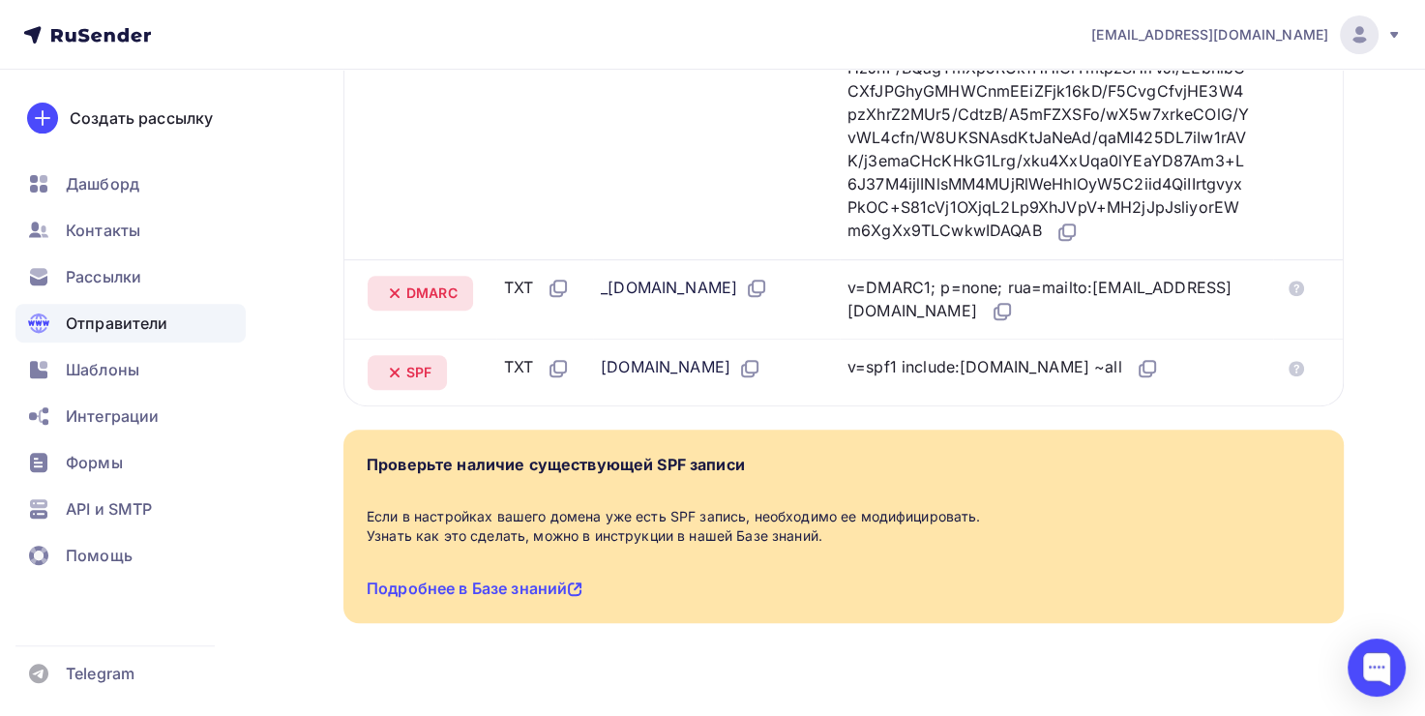
scroll to position [762, 0]
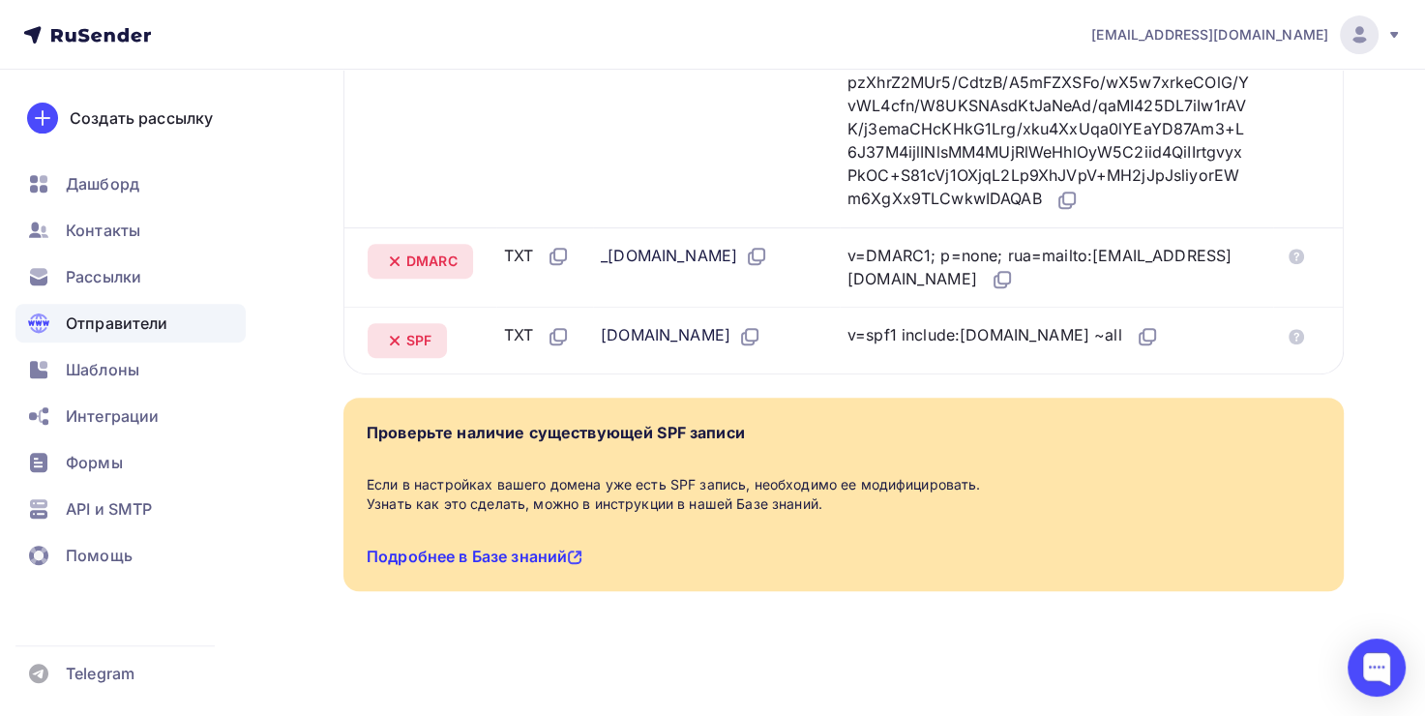
click at [538, 559] on link "Подробнее в Базе знаний" at bounding box center [475, 556] width 216 height 19
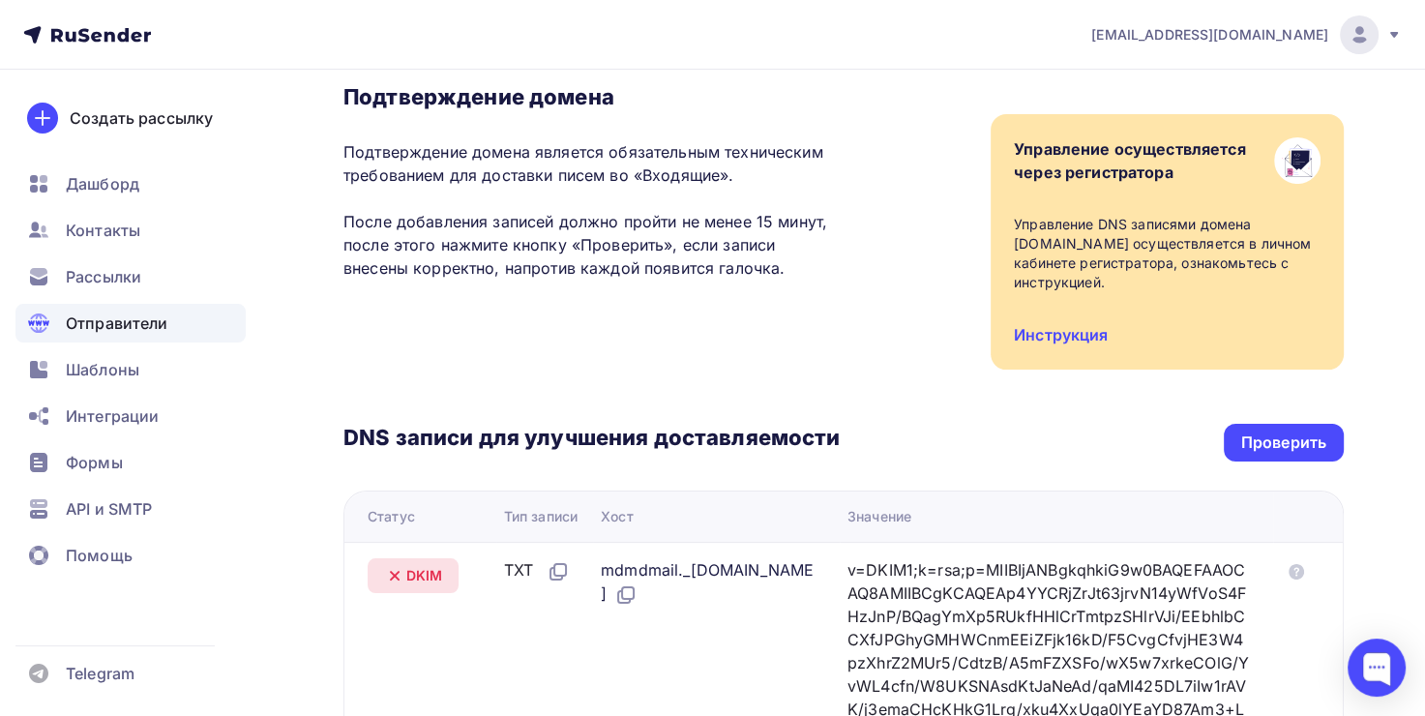
scroll to position [85, 0]
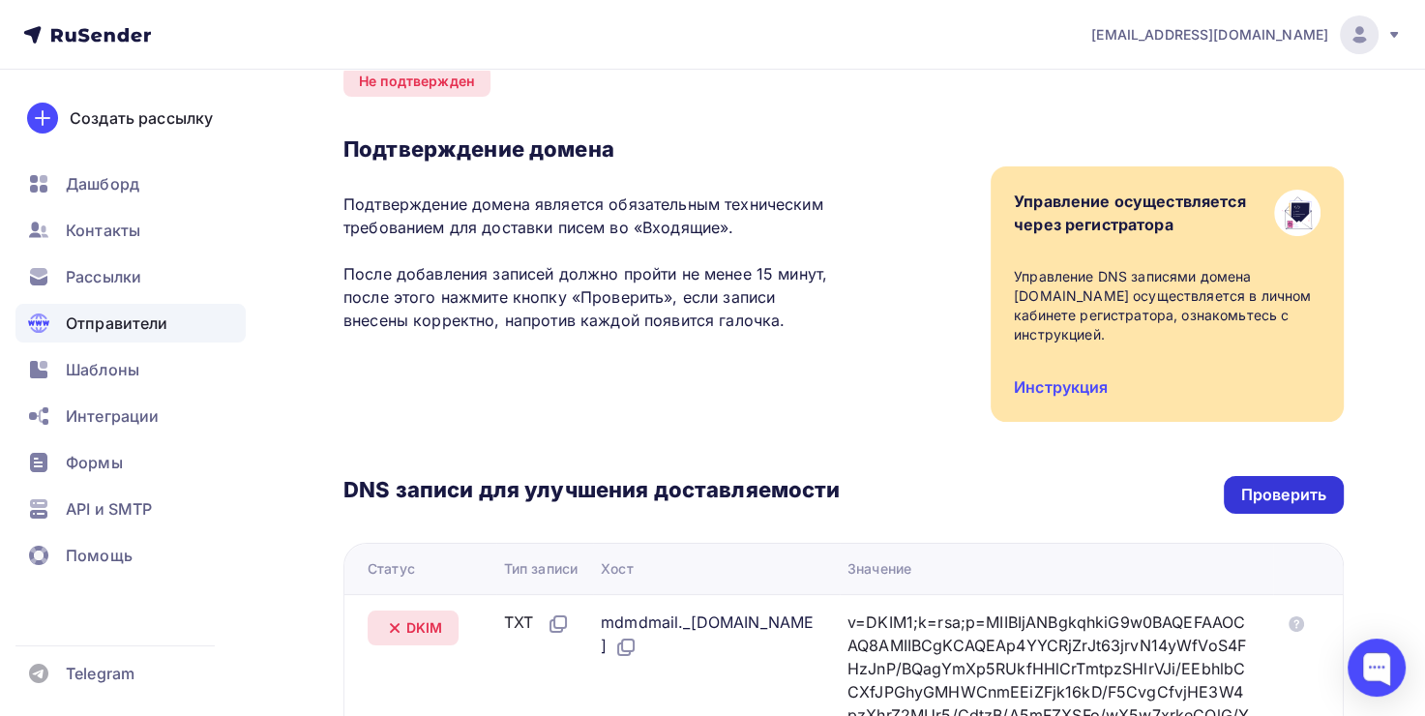
click at [1296, 499] on div "Проверить" at bounding box center [1283, 495] width 85 height 22
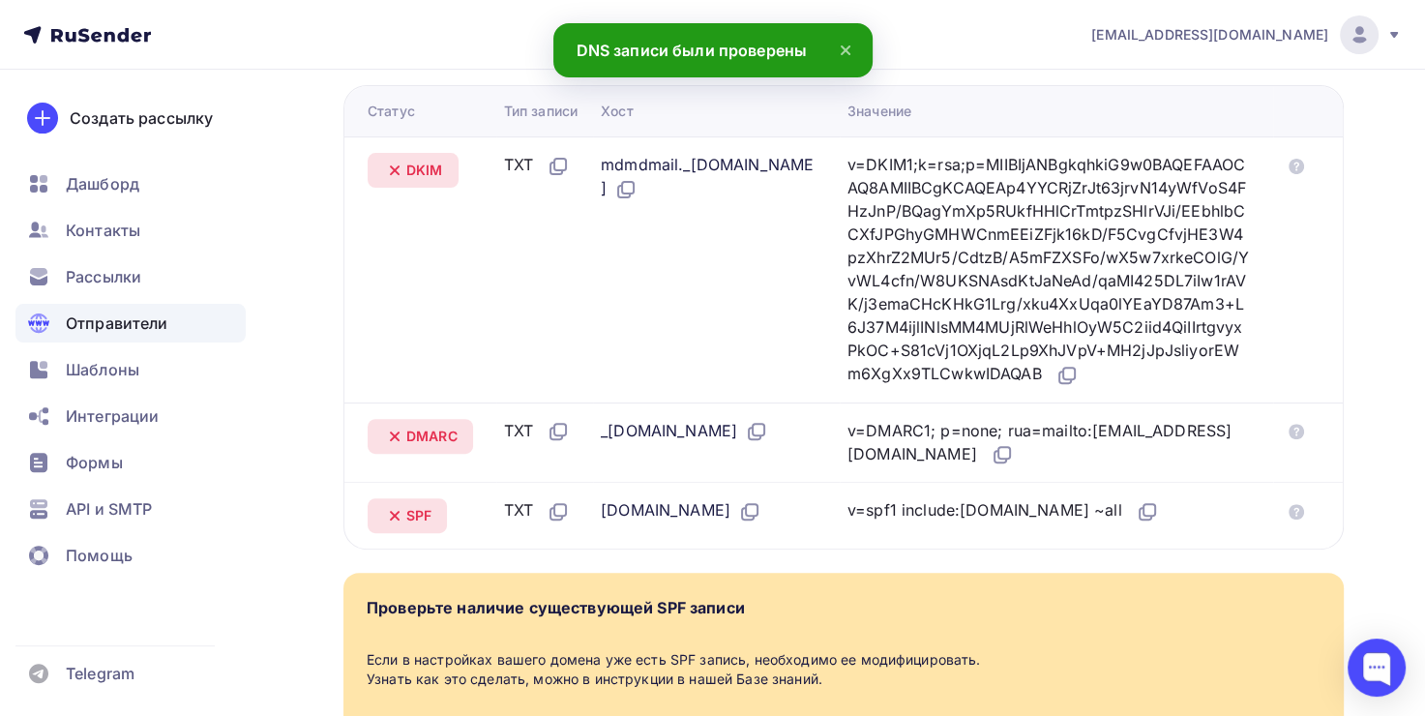
scroll to position [375, 0]
